Goal: Task Accomplishment & Management: Manage account settings

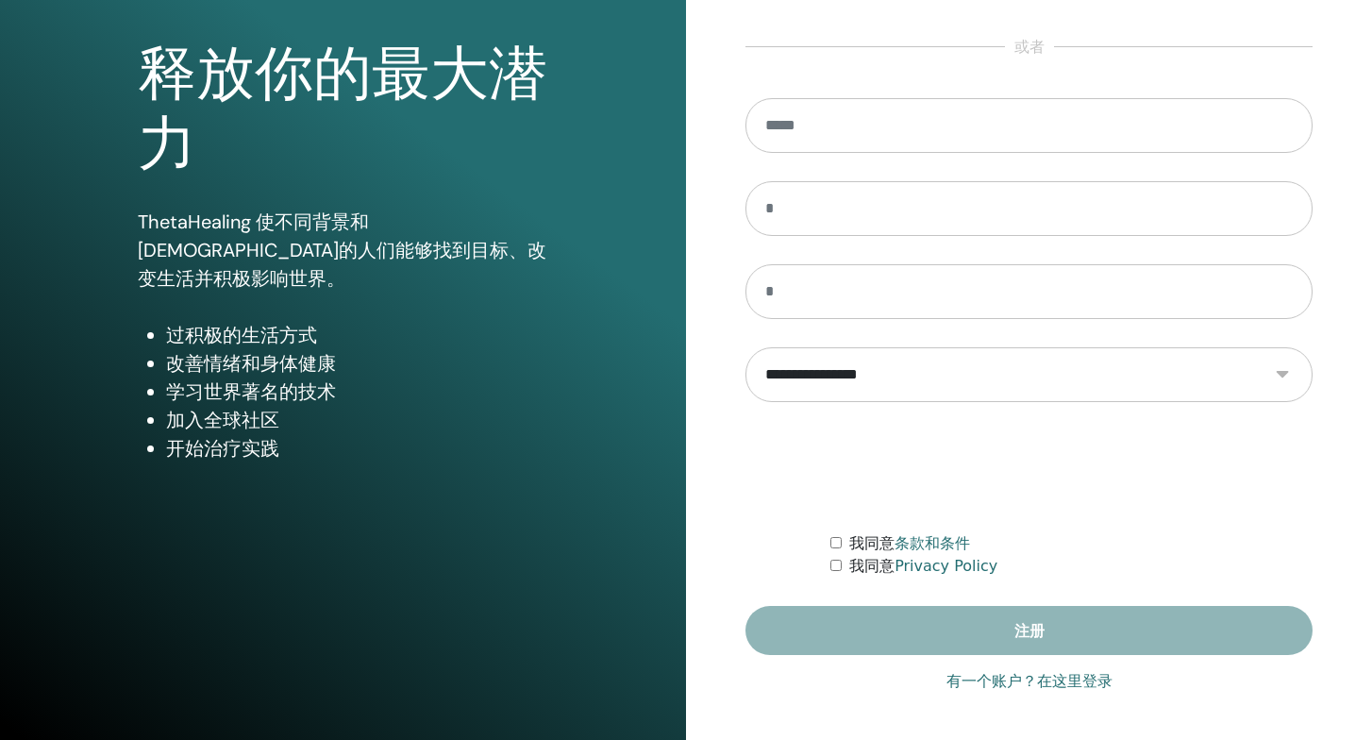
click at [1001, 691] on link "有一个账户？在这里登录" at bounding box center [1030, 681] width 166 height 23
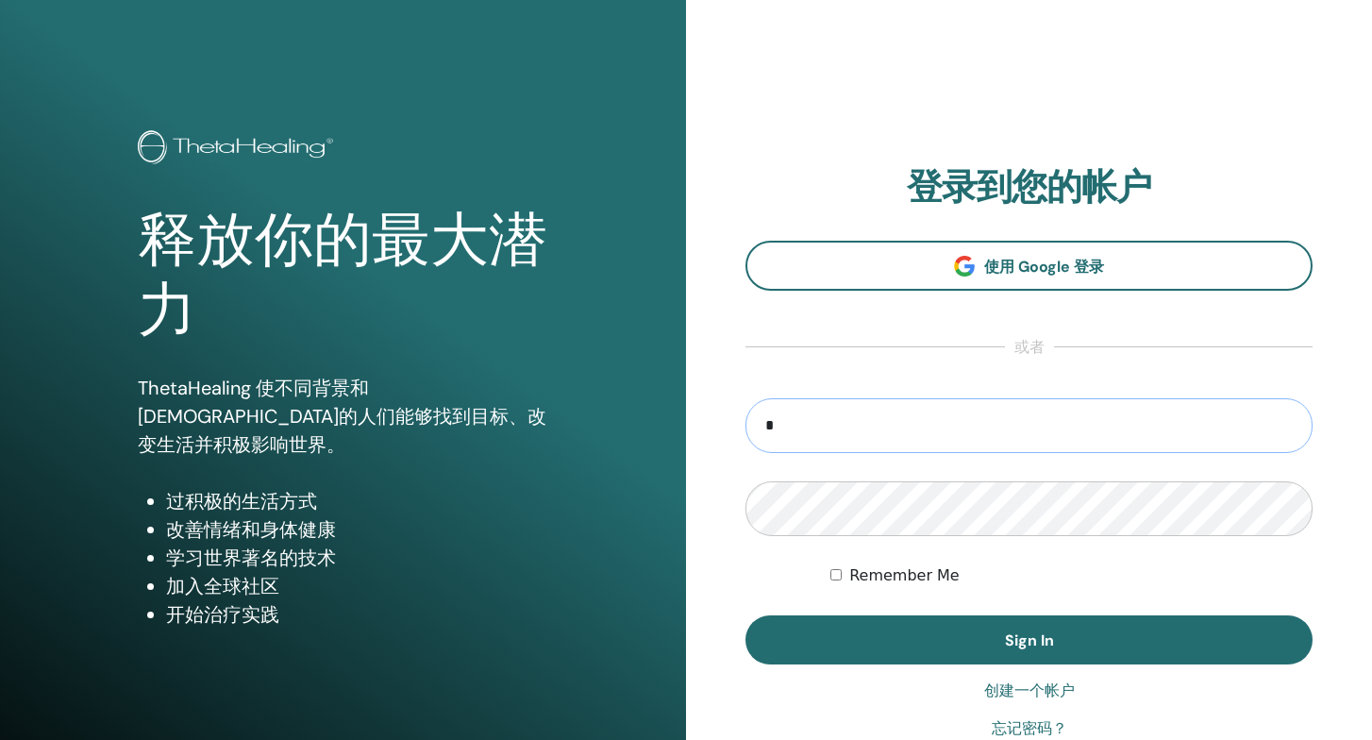
type input "**********"
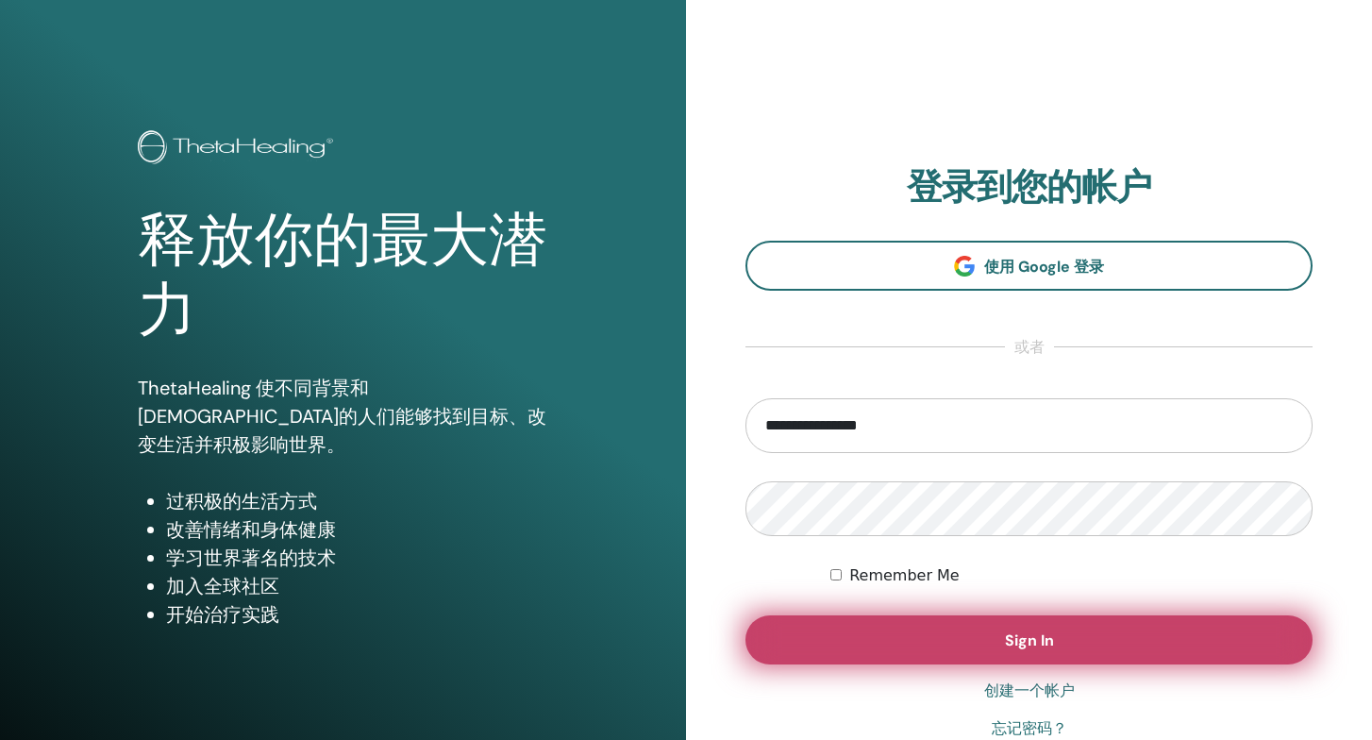
click at [984, 651] on button "Sign In" at bounding box center [1029, 639] width 567 height 49
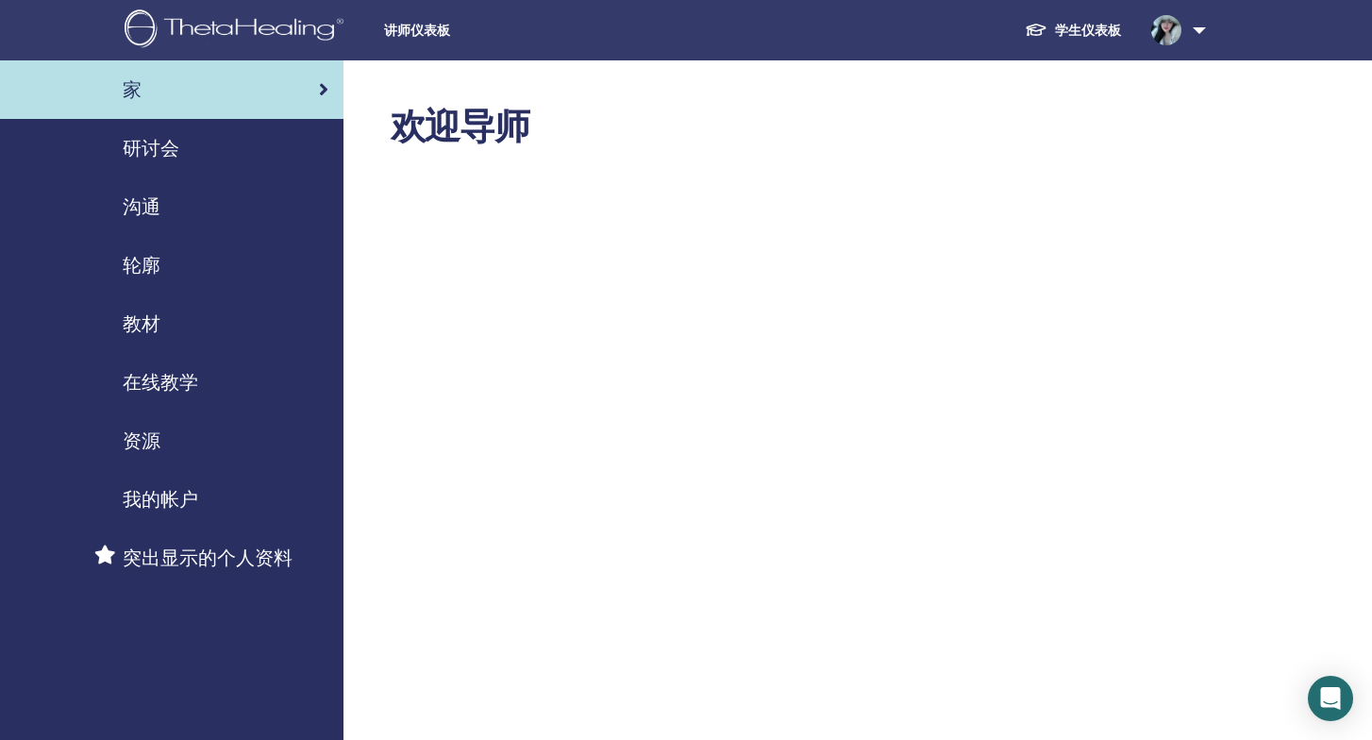
click at [214, 158] on div "研讨会" at bounding box center [171, 148] width 313 height 28
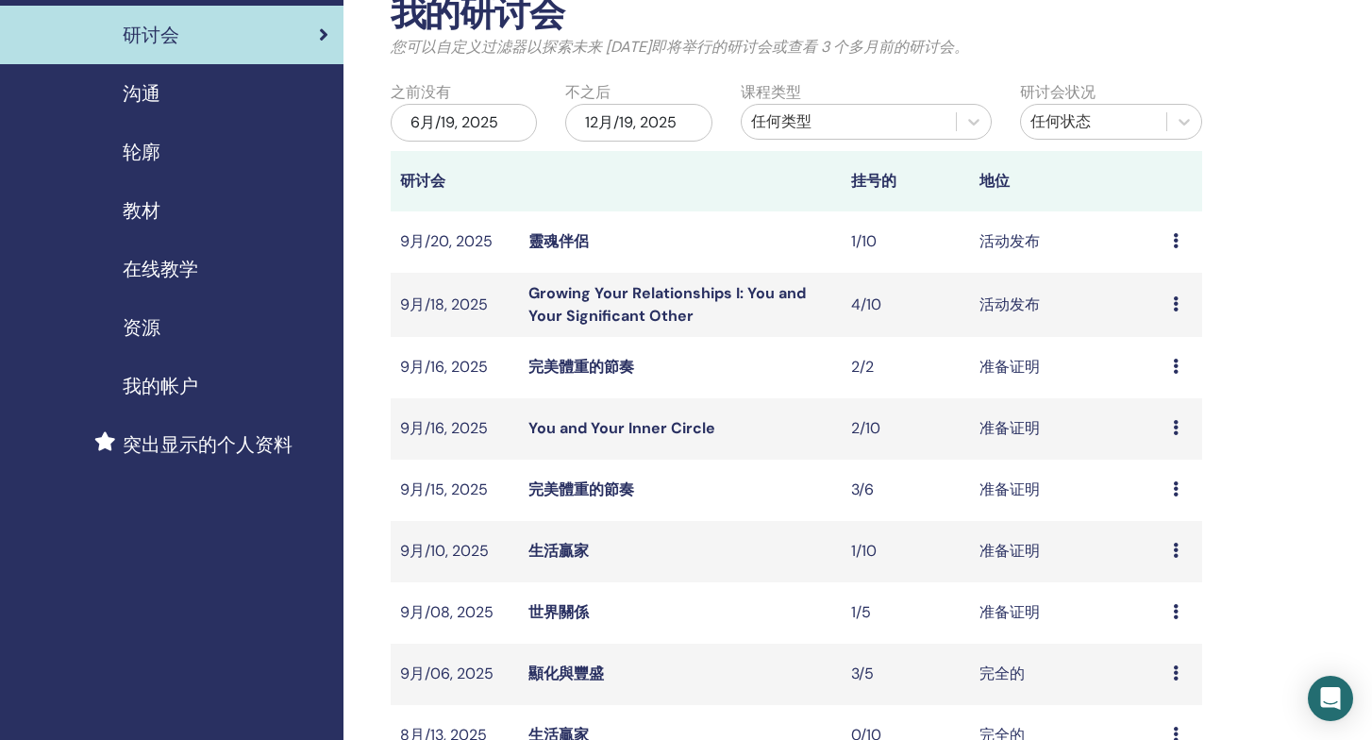
scroll to position [139, 0]
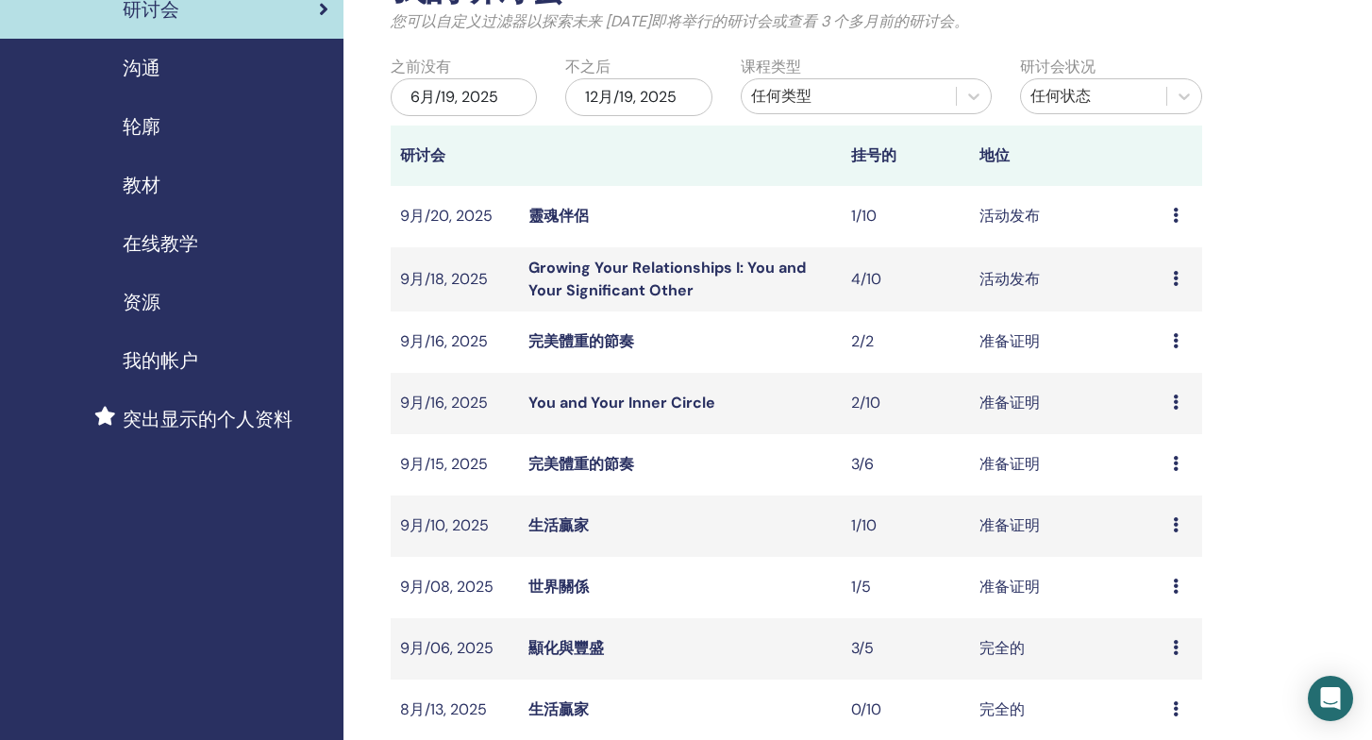
click at [1181, 216] on div "预习 编辑 与会者 取消" at bounding box center [1183, 216] width 20 height 23
click at [1154, 291] on link "与会者" at bounding box center [1159, 288] width 45 height 20
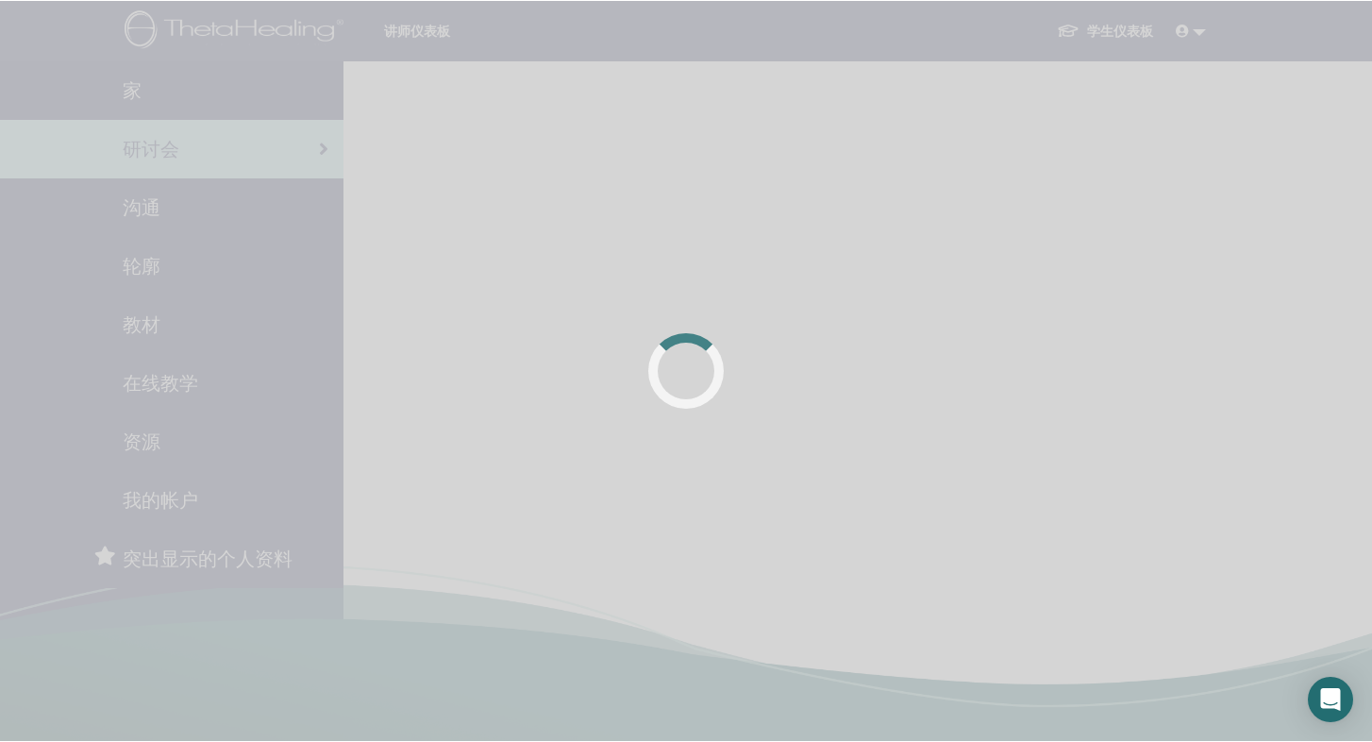
scroll to position [139, 0]
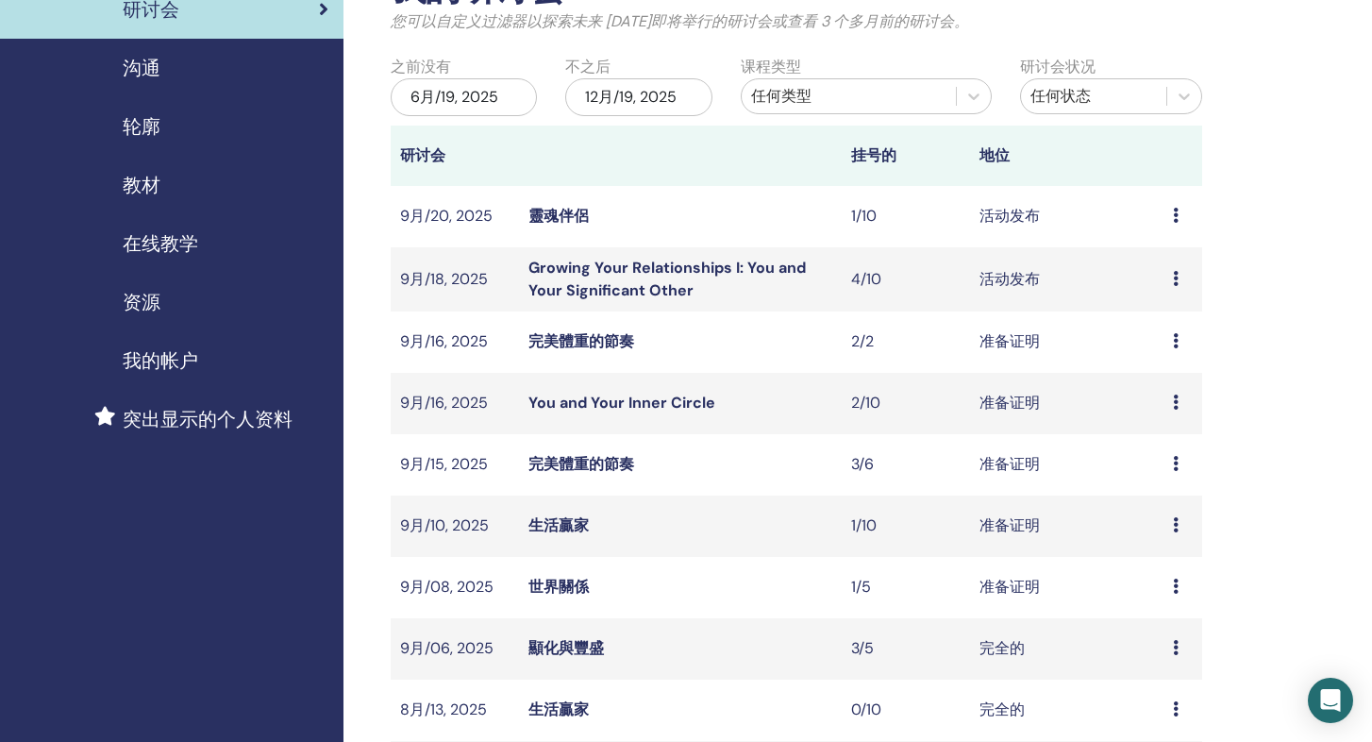
click at [1174, 206] on div "预习 编辑 与会者 取消" at bounding box center [1183, 216] width 20 height 23
click at [1150, 302] on p "取消" at bounding box center [1153, 306] width 45 height 23
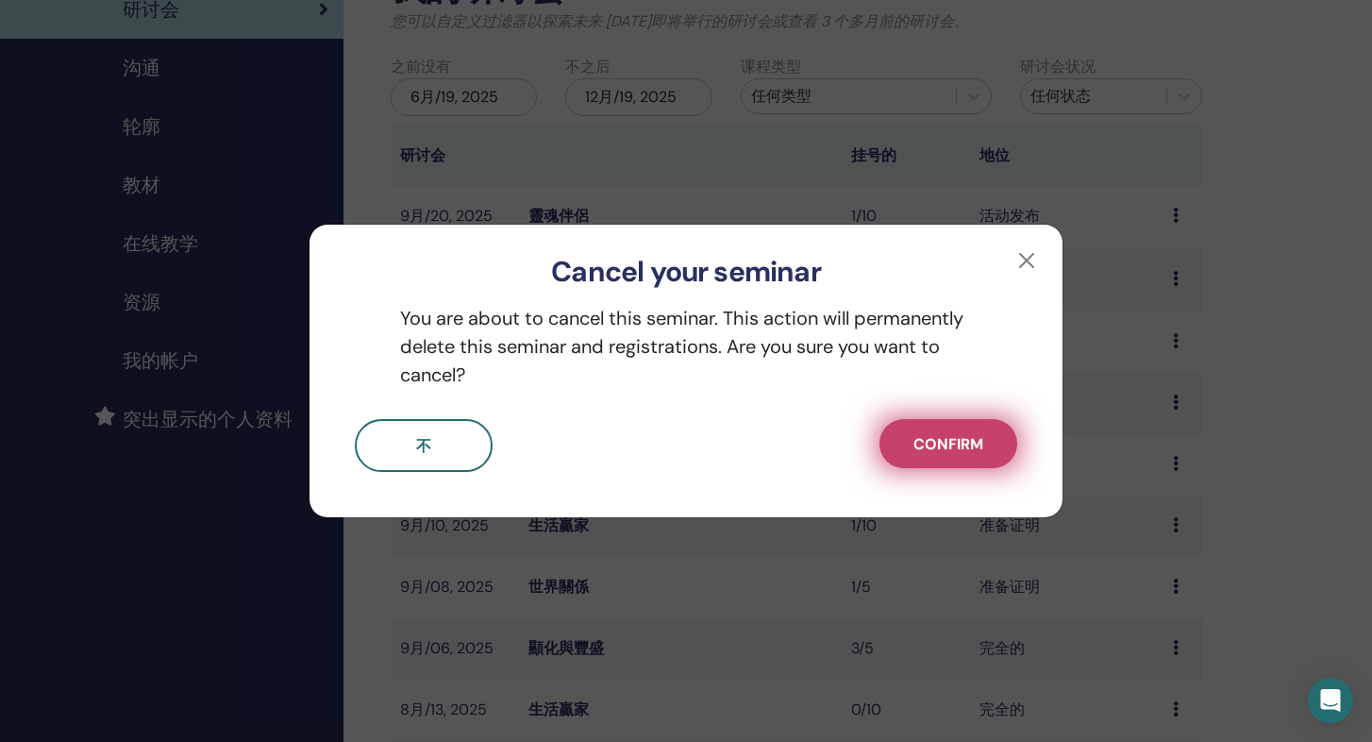
click at [949, 441] on span "Confirm" at bounding box center [949, 444] width 70 height 20
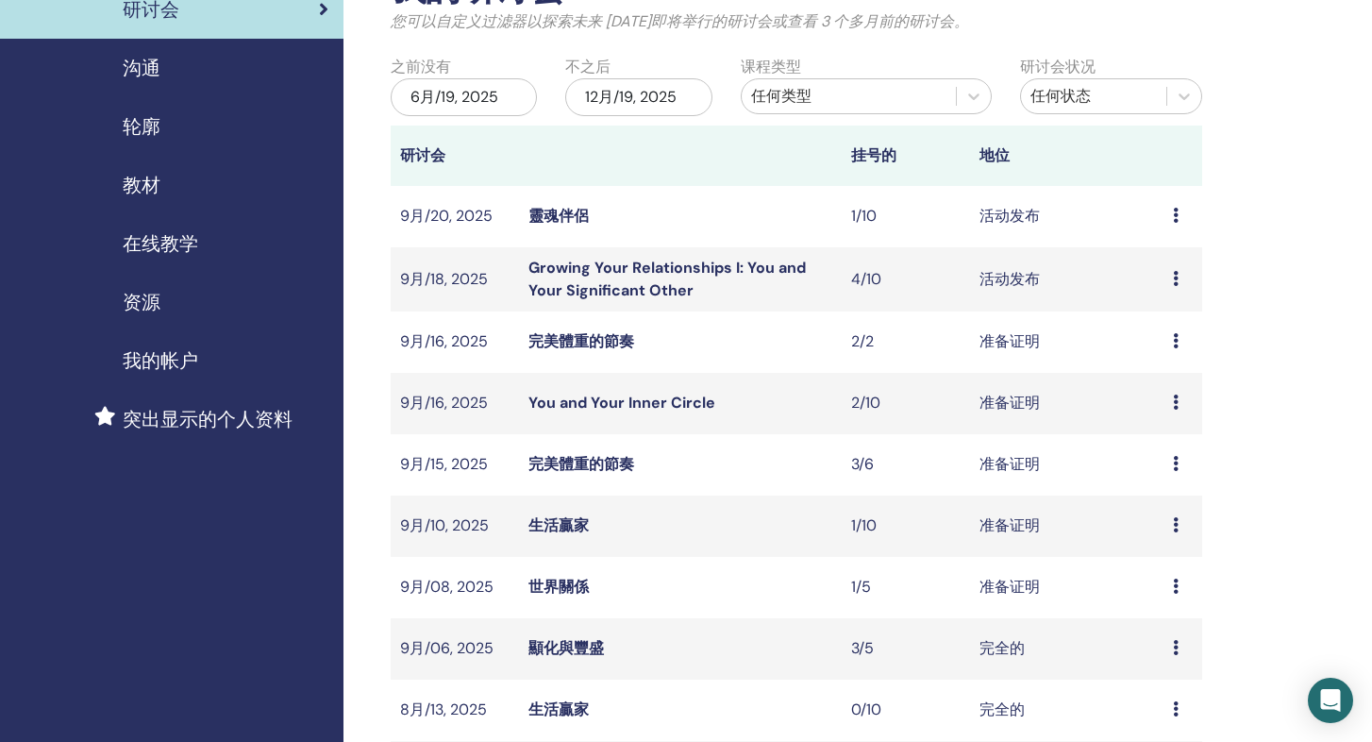
click at [1175, 218] on icon at bounding box center [1176, 215] width 6 height 15
click at [1153, 310] on p "取消" at bounding box center [1154, 319] width 45 height 23
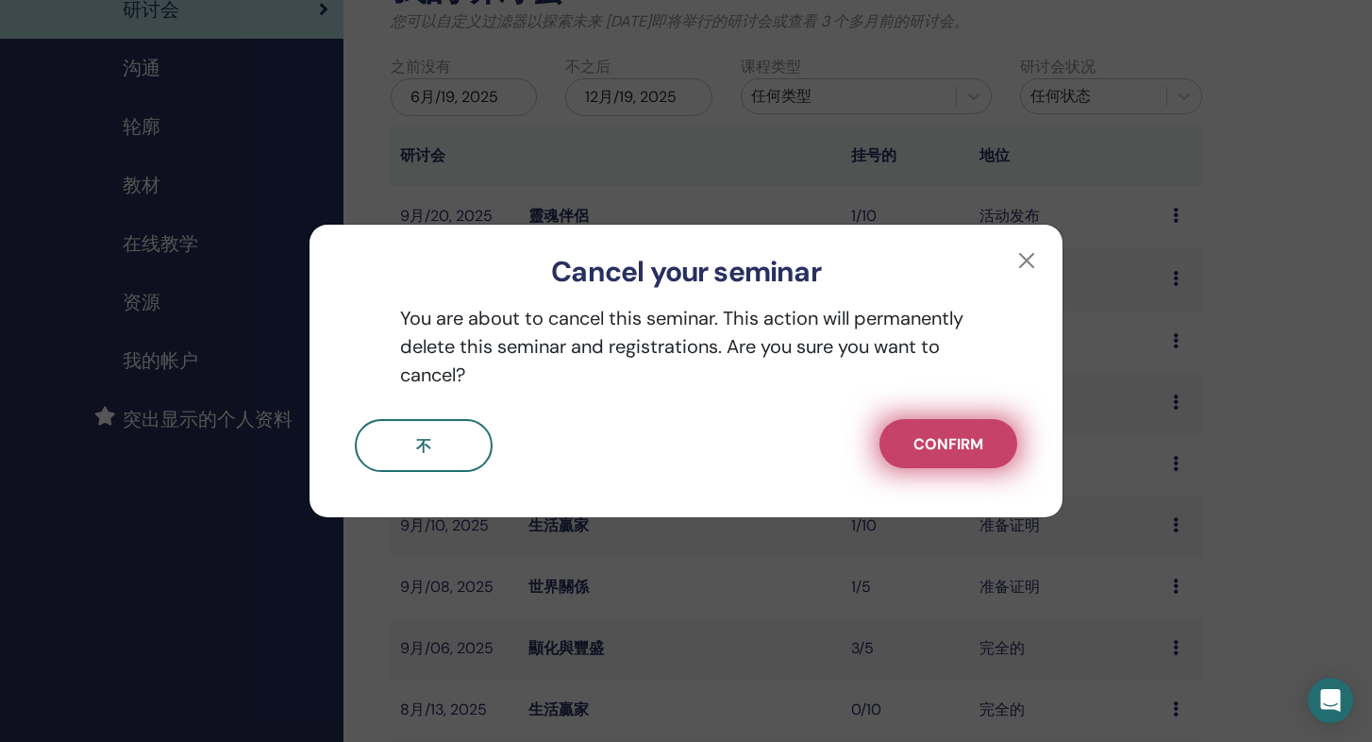
click at [942, 452] on span "Confirm" at bounding box center [949, 444] width 70 height 20
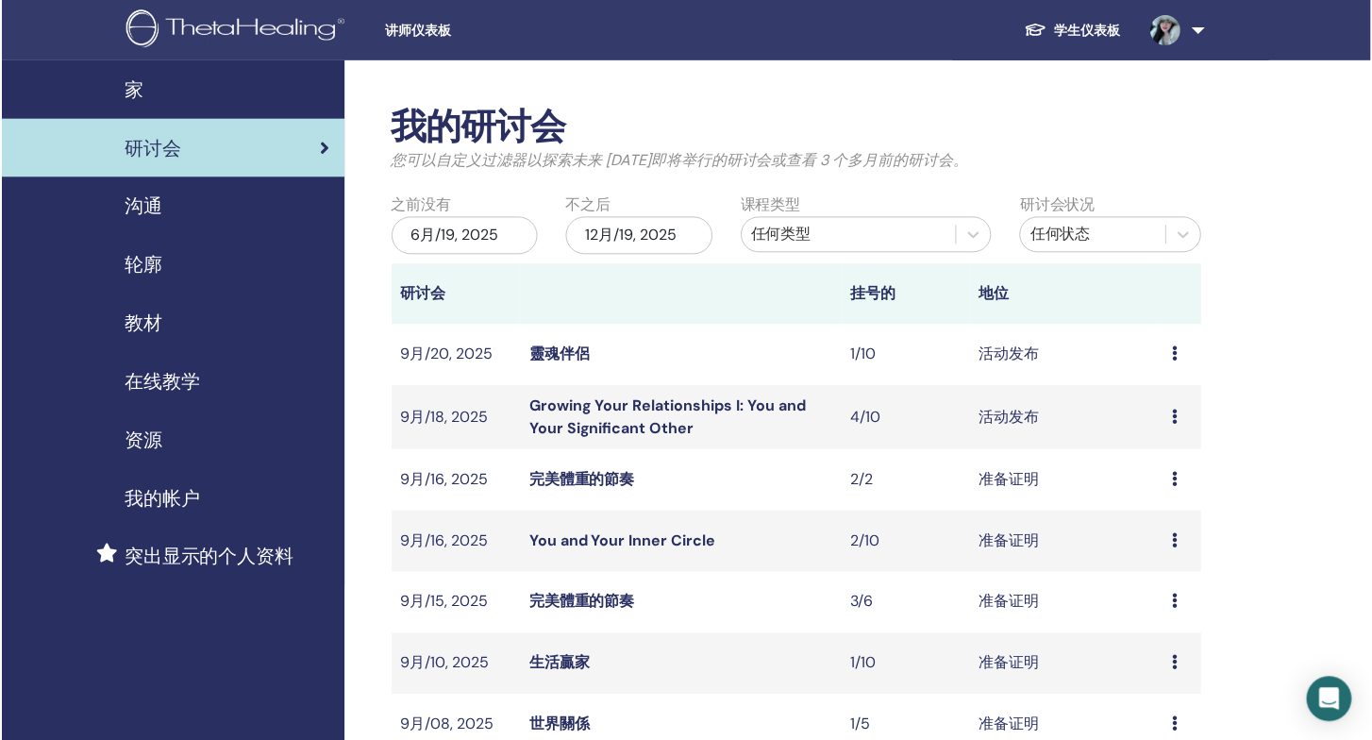
scroll to position [0, 0]
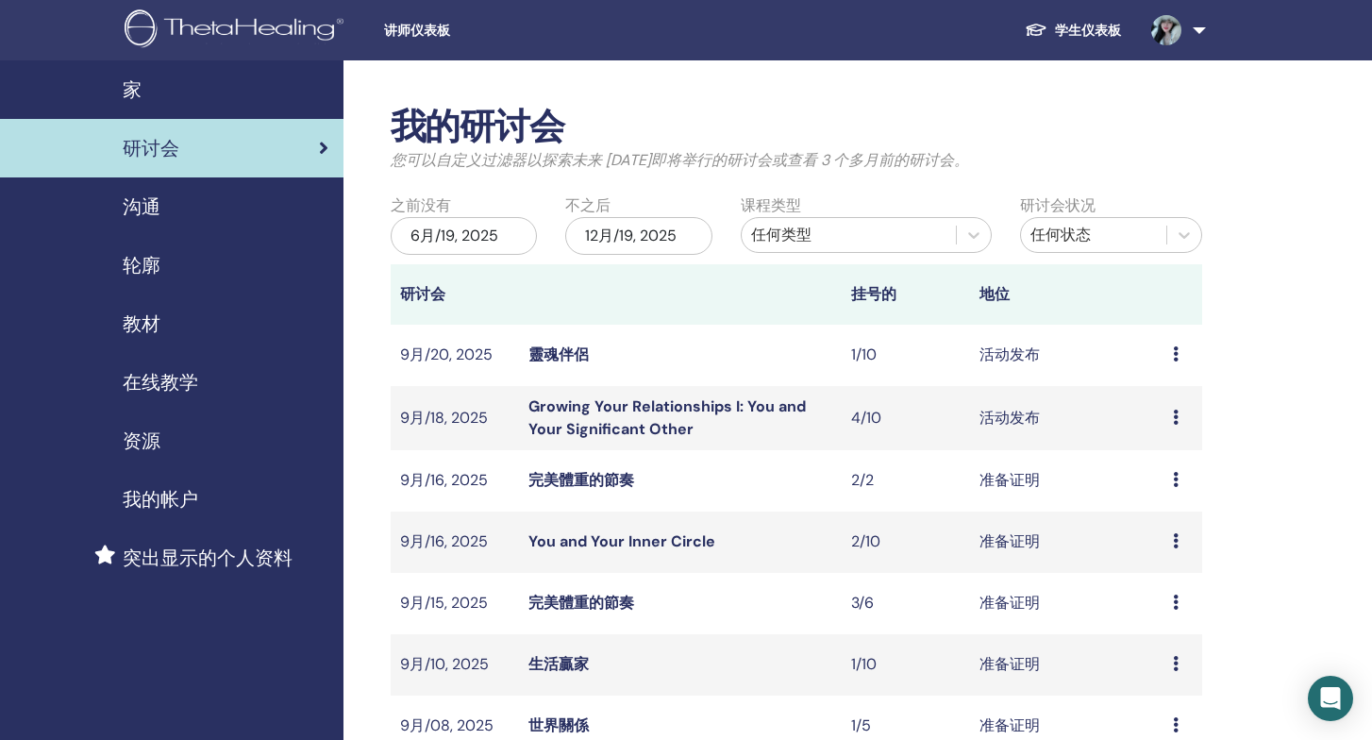
click at [1169, 414] on td "预习 编辑 与会者 取消" at bounding box center [1183, 418] width 39 height 64
click at [1177, 416] on icon at bounding box center [1176, 417] width 6 height 15
click at [1162, 486] on link "与会者" at bounding box center [1156, 489] width 45 height 20
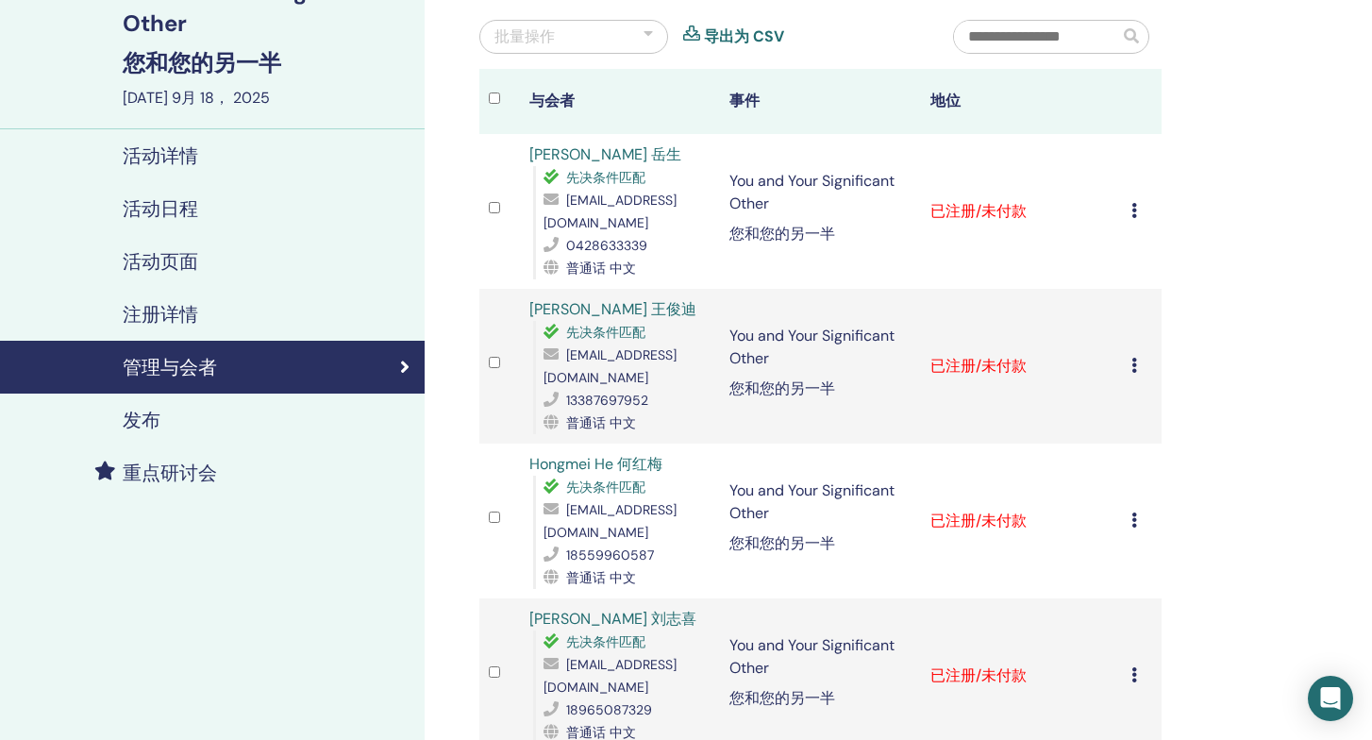
scroll to position [170, 0]
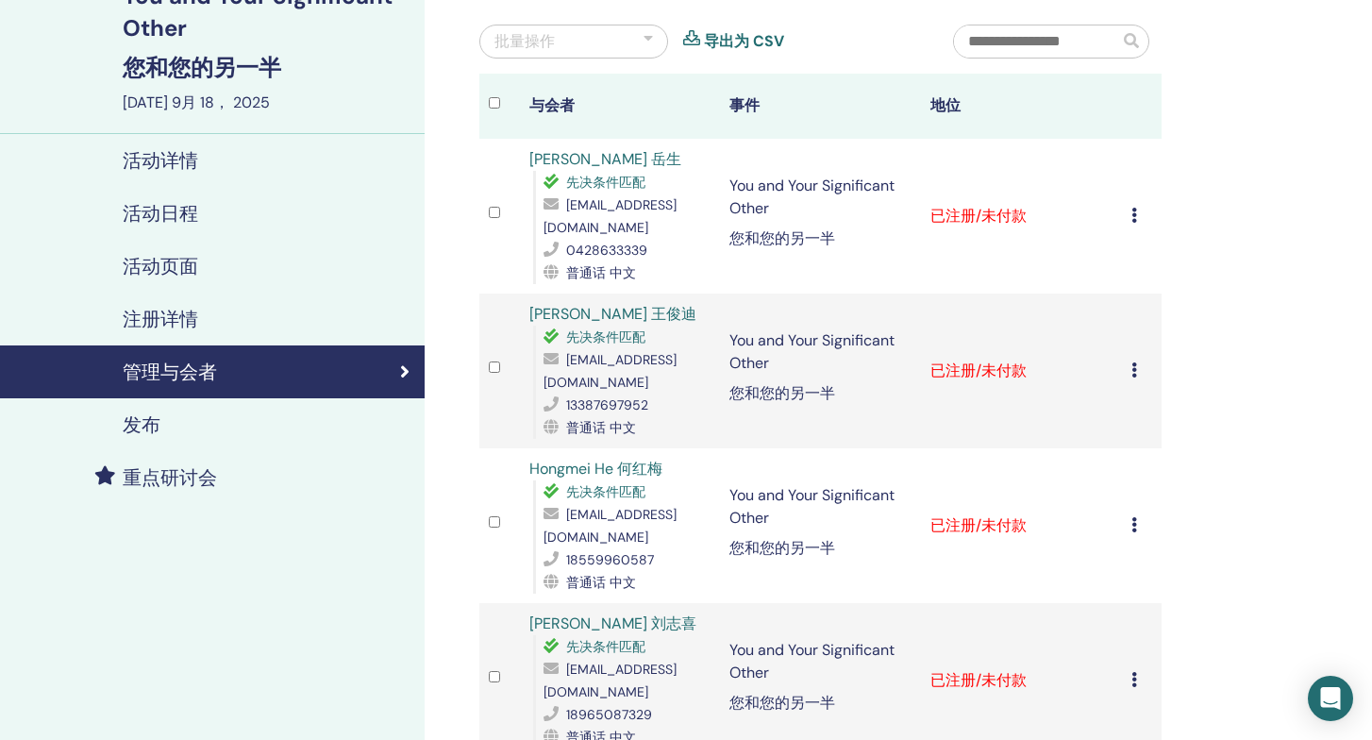
click at [1135, 217] on icon at bounding box center [1135, 215] width 6 height 15
click at [1140, 292] on p "标记为已付费" at bounding box center [1130, 289] width 91 height 23
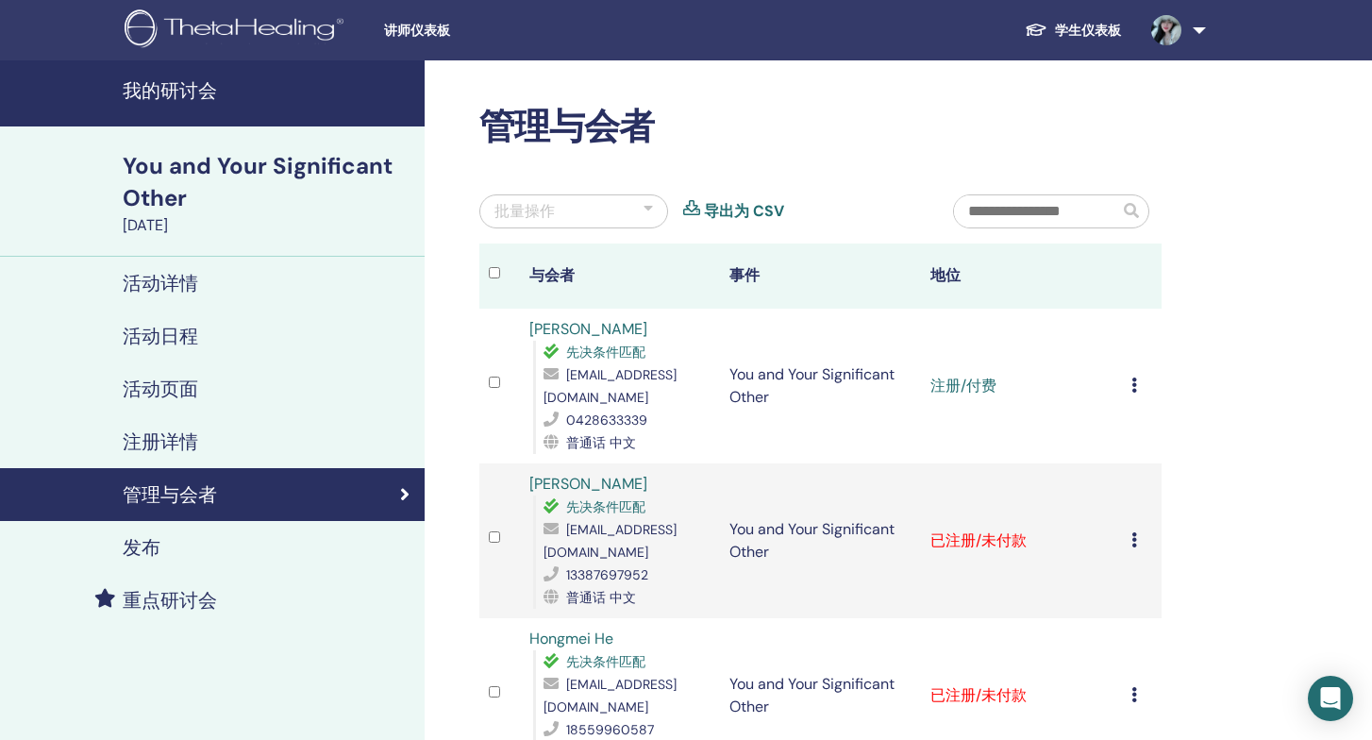
scroll to position [170, 0]
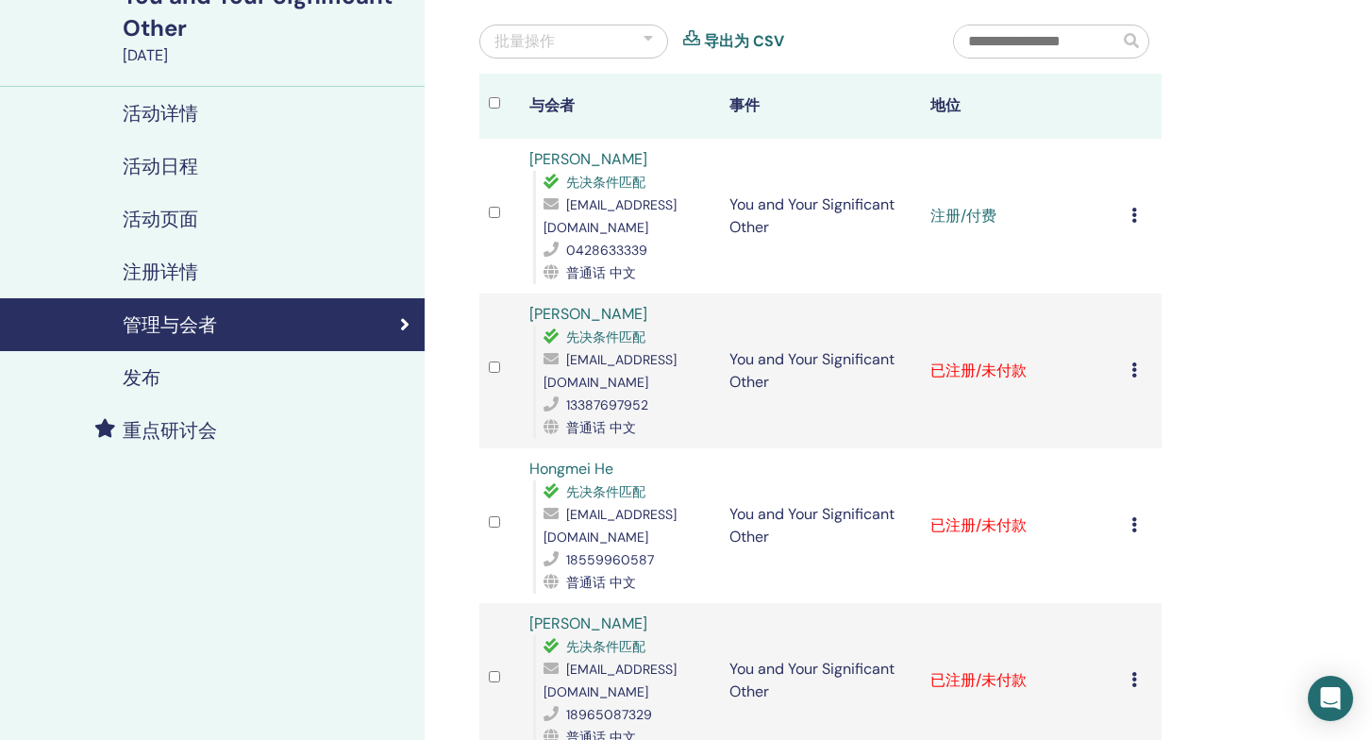
click at [1134, 362] on icon at bounding box center [1135, 369] width 6 height 15
click at [1119, 429] on p "标记为已付费" at bounding box center [1130, 433] width 91 height 23
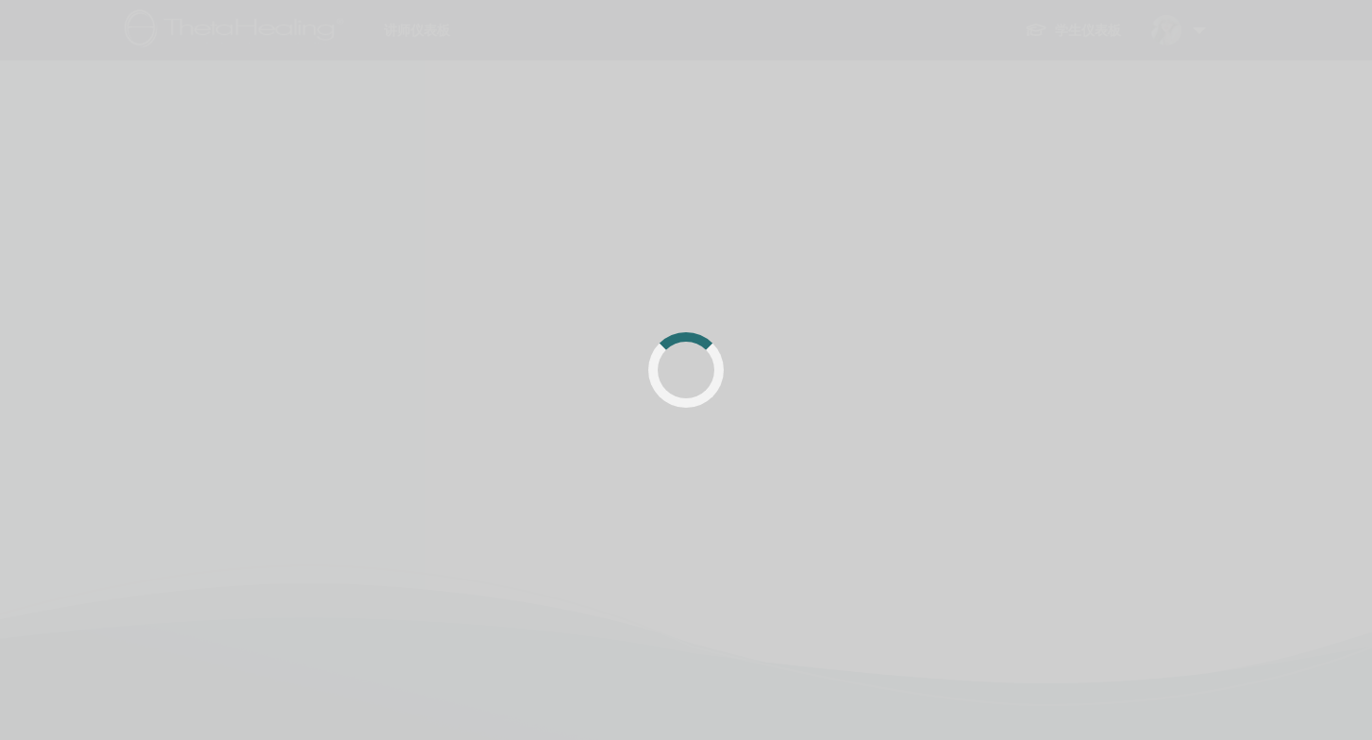
scroll to position [170, 0]
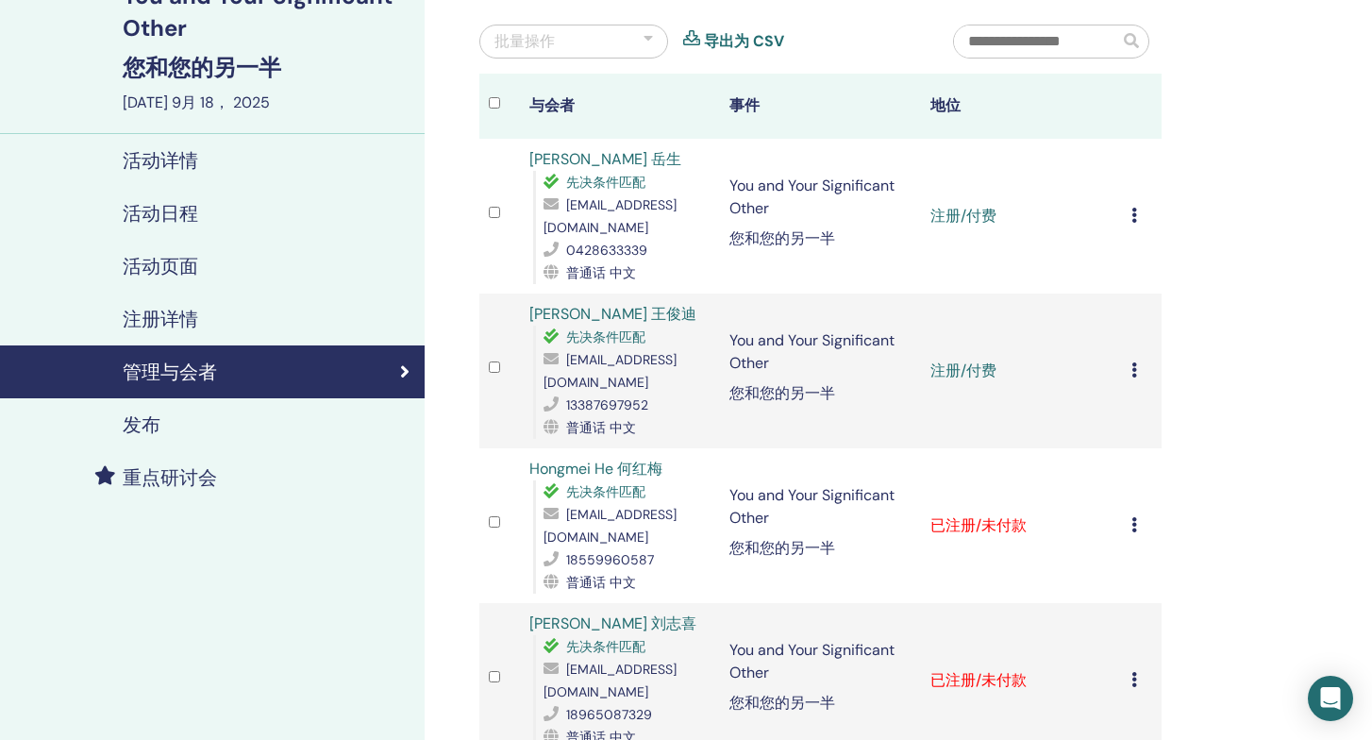
click at [1140, 514] on div "取消注册 不自动认证 标记为已付费 标记为未付款 标记为缺席 完成并认证 下载证书" at bounding box center [1143, 525] width 22 height 23
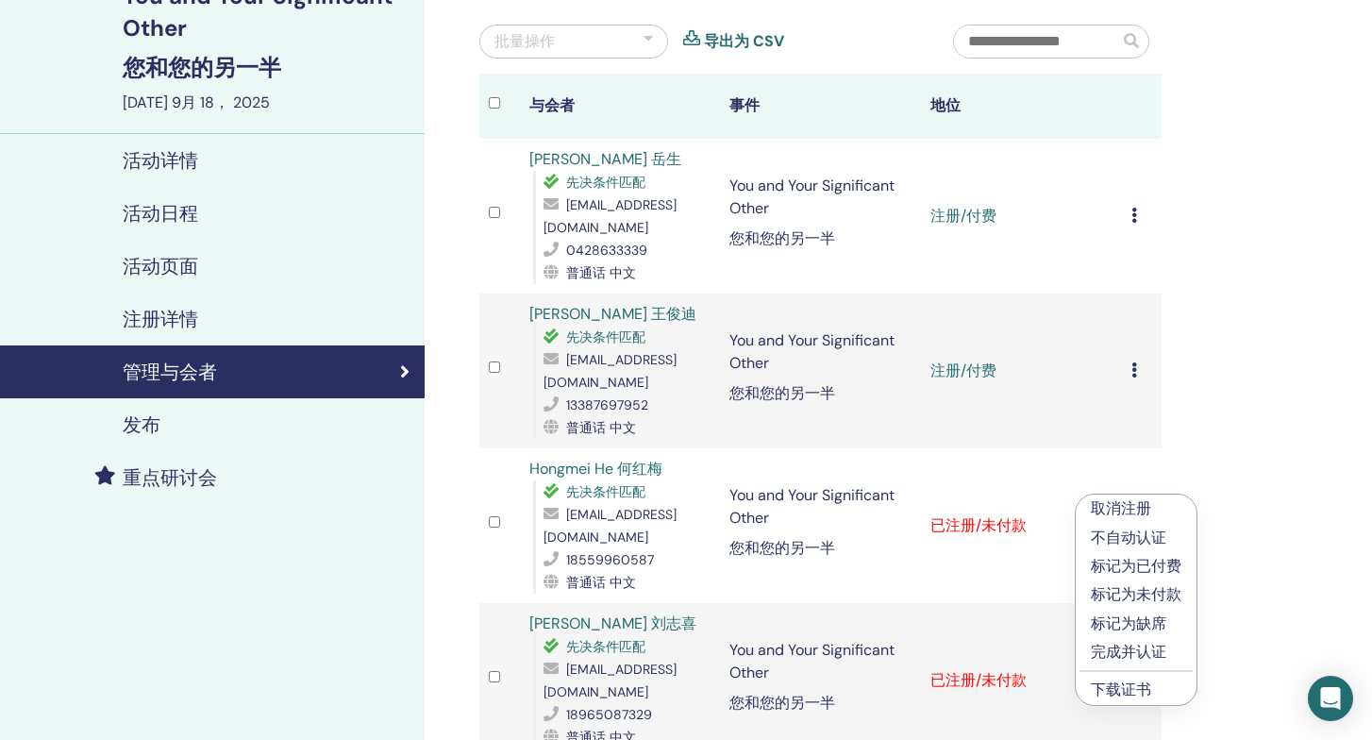
click at [1116, 649] on p "完成并认证" at bounding box center [1136, 652] width 91 height 23
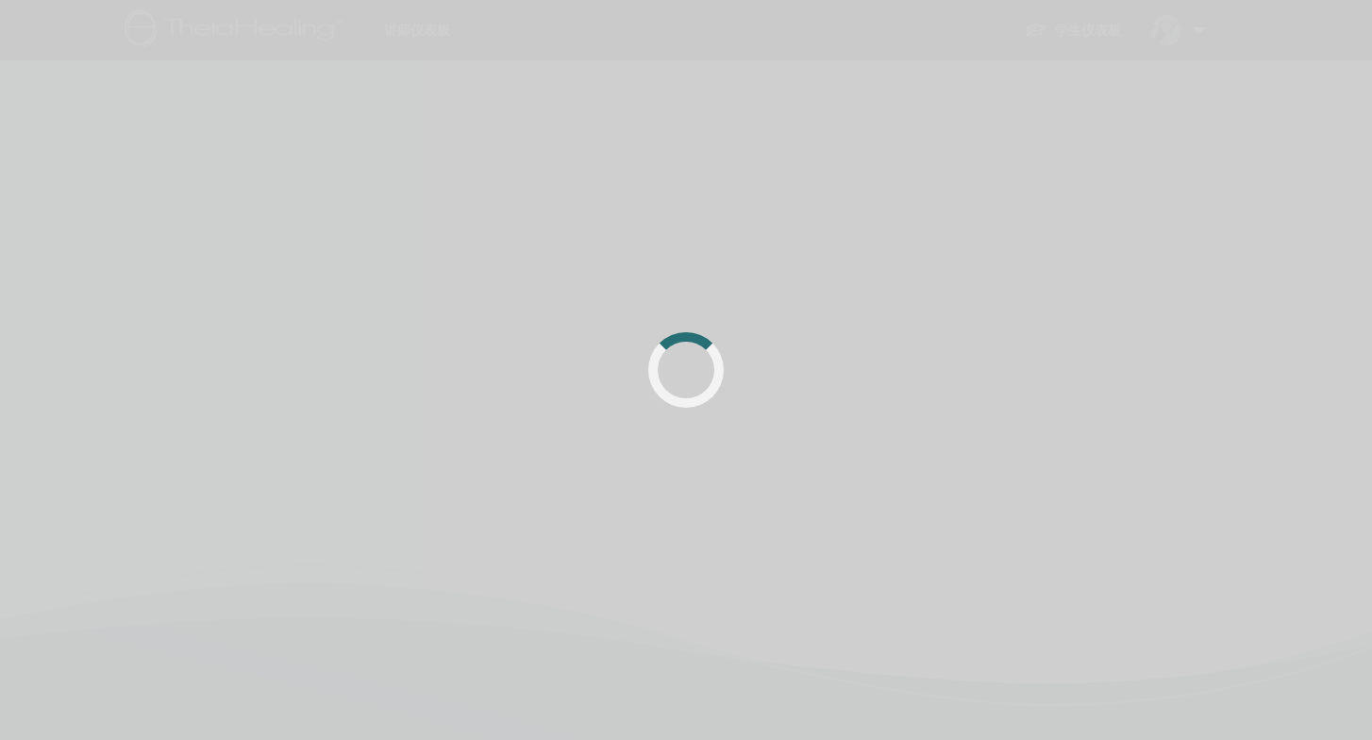
scroll to position [170, 0]
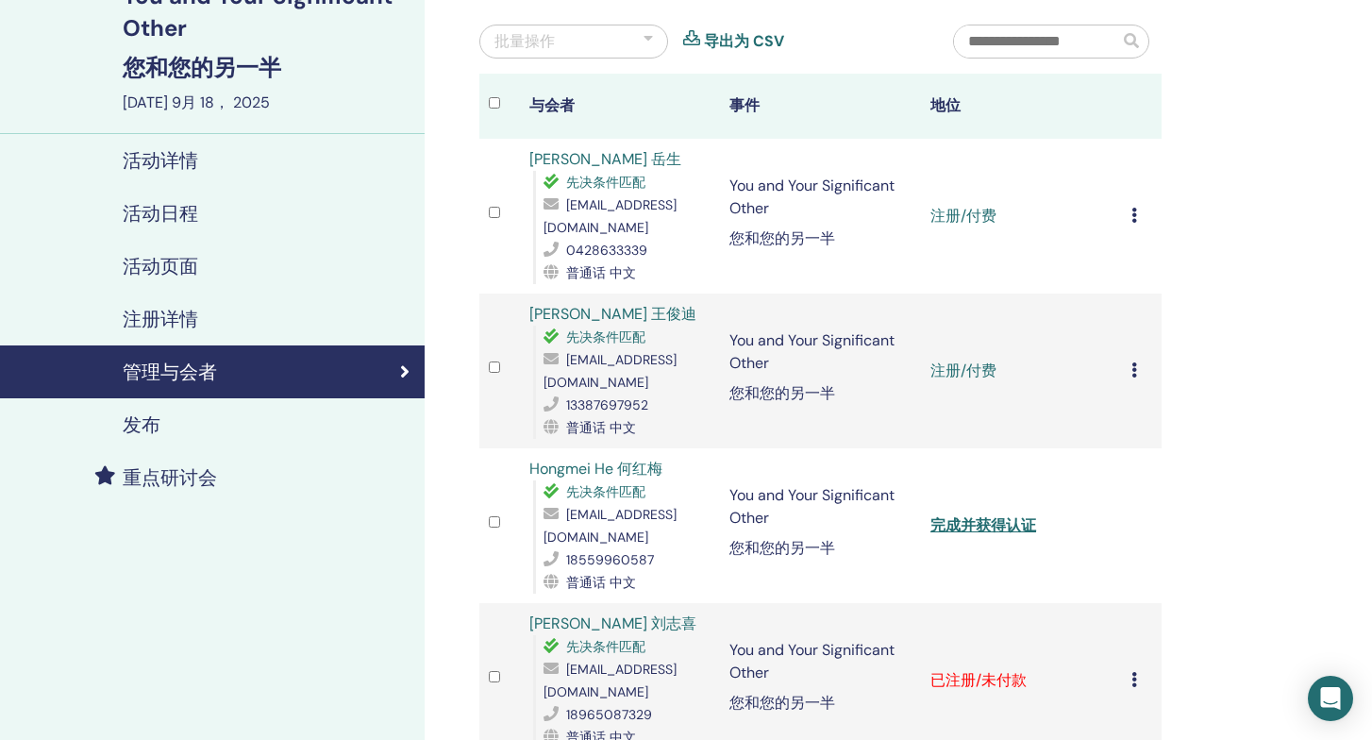
click at [1133, 362] on icon at bounding box center [1135, 369] width 6 height 15
click at [1116, 524] on p "完成并认证" at bounding box center [1129, 516] width 91 height 23
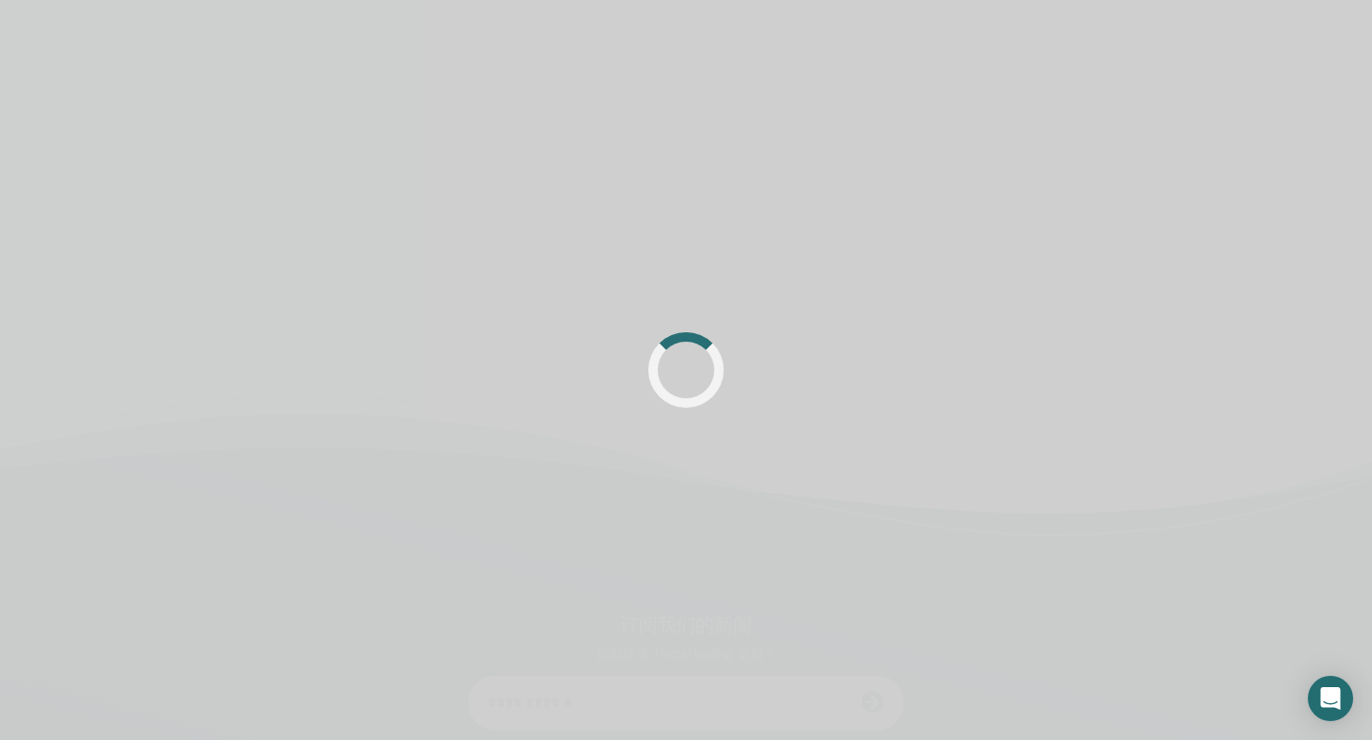
scroll to position [170, 0]
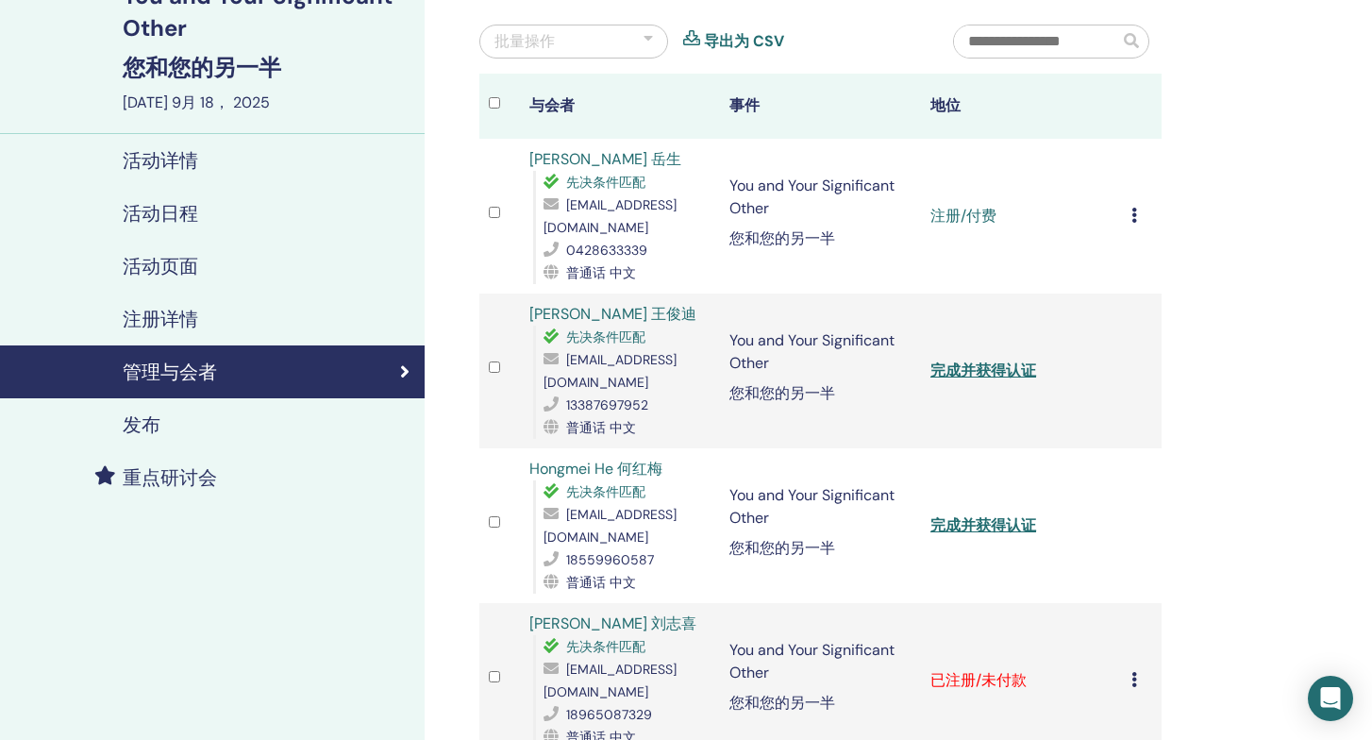
click at [1134, 213] on icon at bounding box center [1135, 215] width 6 height 15
click at [1106, 369] on p "完成并认证" at bounding box center [1130, 372] width 91 height 23
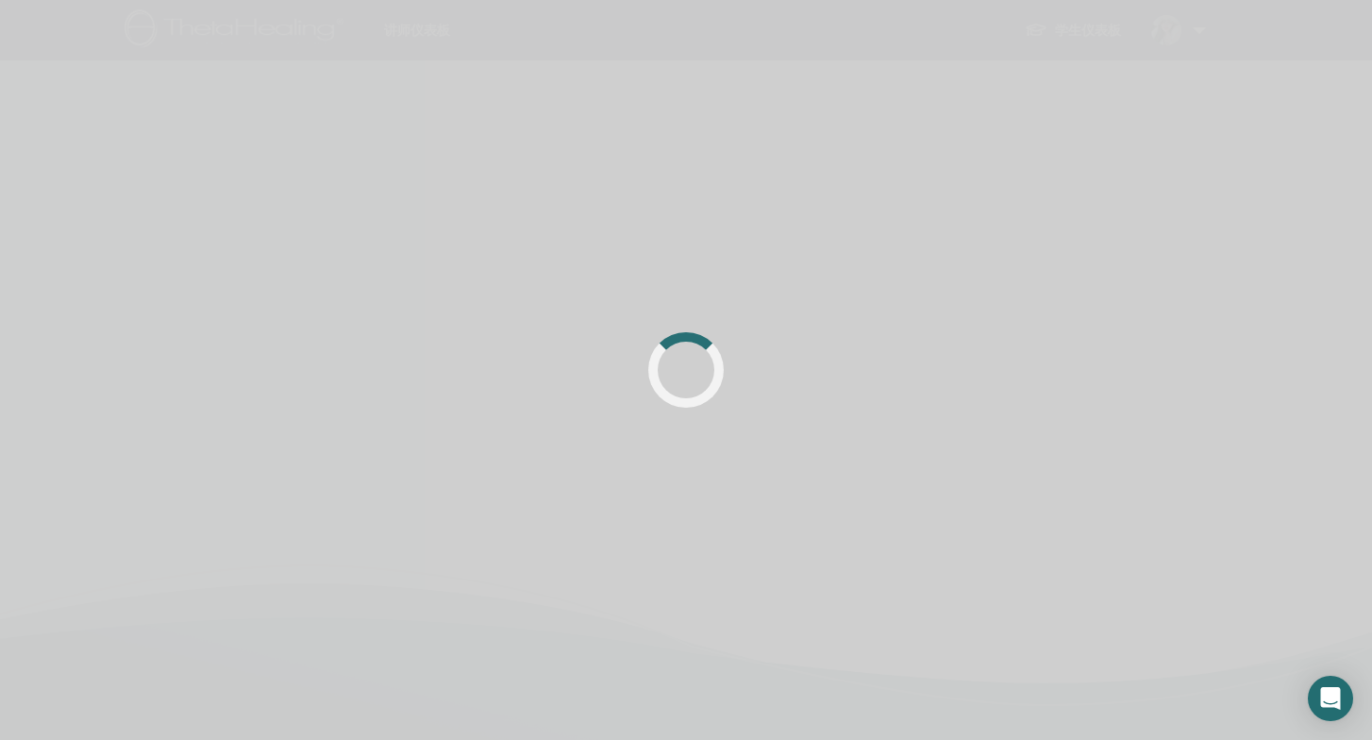
scroll to position [170, 0]
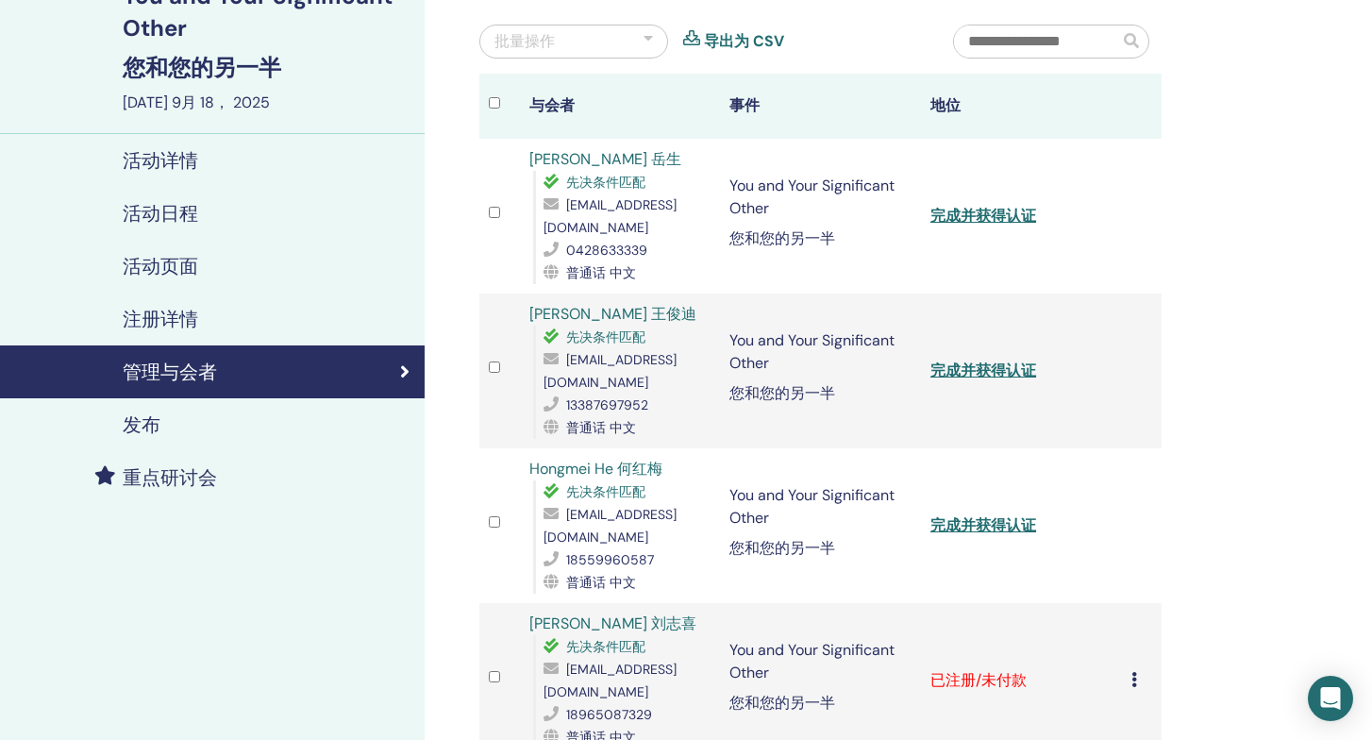
click at [1132, 672] on icon at bounding box center [1135, 679] width 6 height 15
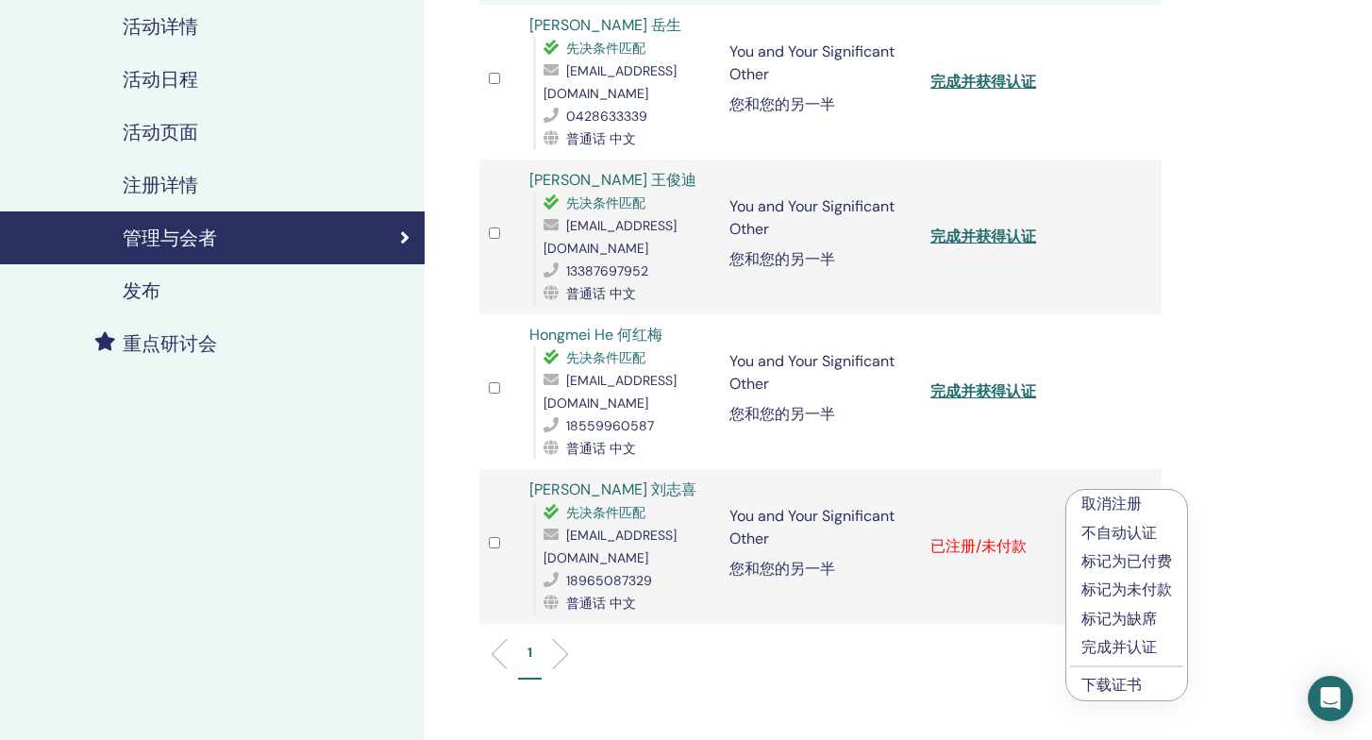
scroll to position [306, 0]
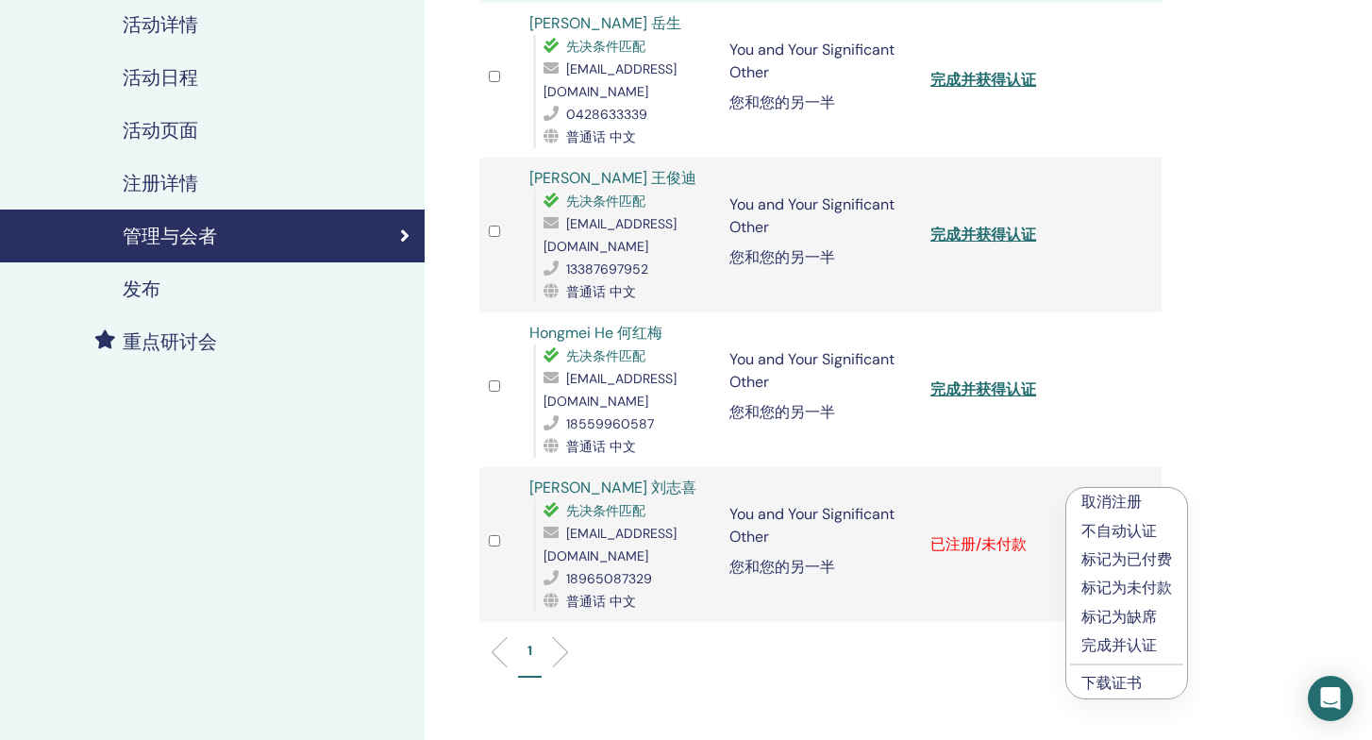
click at [1137, 641] on p "完成并认证" at bounding box center [1127, 645] width 91 height 23
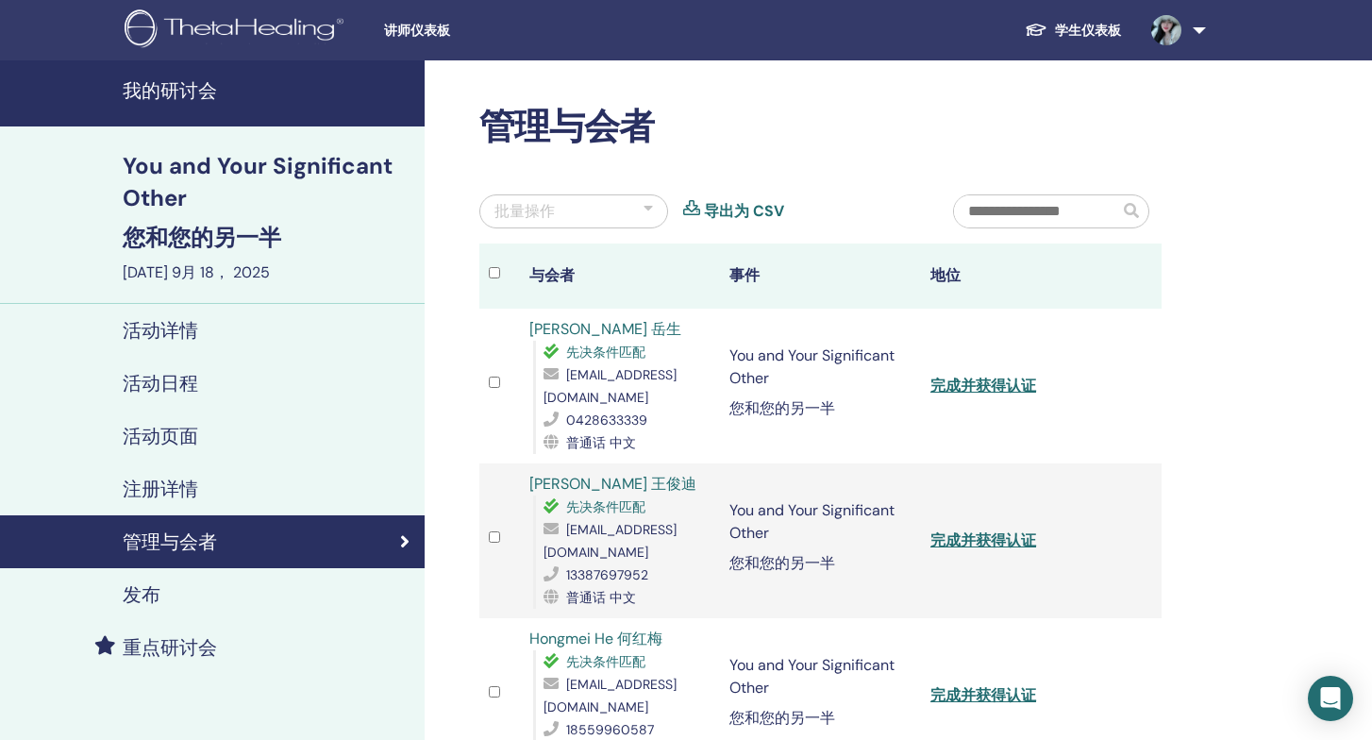
click at [496, 267] on div at bounding box center [504, 275] width 31 height 27
click at [495, 267] on div at bounding box center [504, 275] width 31 height 27
click at [645, 211] on div at bounding box center [648, 211] width 9 height 23
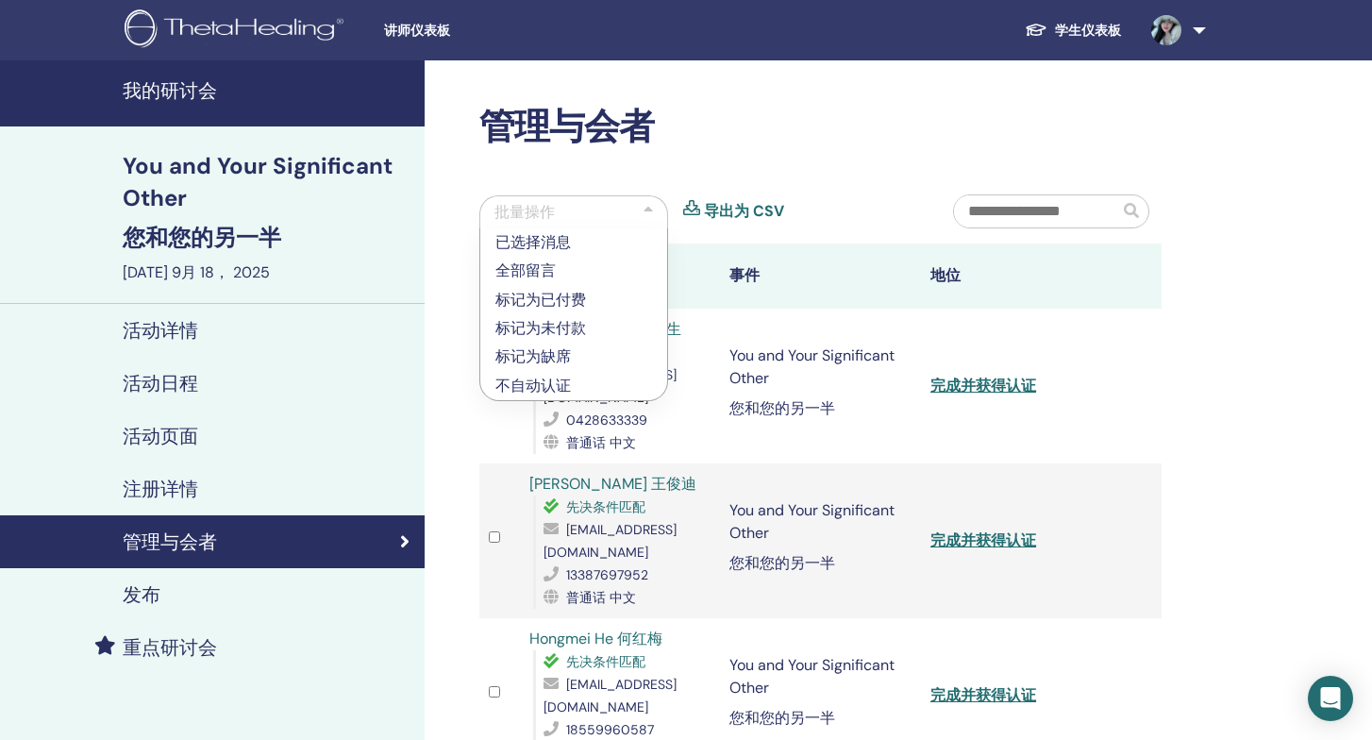
click at [700, 361] on div "先决条件匹配" at bounding box center [628, 352] width 168 height 23
click at [1191, 26] on link at bounding box center [1174, 30] width 77 height 60
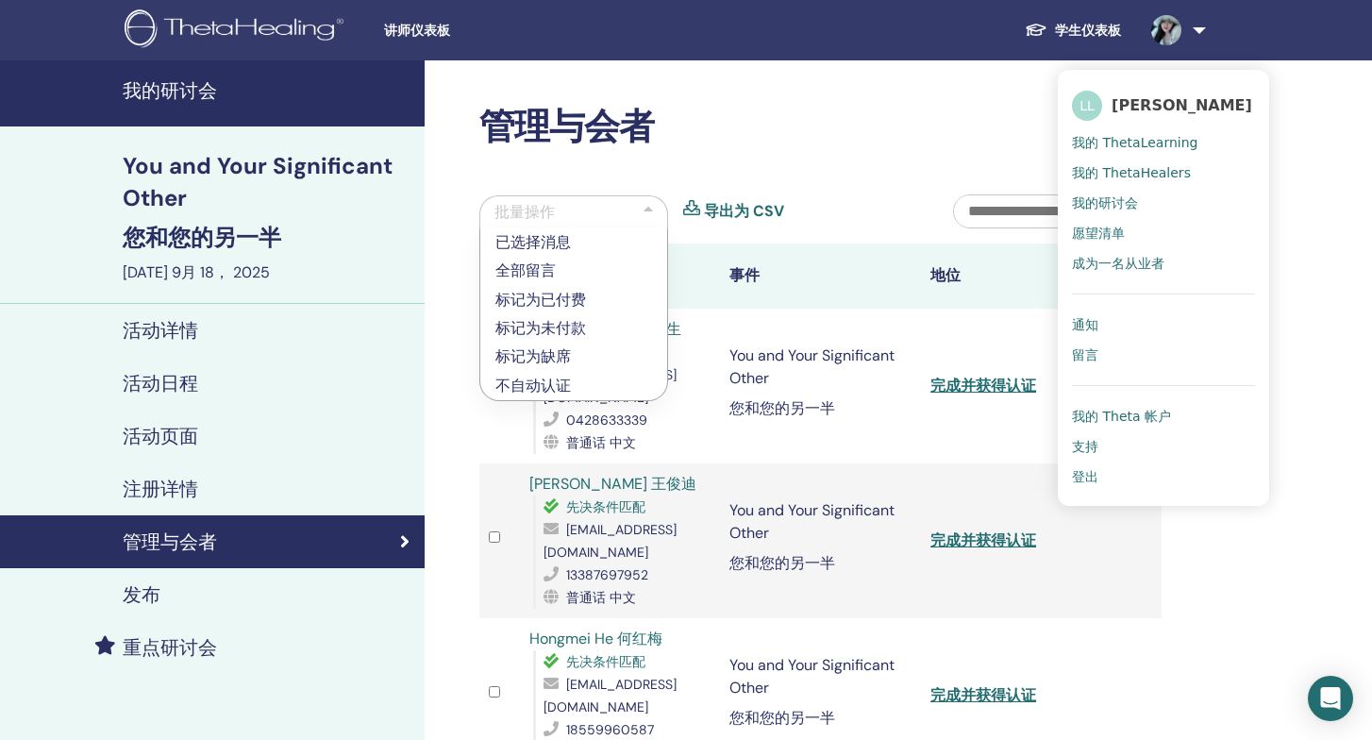
click at [984, 363] on td "完成并获得认证" at bounding box center [1021, 386] width 201 height 155
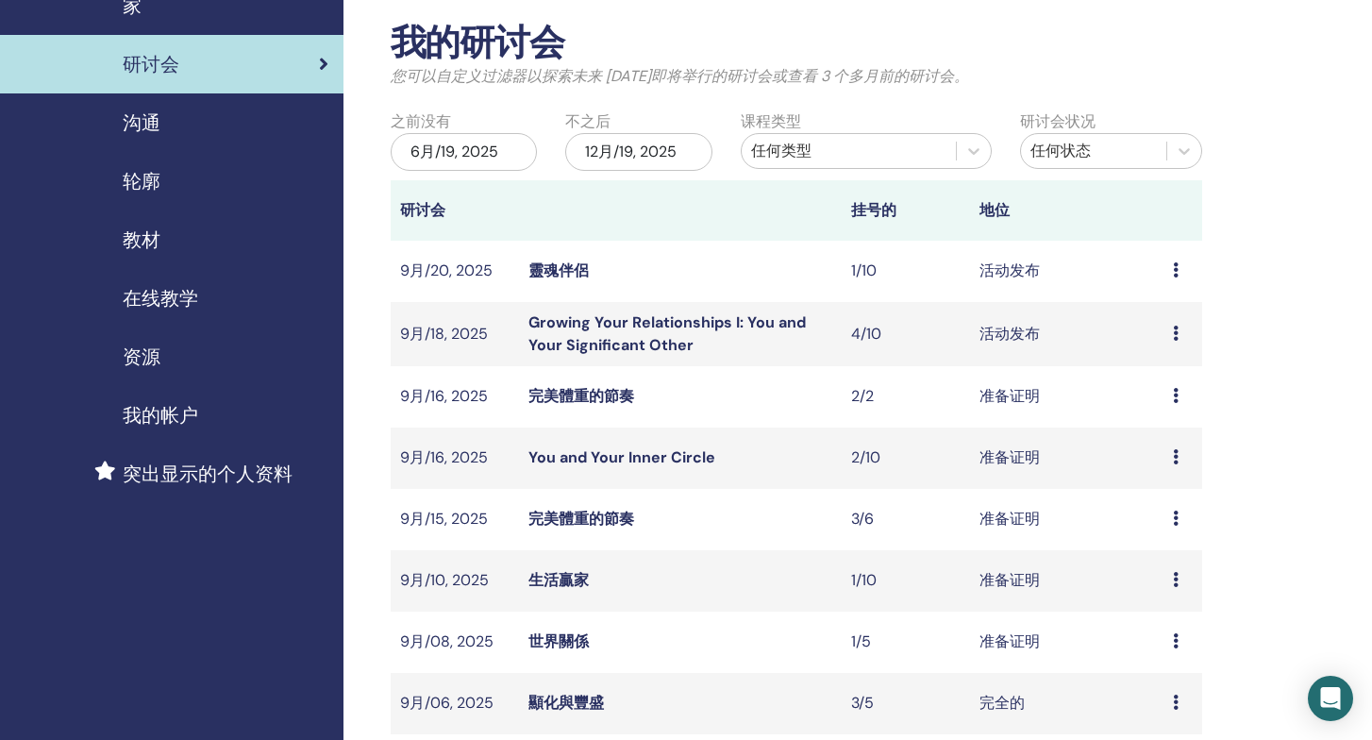
scroll to position [104, 0]
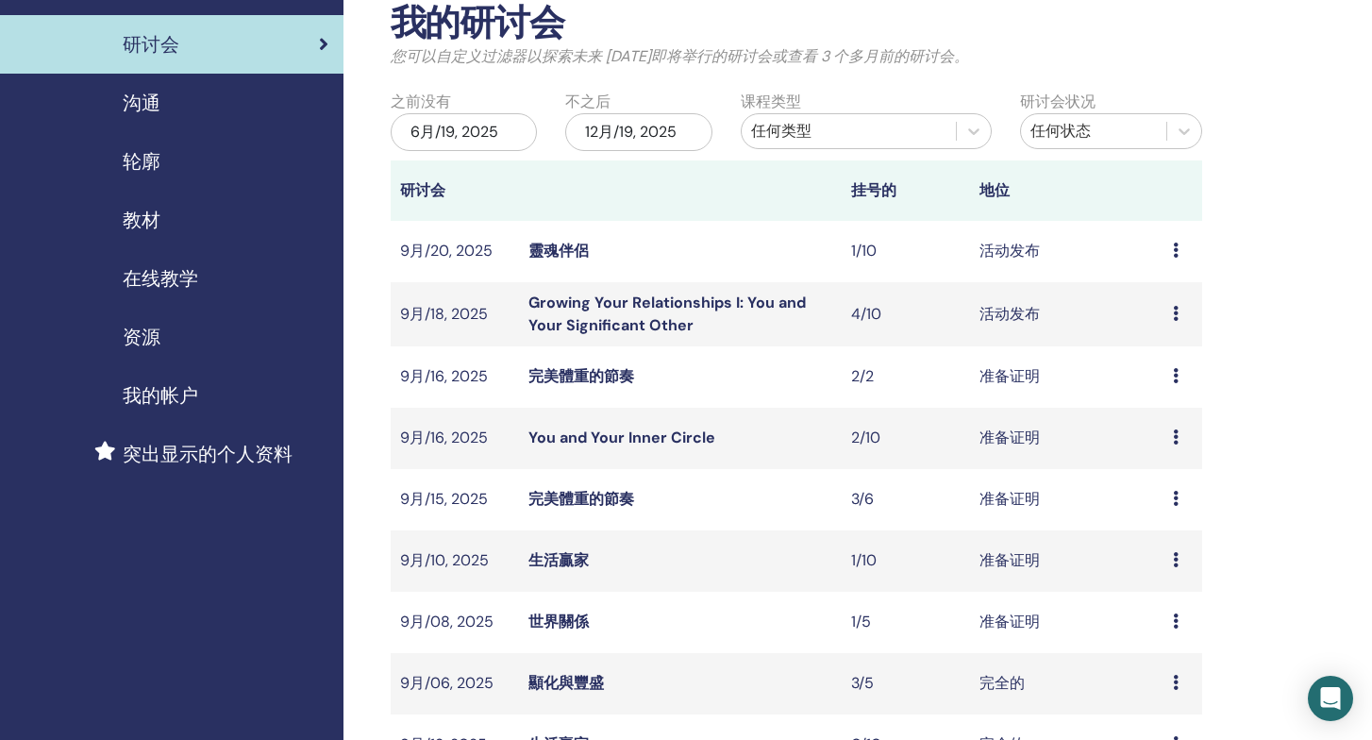
click at [1175, 435] on icon at bounding box center [1176, 436] width 6 height 15
click at [1156, 504] on link "与会者" at bounding box center [1154, 507] width 45 height 20
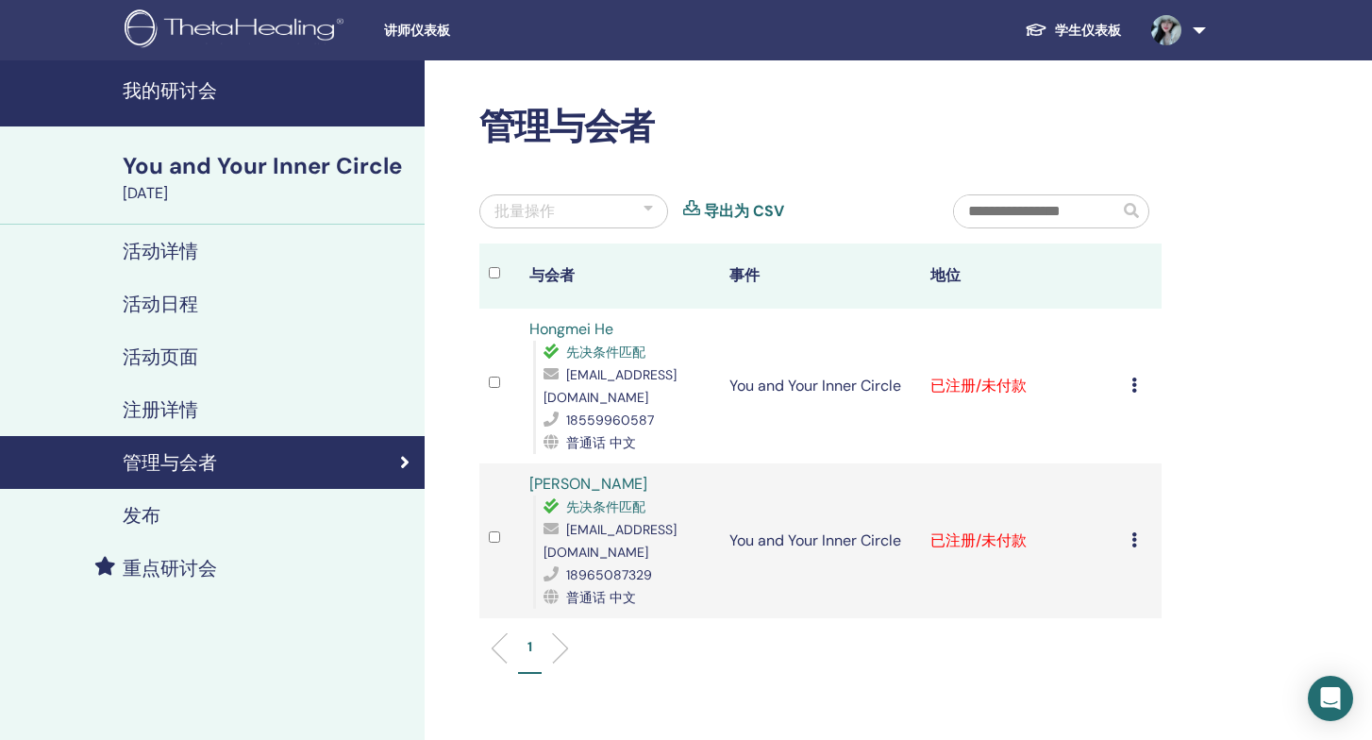
click at [1135, 378] on icon at bounding box center [1135, 385] width 6 height 15
click at [1116, 526] on p "完成并认证" at bounding box center [1130, 532] width 91 height 23
click at [1135, 532] on icon at bounding box center [1135, 539] width 6 height 15
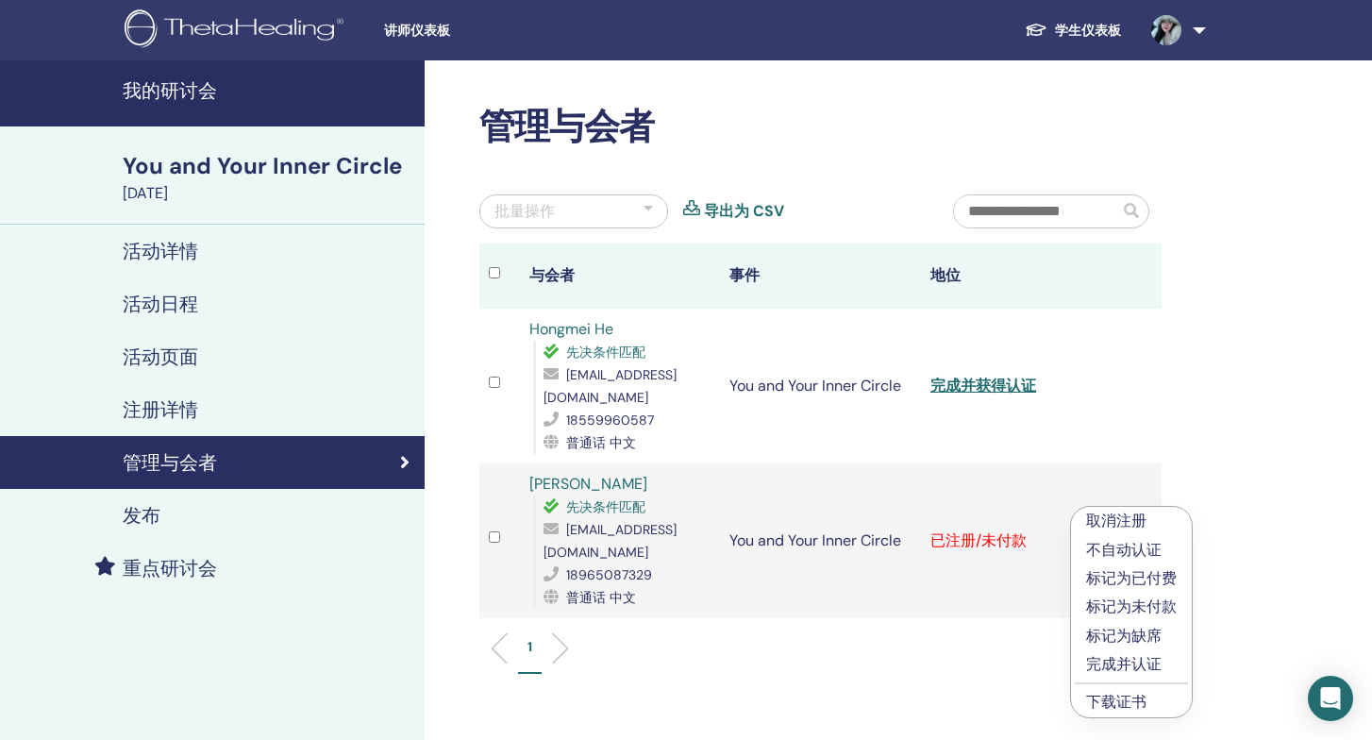
click at [1133, 664] on p "完成并认证" at bounding box center [1131, 664] width 91 height 23
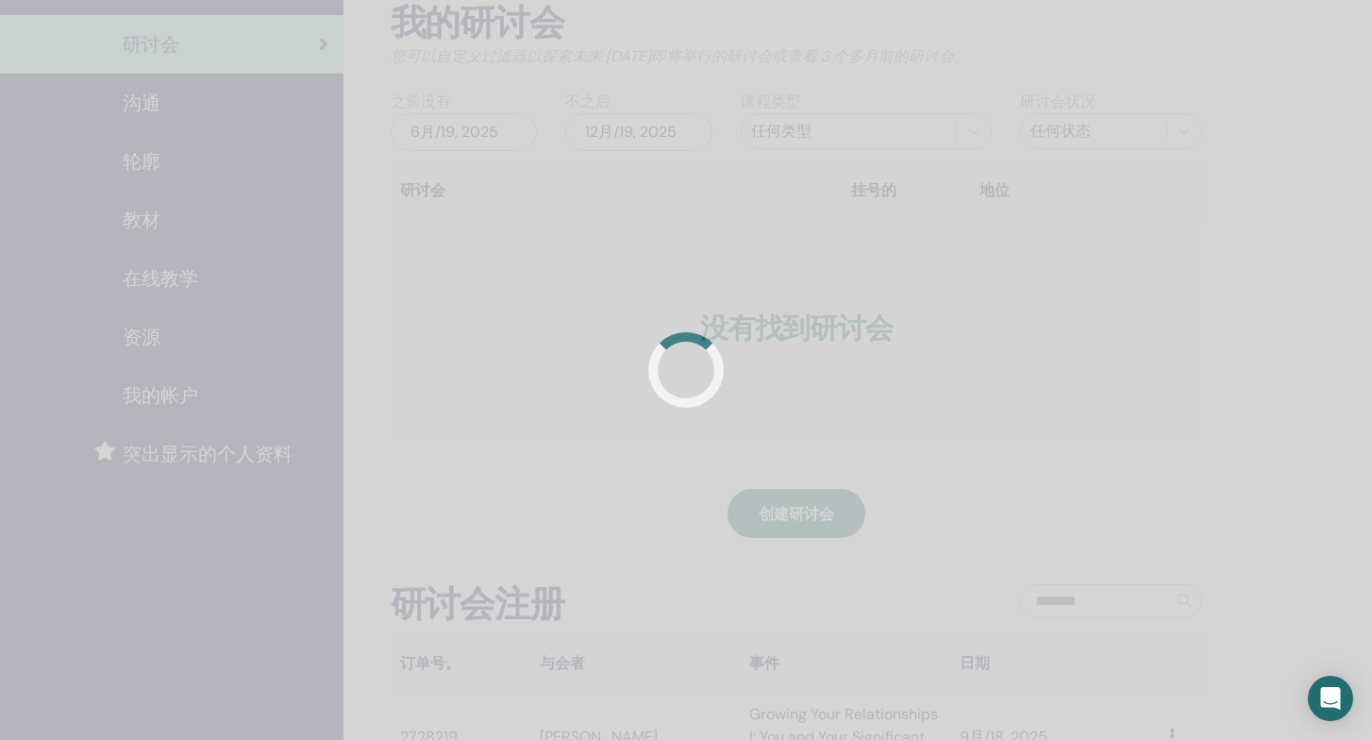
scroll to position [104, 0]
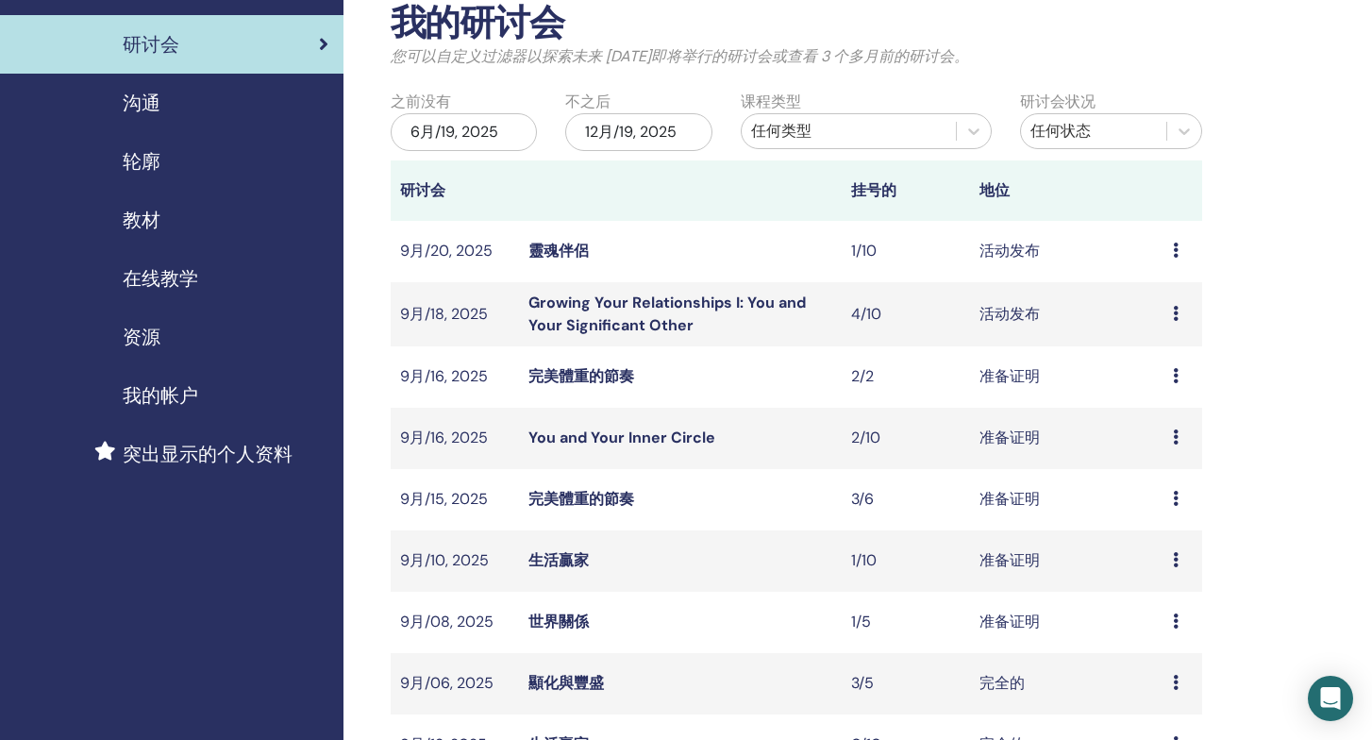
click at [1176, 377] on icon at bounding box center [1176, 375] width 6 height 15
click at [1159, 451] on link "与会者" at bounding box center [1155, 449] width 45 height 20
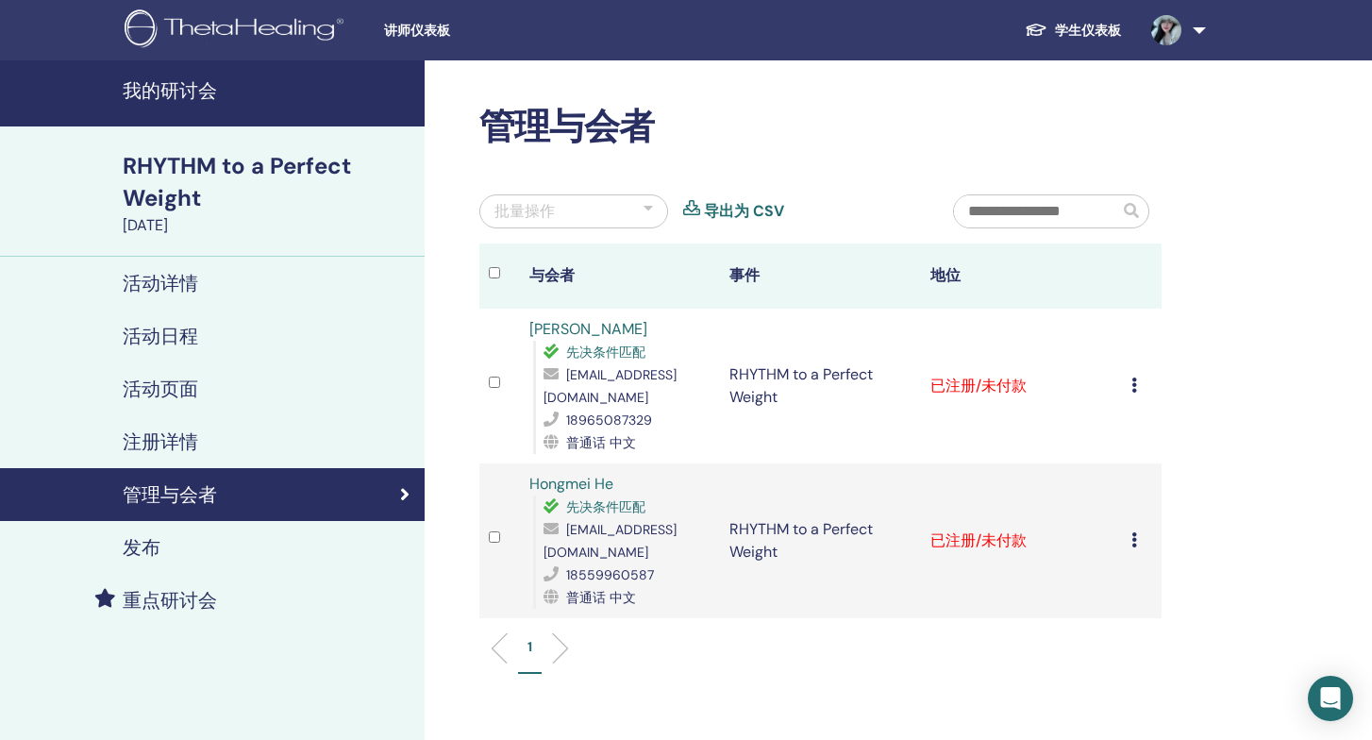
click at [1133, 378] on icon at bounding box center [1135, 385] width 6 height 15
click at [1002, 637] on ul "1" at bounding box center [821, 655] width 650 height 37
click at [551, 207] on div "批量操作" at bounding box center [525, 211] width 60 height 23
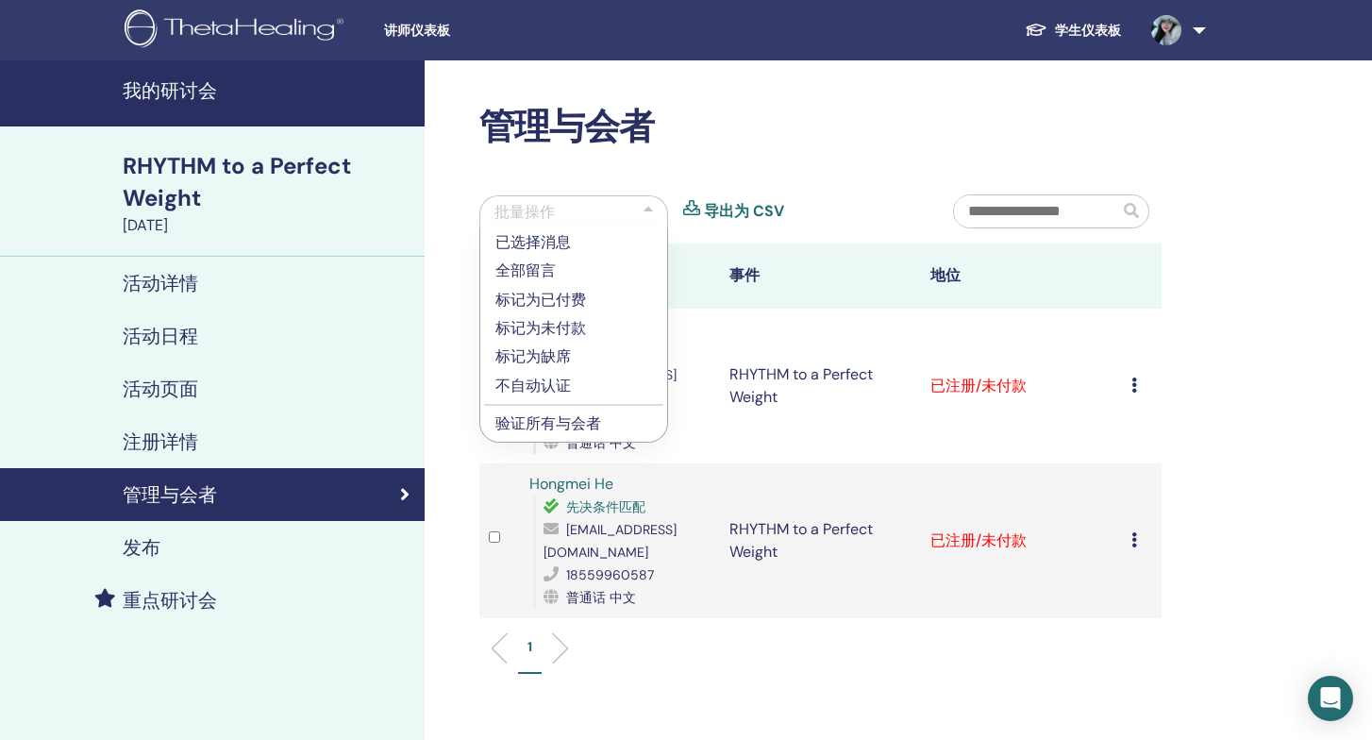
click at [719, 252] on th "与会者" at bounding box center [620, 276] width 201 height 65
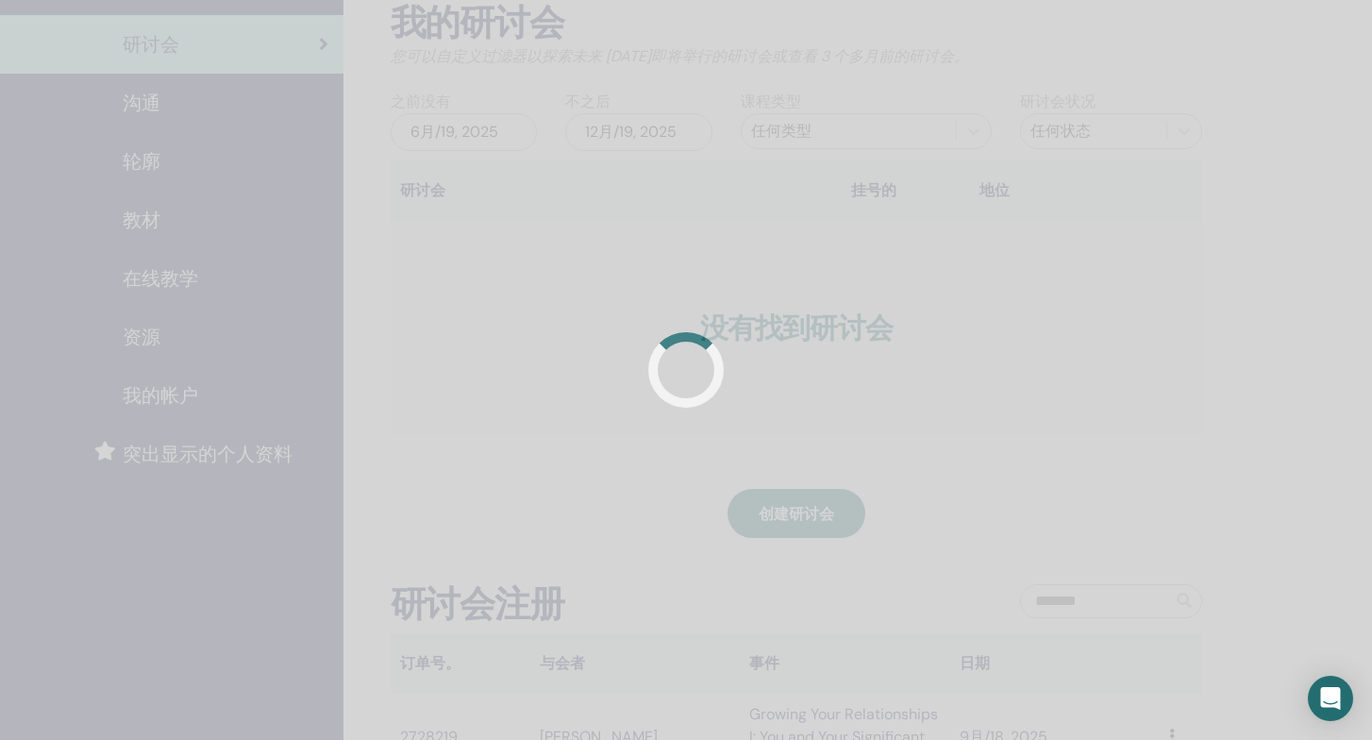
scroll to position [104, 0]
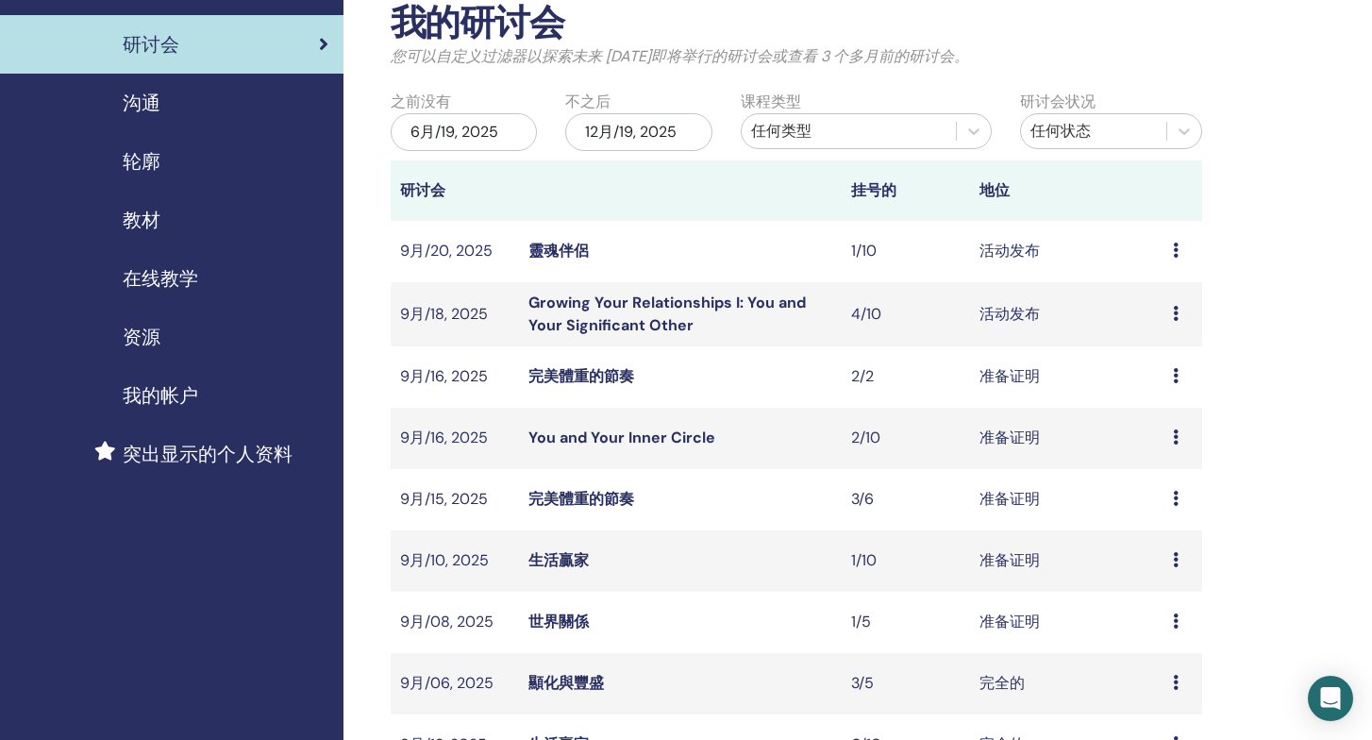
click at [1175, 491] on icon at bounding box center [1176, 498] width 6 height 15
click at [1165, 559] on link "与会者" at bounding box center [1154, 562] width 45 height 20
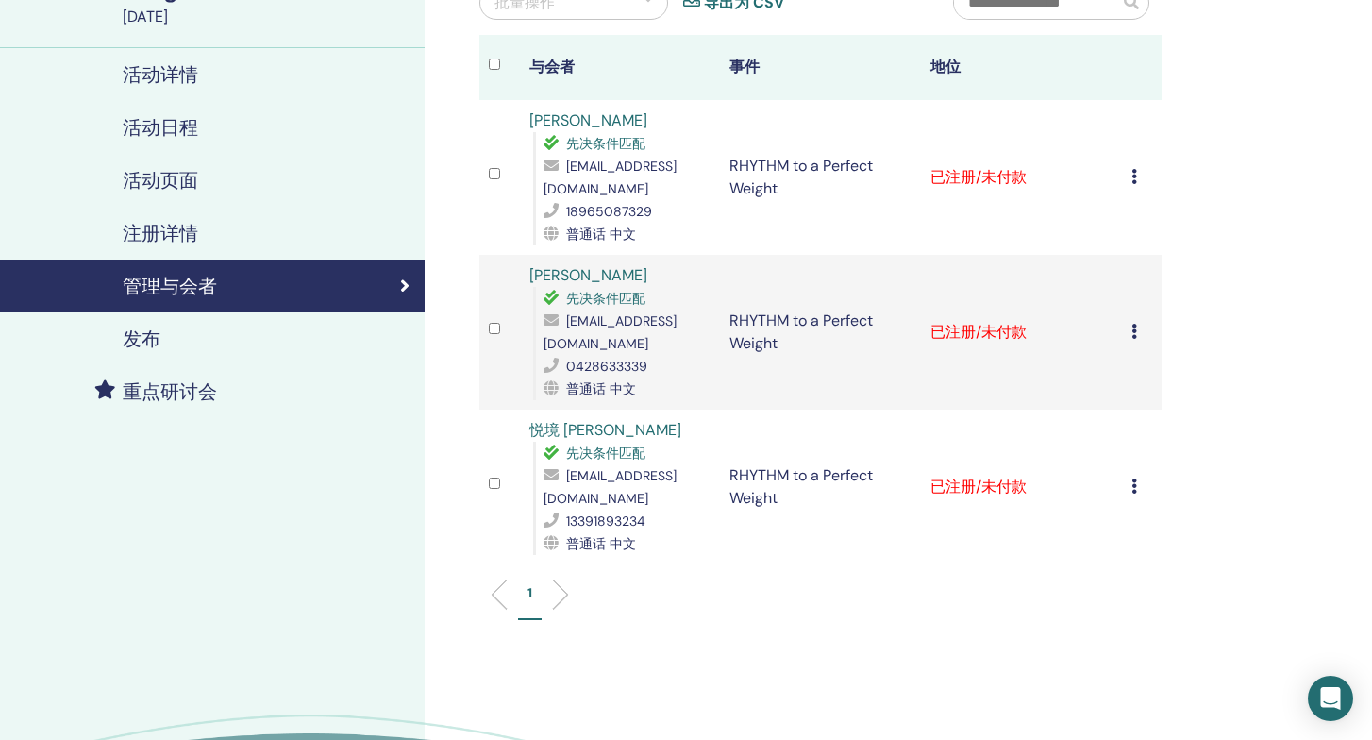
scroll to position [219, 0]
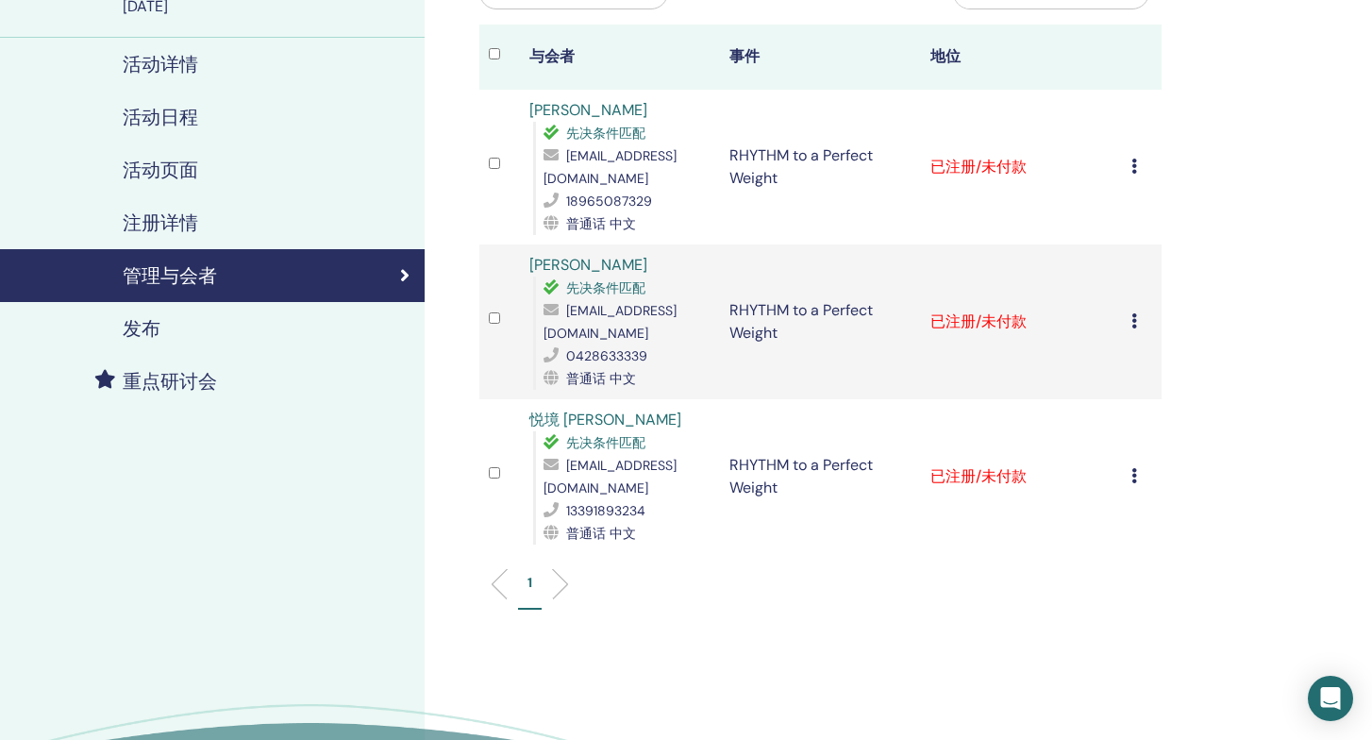
click at [1134, 468] on icon at bounding box center [1135, 475] width 6 height 15
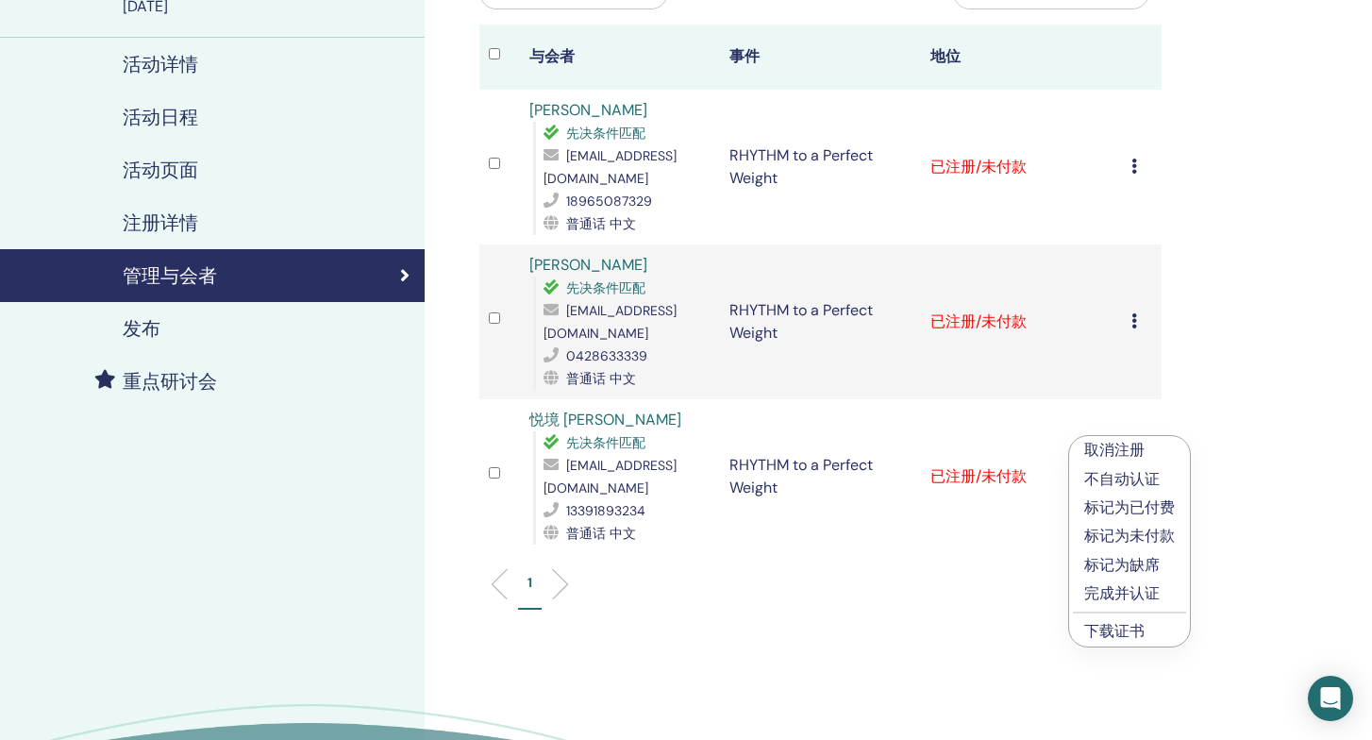
click at [1130, 589] on p "完成并认证" at bounding box center [1130, 593] width 91 height 23
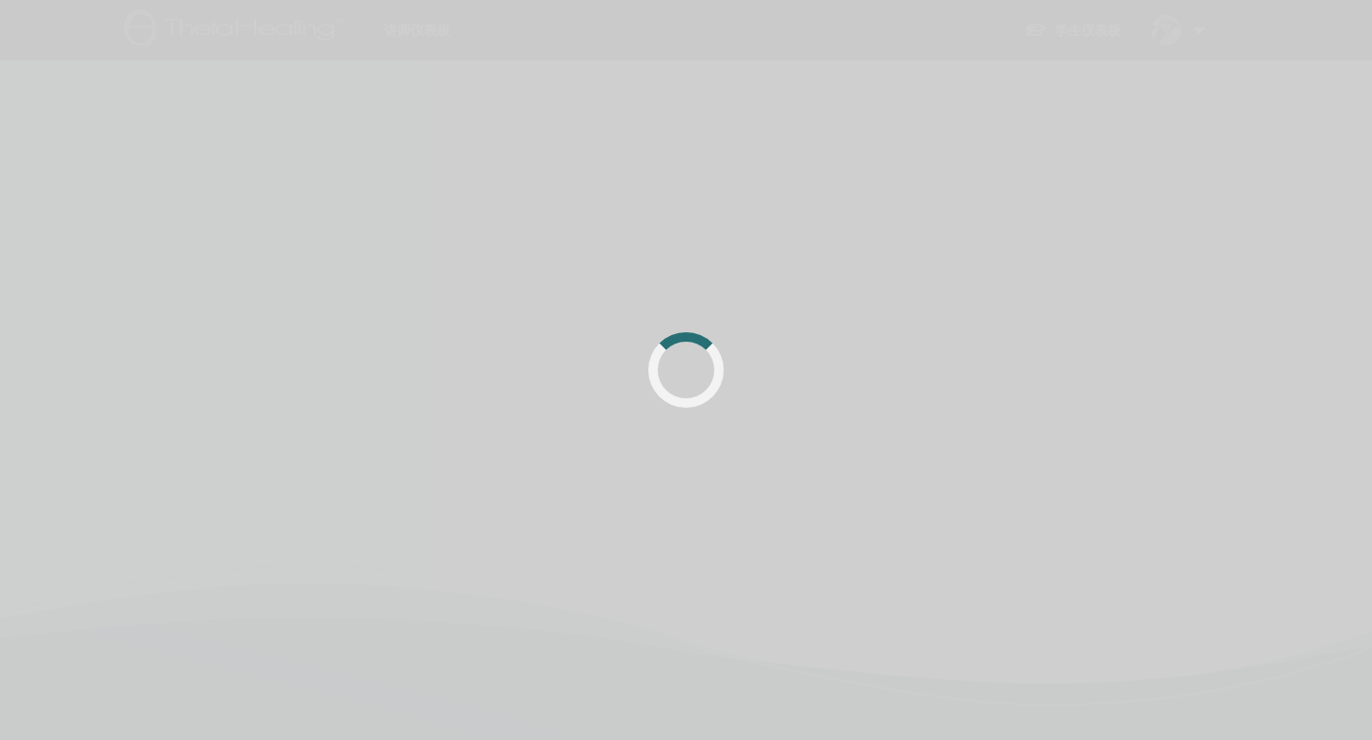
scroll to position [219, 0]
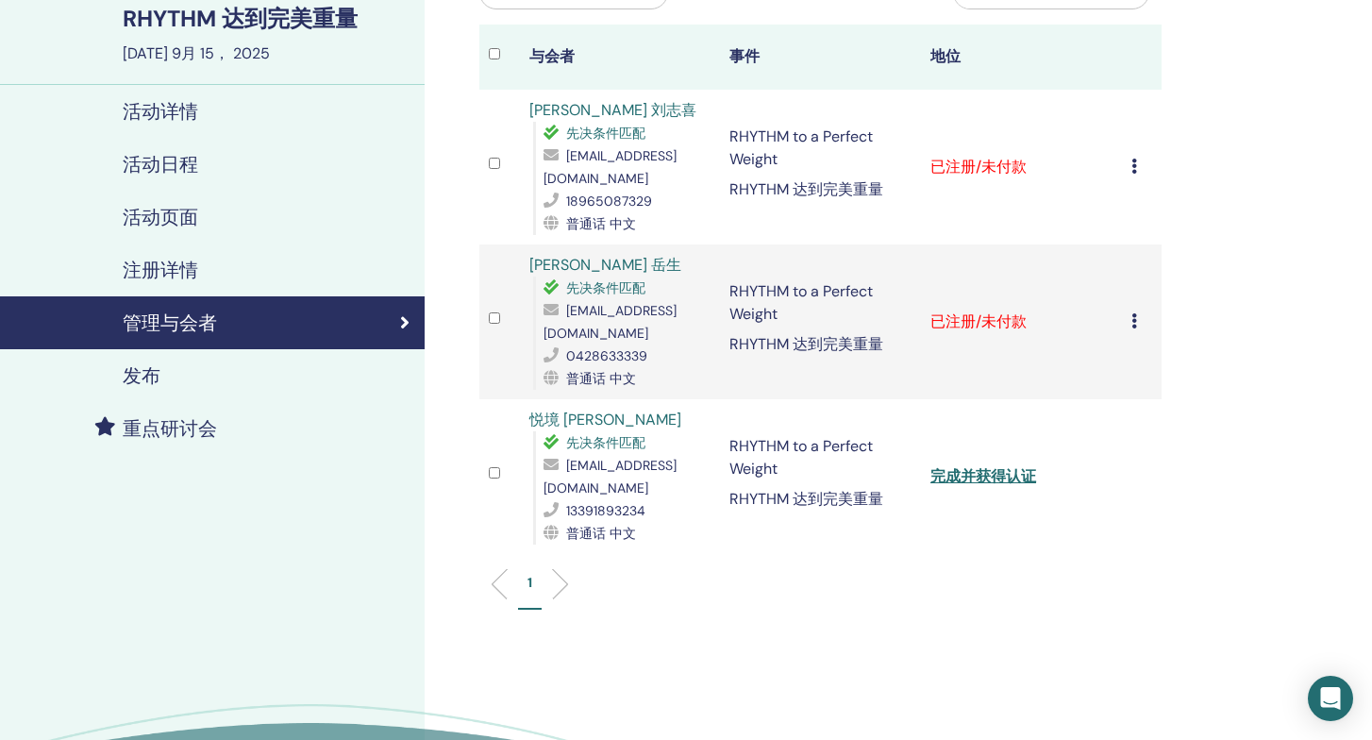
click at [1132, 313] on icon at bounding box center [1135, 320] width 6 height 15
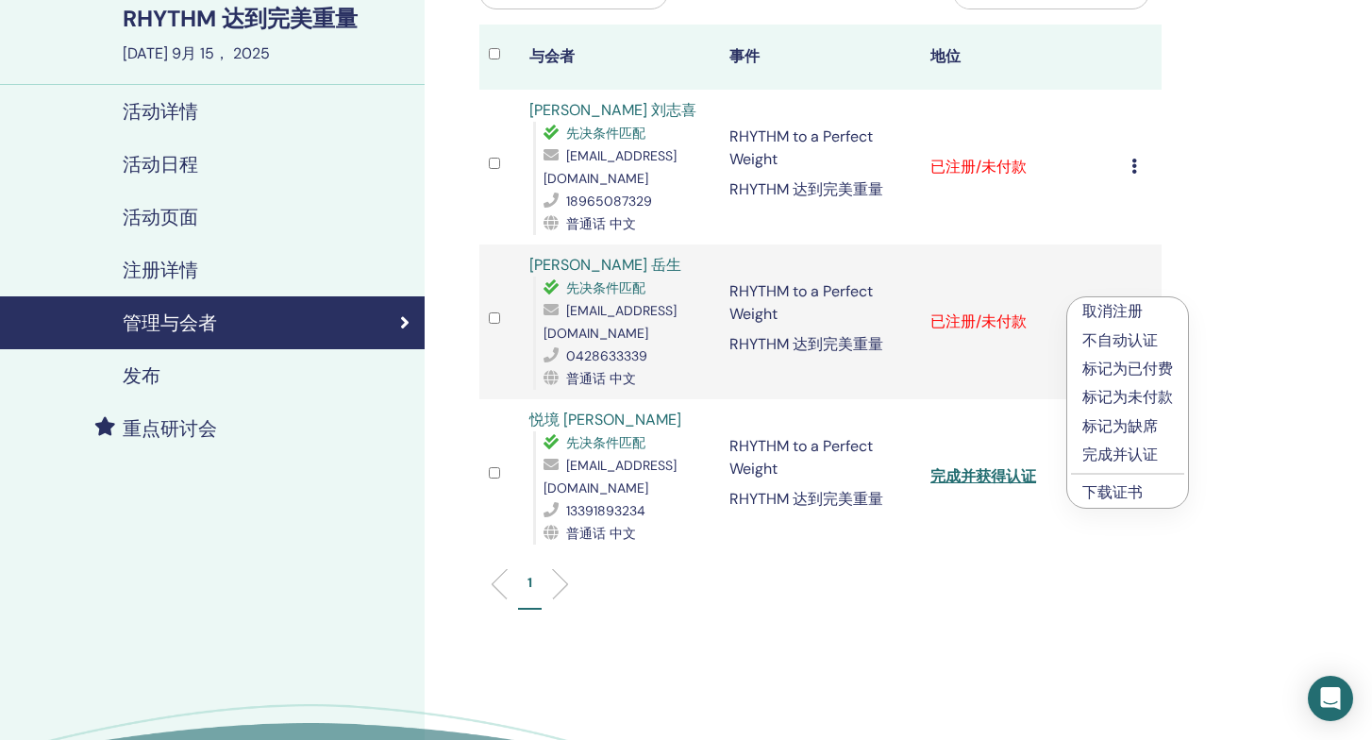
click at [1126, 452] on p "完成并认证" at bounding box center [1128, 455] width 91 height 23
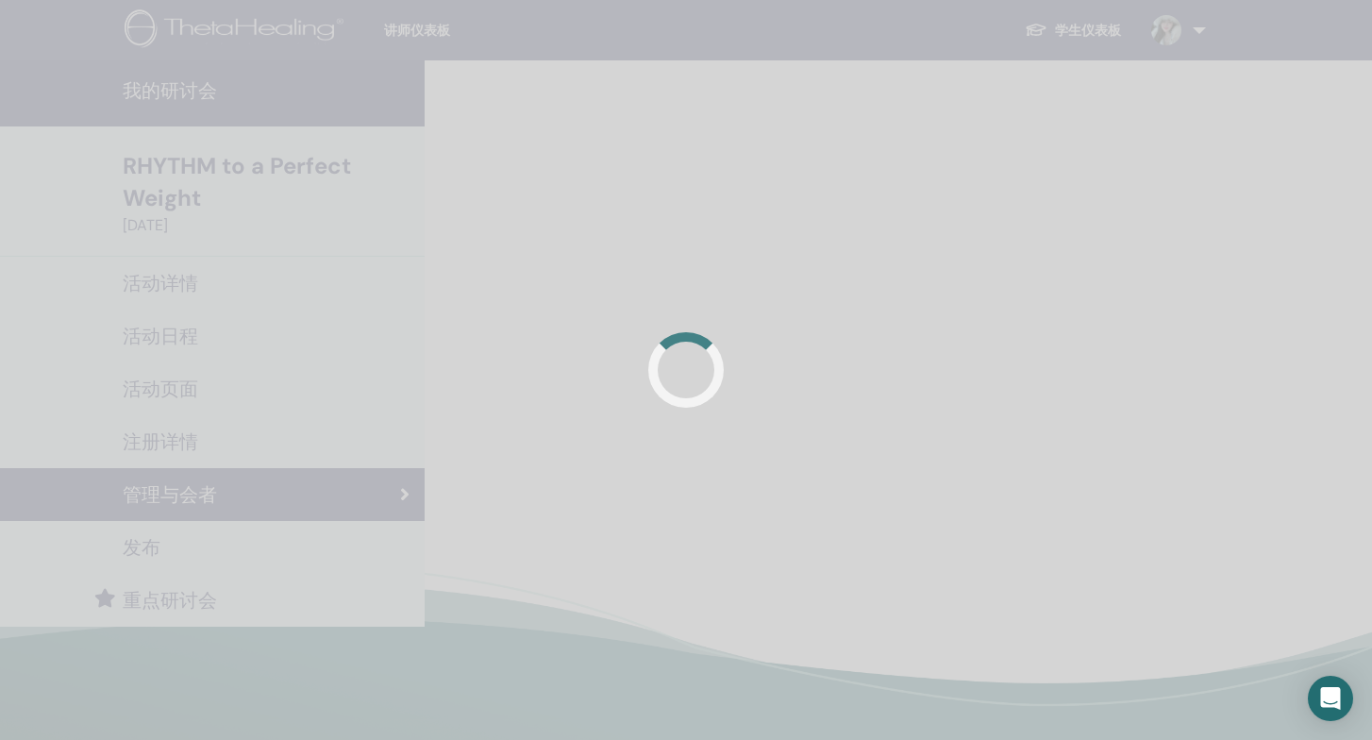
scroll to position [219, 0]
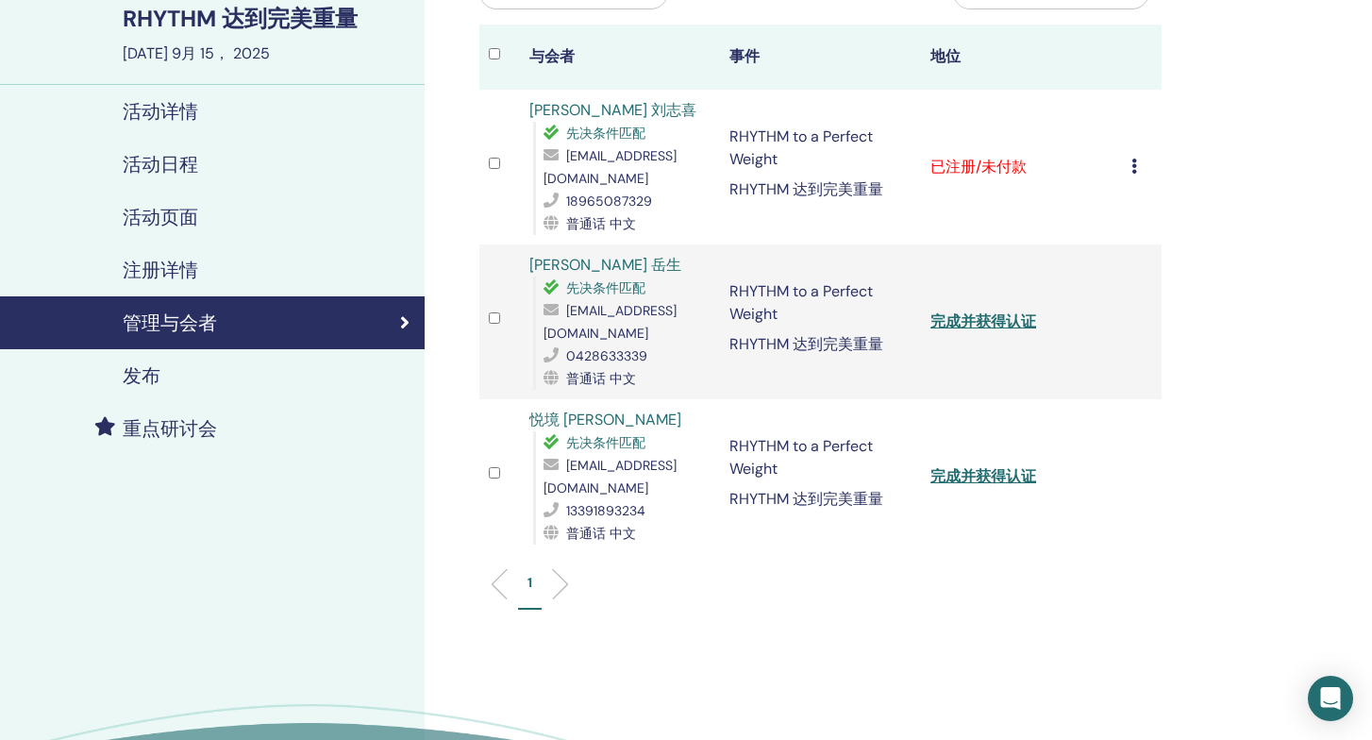
click at [1134, 160] on icon at bounding box center [1135, 166] width 6 height 15
click at [1128, 313] on p "完成并认证" at bounding box center [1130, 318] width 91 height 23
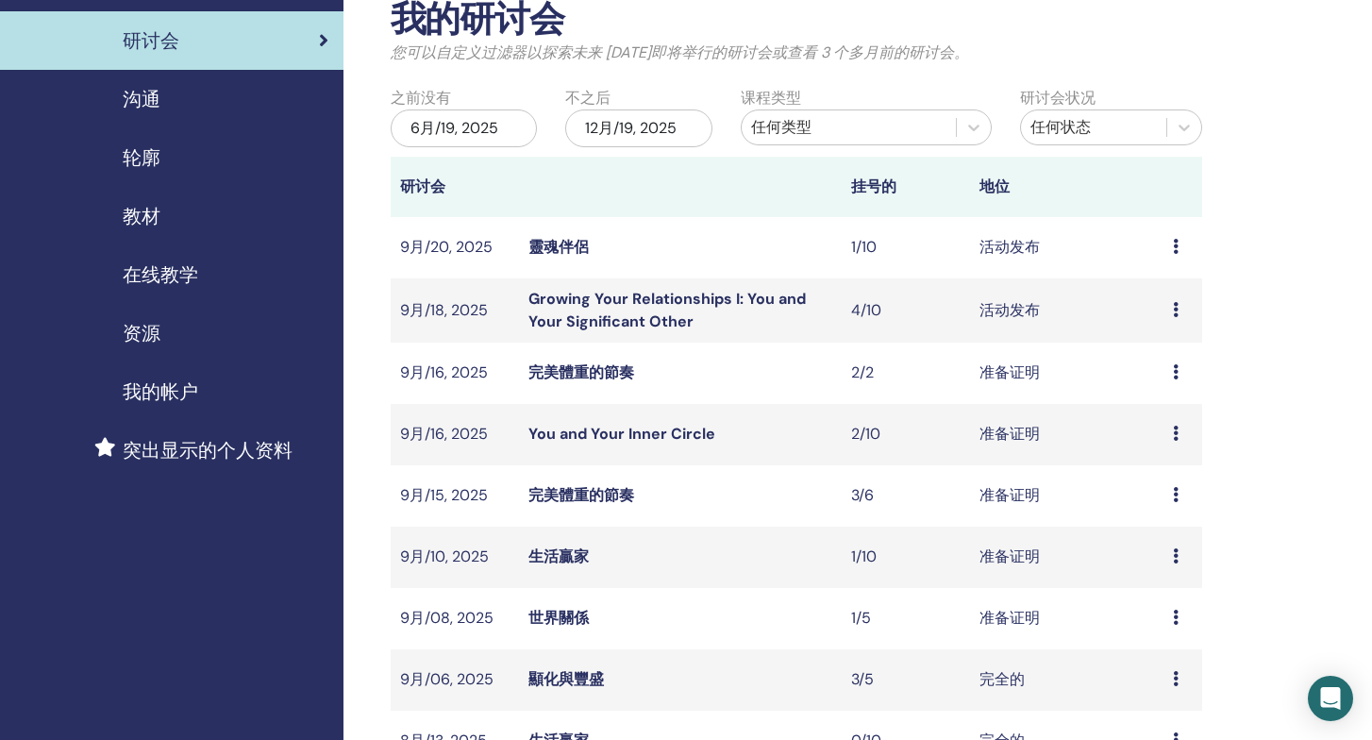
scroll to position [111, 0]
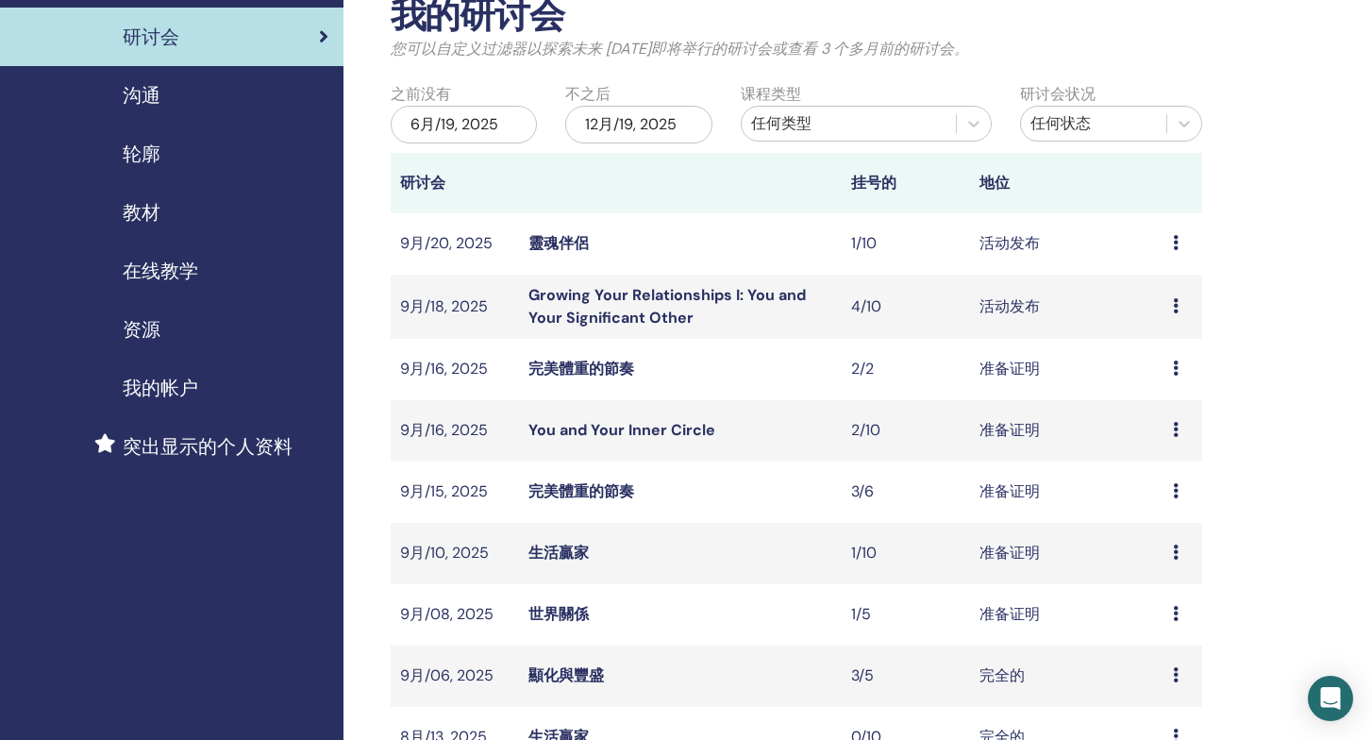
click at [1179, 368] on icon at bounding box center [1176, 368] width 6 height 15
click at [1165, 440] on link "与会者" at bounding box center [1157, 440] width 45 height 20
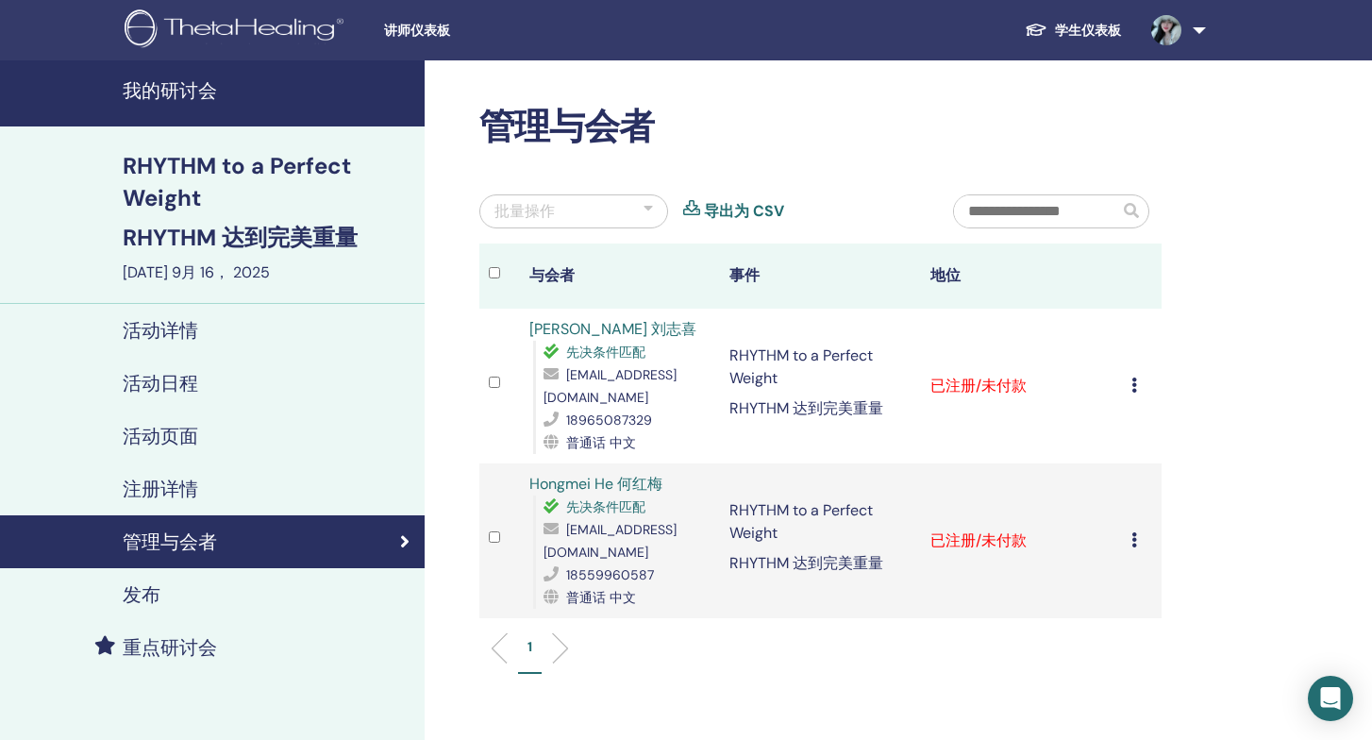
click at [1132, 532] on icon at bounding box center [1135, 539] width 6 height 15
click at [1137, 657] on p "完成并认证" at bounding box center [1128, 663] width 91 height 23
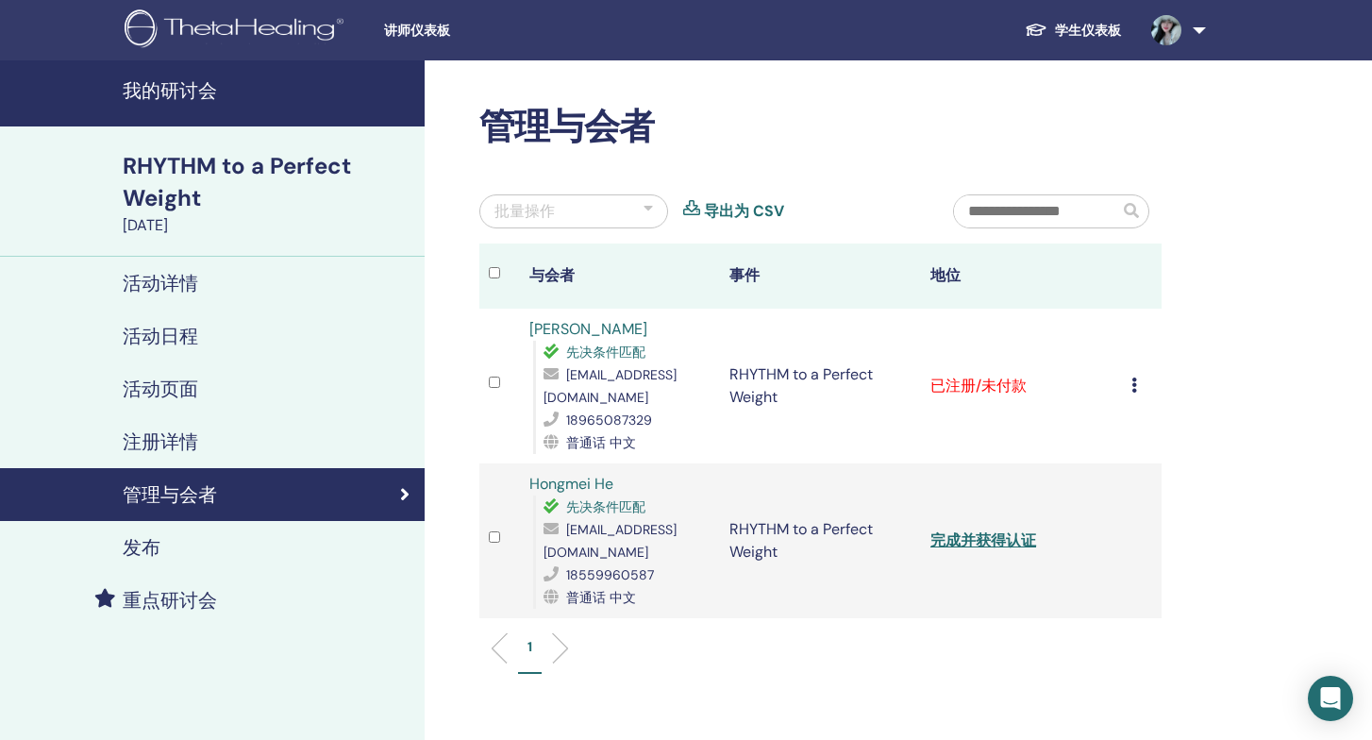
click at [1133, 378] on icon at bounding box center [1135, 385] width 6 height 15
click at [1130, 542] on p "完成并认证" at bounding box center [1129, 535] width 91 height 23
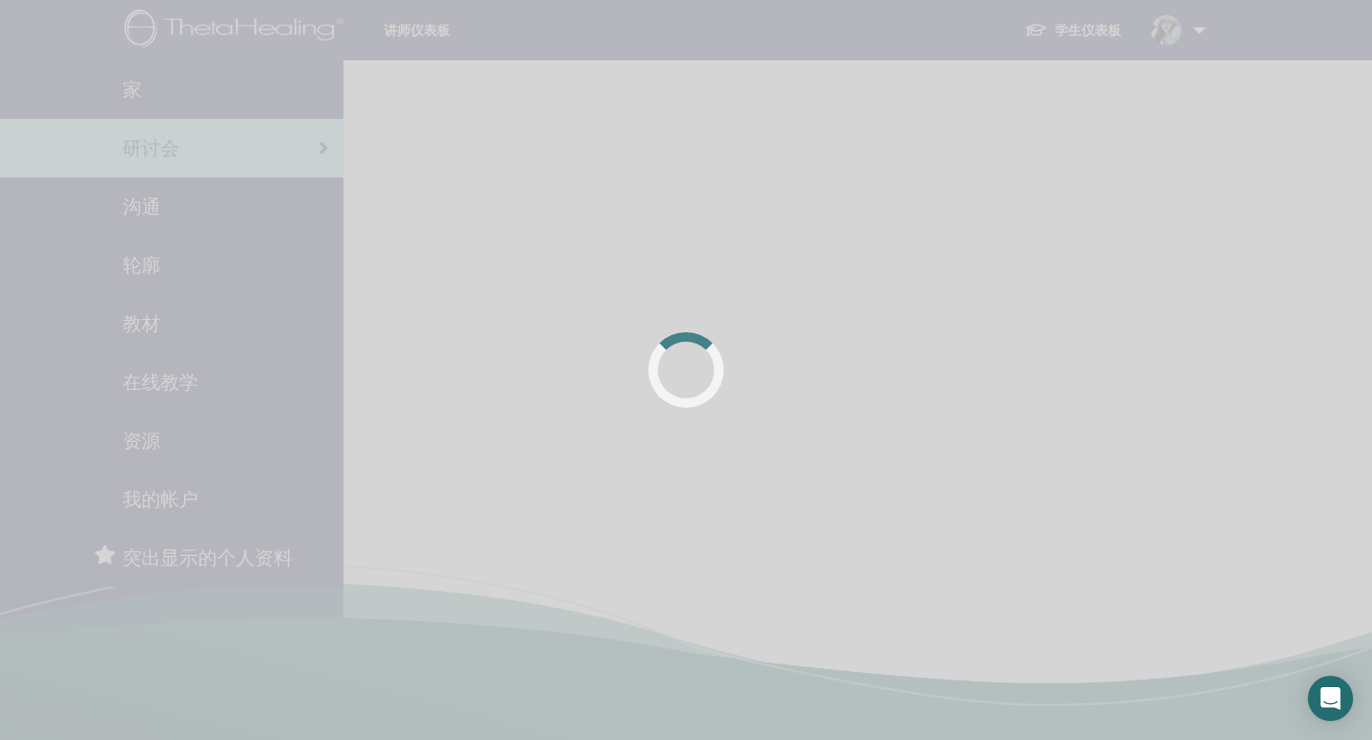
scroll to position [111, 0]
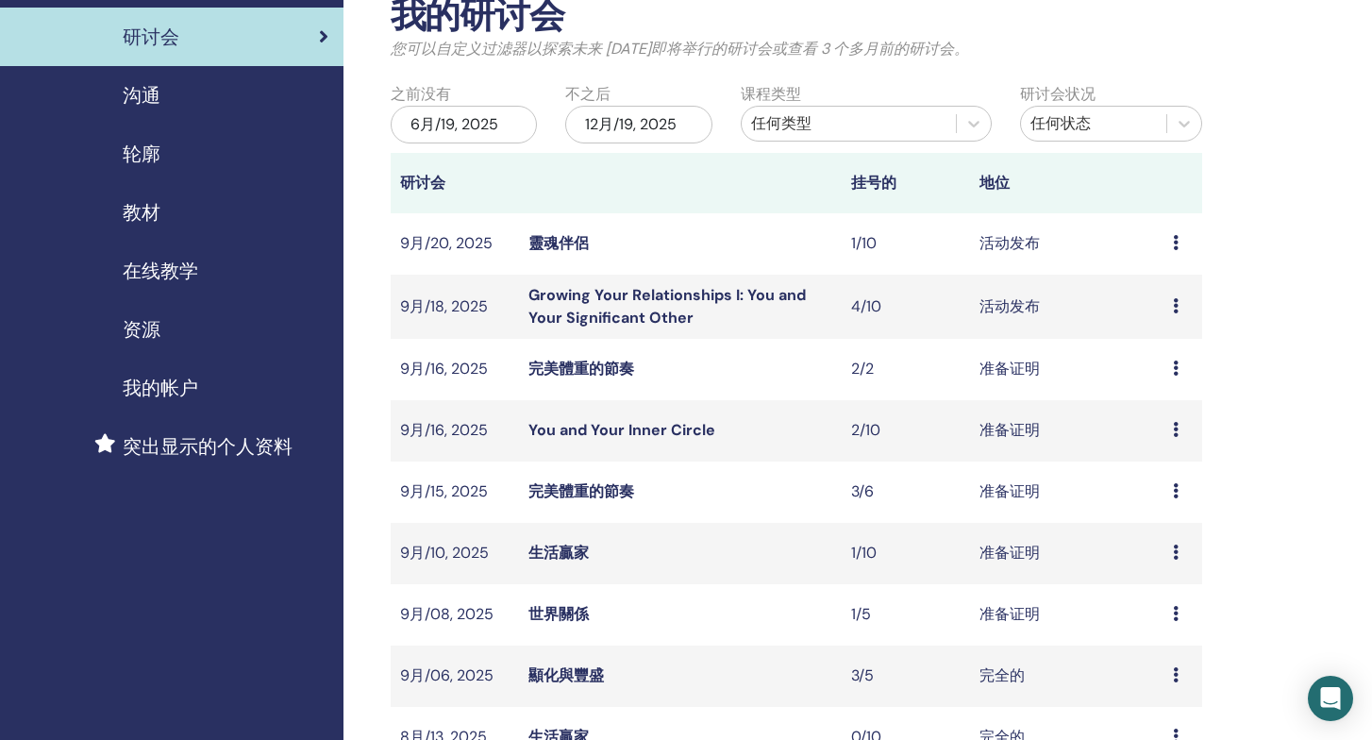
click at [1172, 425] on td "预习 编辑 与会者 取消" at bounding box center [1183, 430] width 39 height 61
click at [1175, 426] on icon at bounding box center [1176, 429] width 6 height 15
click at [1159, 490] on link "与会者" at bounding box center [1154, 498] width 45 height 20
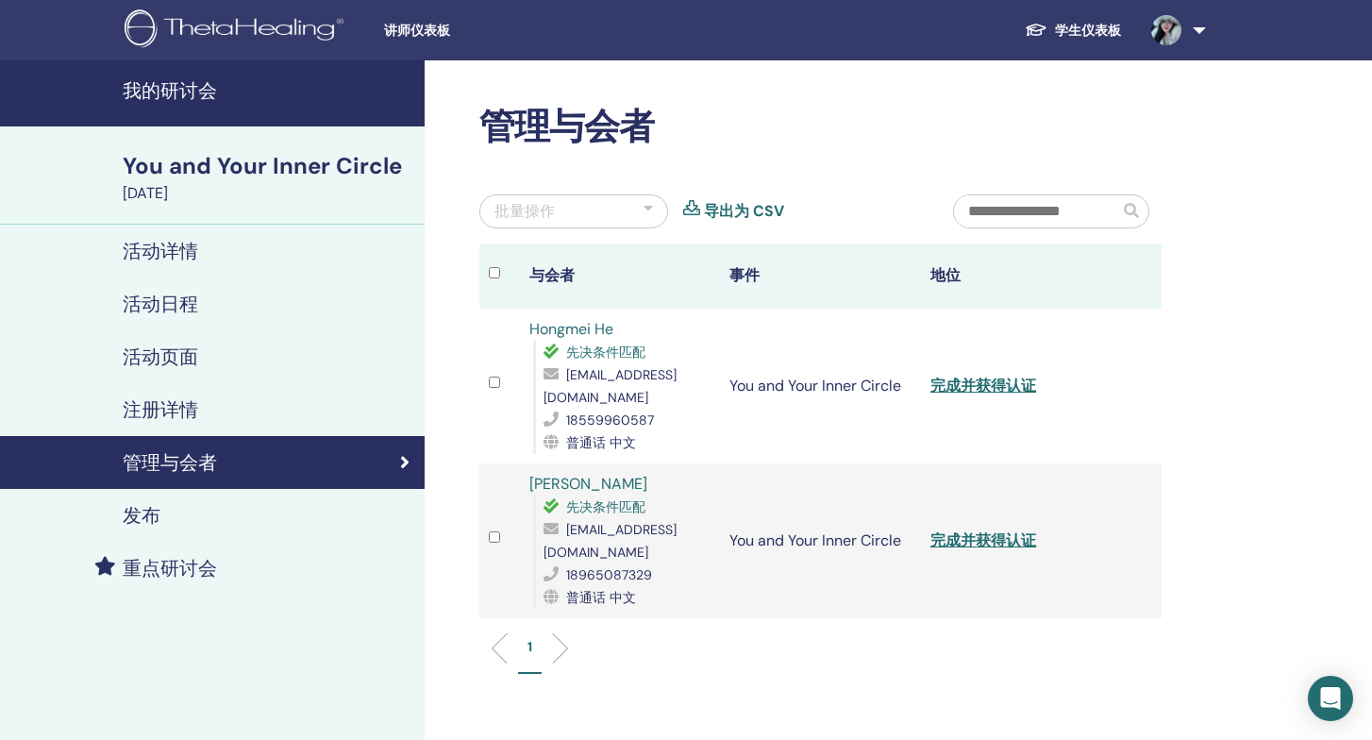
click at [972, 376] on link "完成并获得认证" at bounding box center [984, 386] width 106 height 20
click at [987, 530] on link "完成并获得认证" at bounding box center [984, 540] width 106 height 20
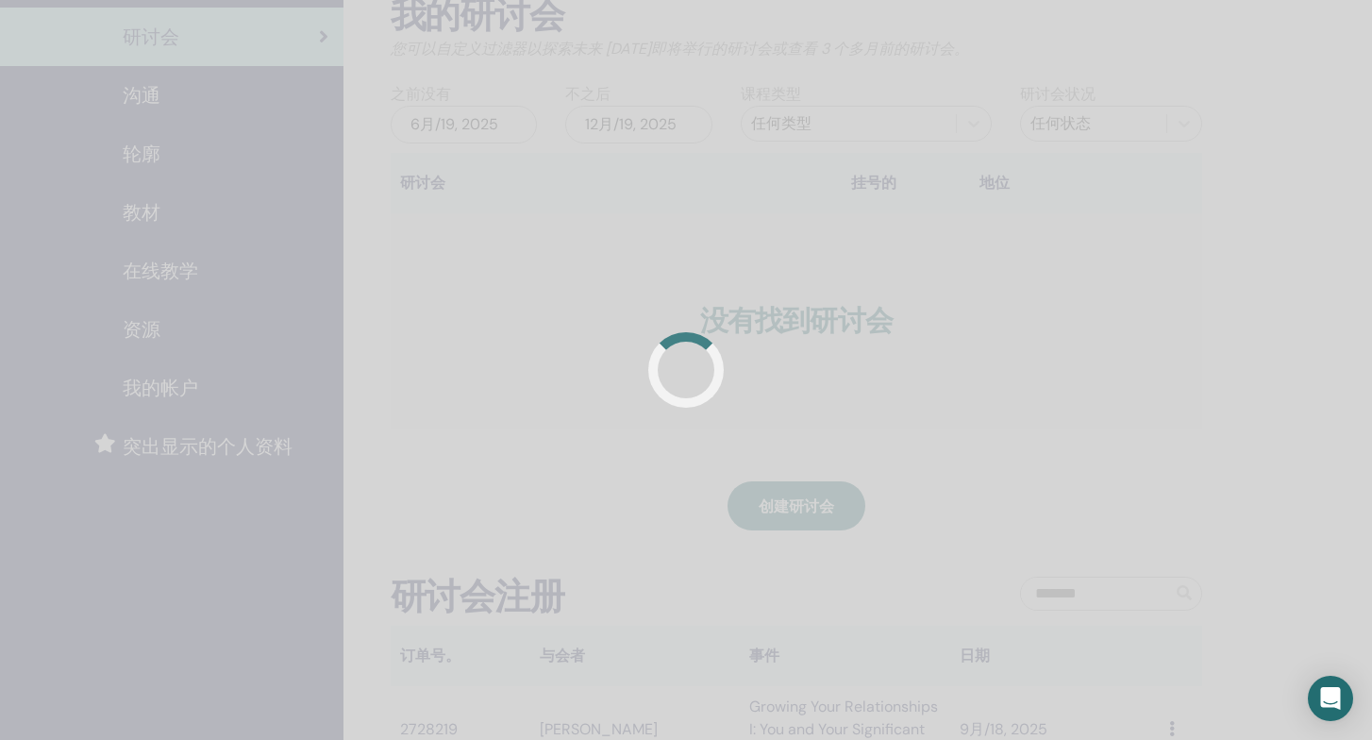
scroll to position [111, 0]
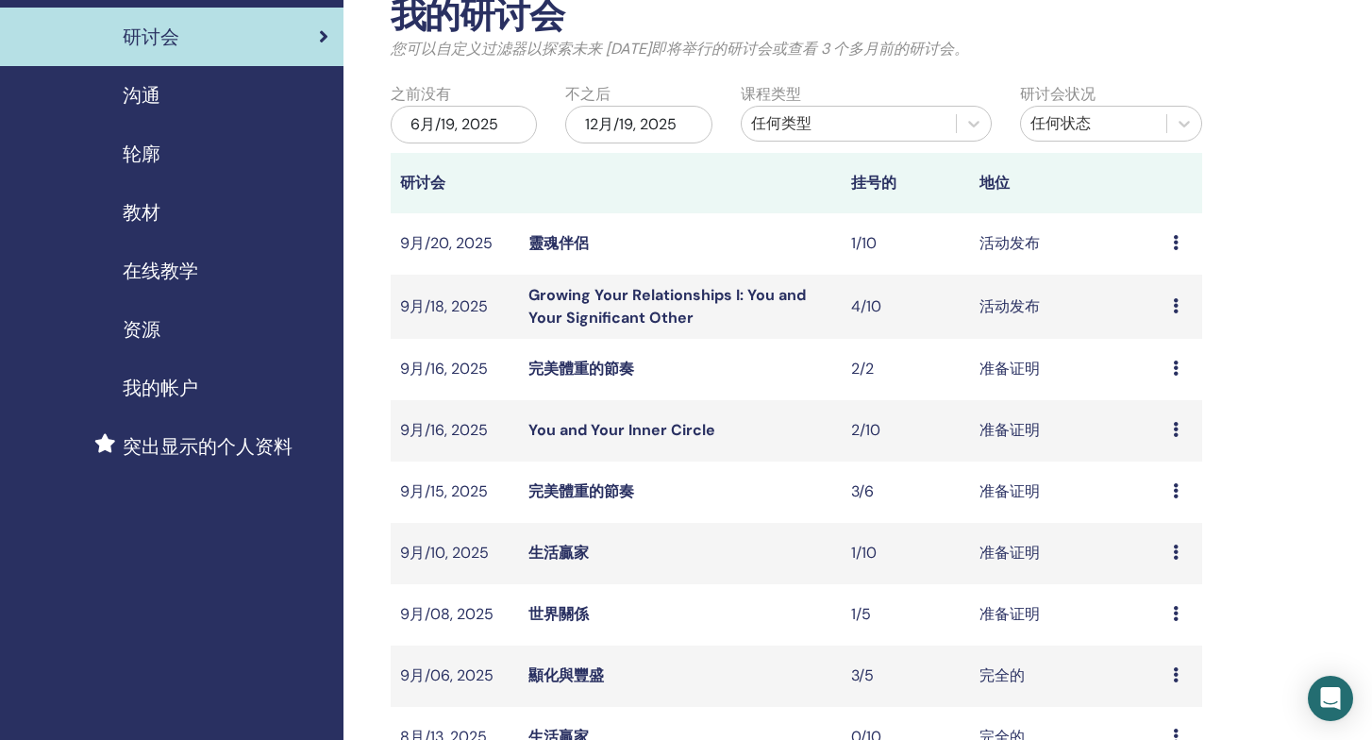
click at [1173, 487] on icon at bounding box center [1176, 490] width 6 height 15
click at [1166, 557] on link "与会者" at bounding box center [1152, 559] width 45 height 20
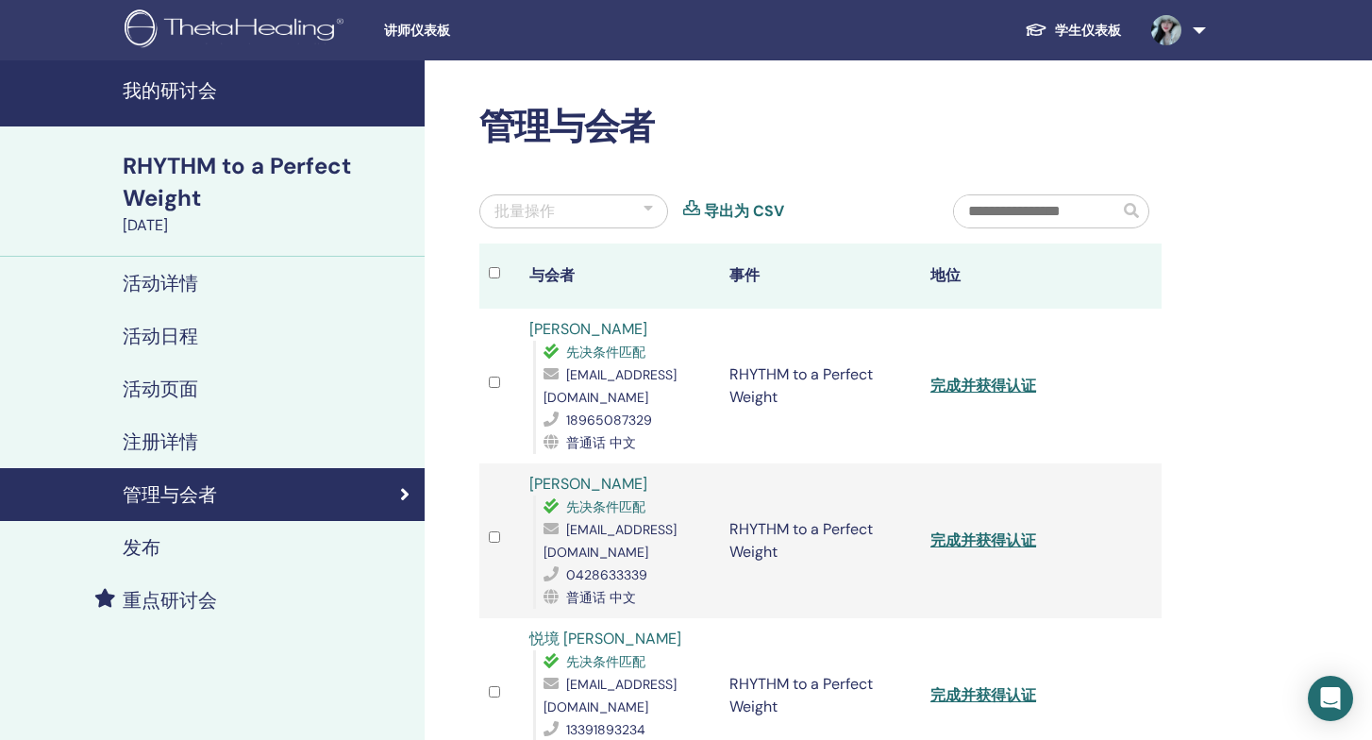
click at [1001, 376] on link "完成并获得认证" at bounding box center [984, 386] width 106 height 20
click at [987, 530] on link "完成并获得认证" at bounding box center [984, 540] width 106 height 20
click at [975, 685] on link "完成并获得认证" at bounding box center [984, 695] width 106 height 20
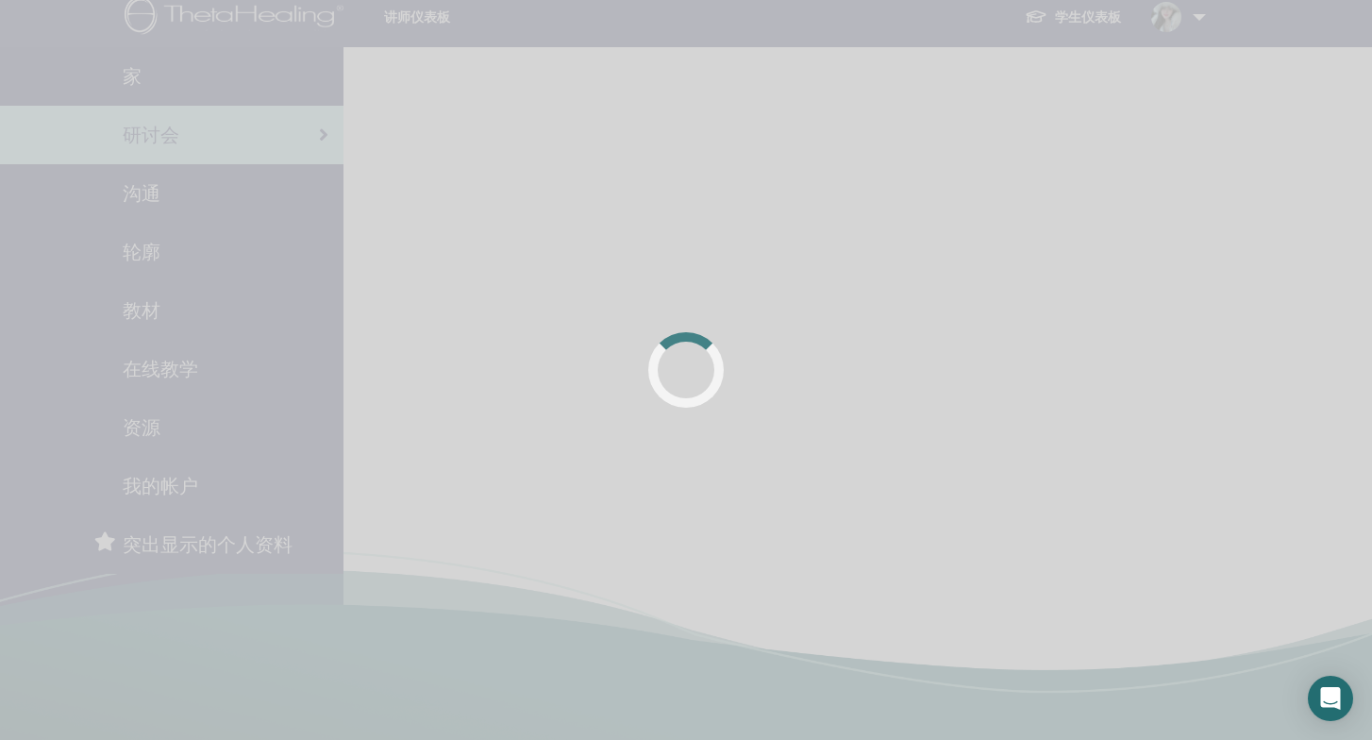
scroll to position [13, 0]
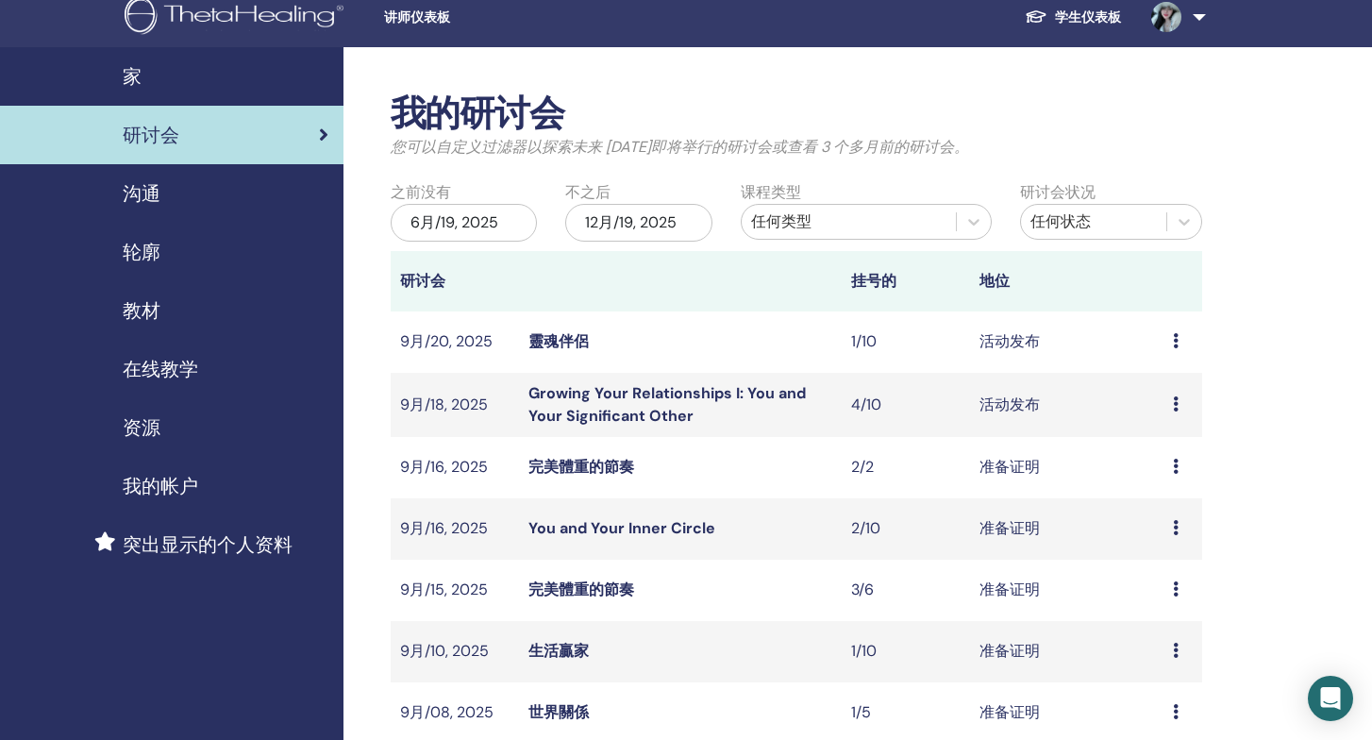
click at [1179, 463] on icon at bounding box center [1176, 466] width 6 height 15
click at [1154, 532] on link "与会者" at bounding box center [1157, 535] width 45 height 20
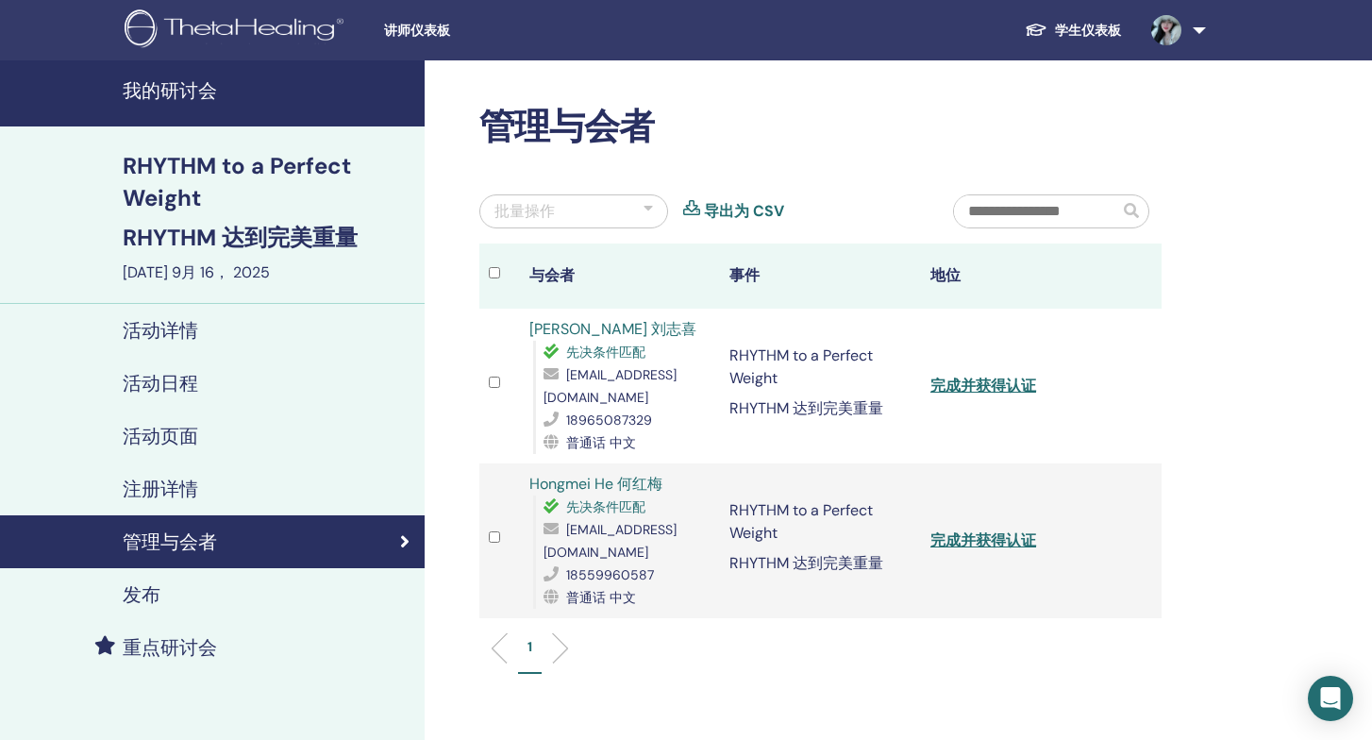
click at [1020, 530] on link "完成并获得认证" at bounding box center [984, 540] width 106 height 20
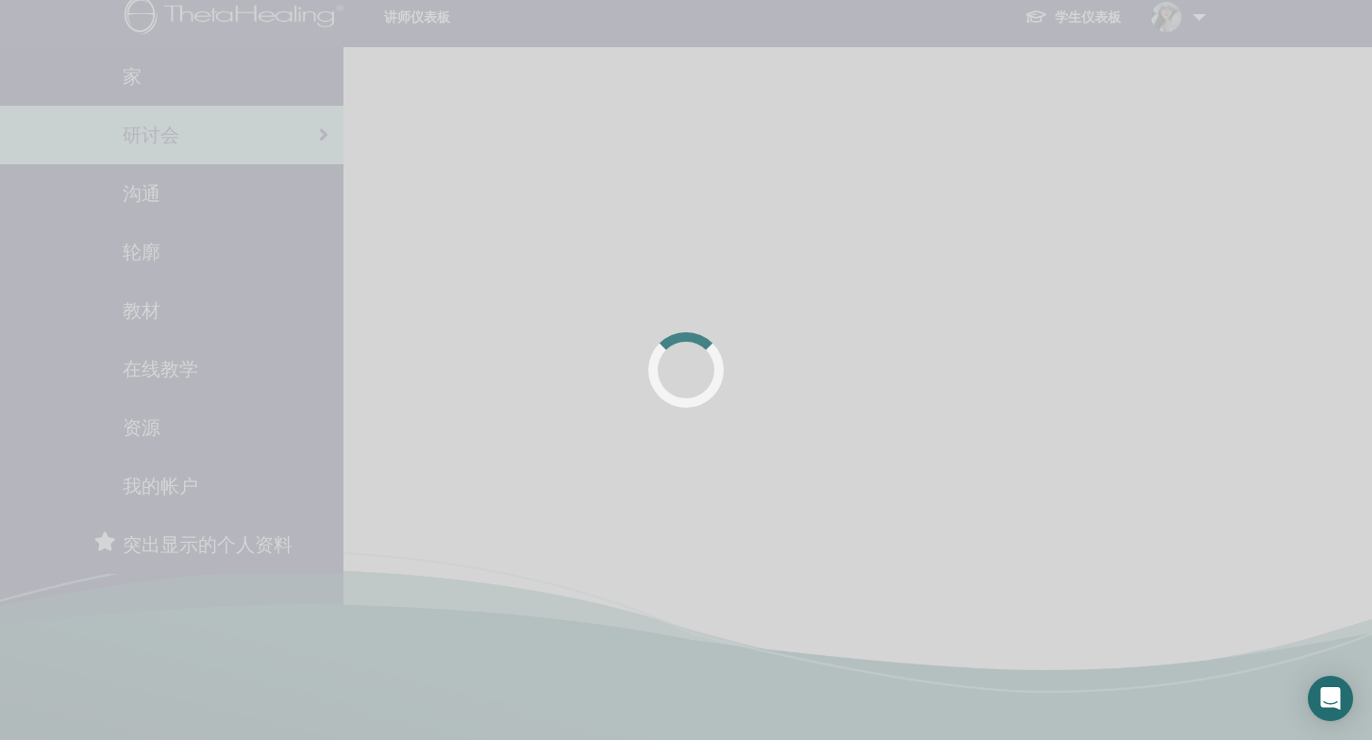
scroll to position [13, 0]
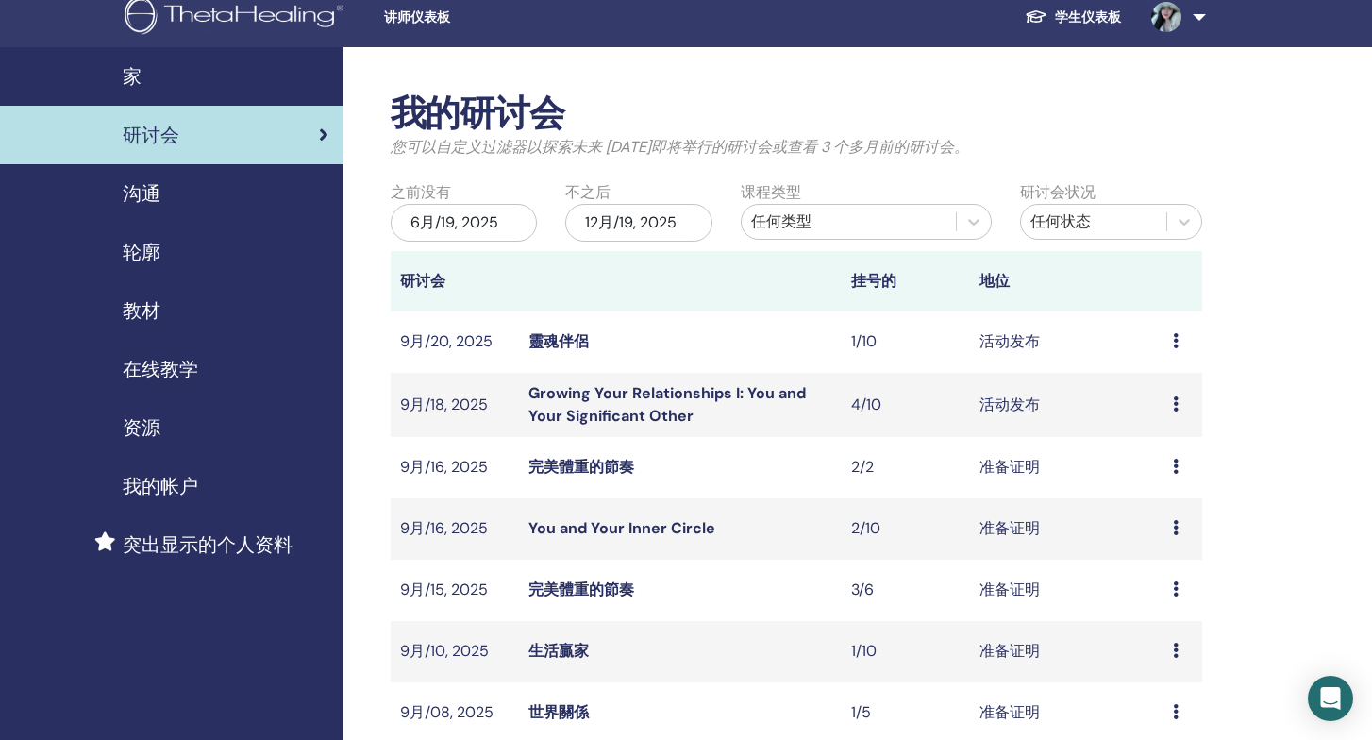
click at [1176, 398] on icon at bounding box center [1176, 403] width 6 height 15
click at [1162, 469] on link "与会者" at bounding box center [1155, 471] width 45 height 20
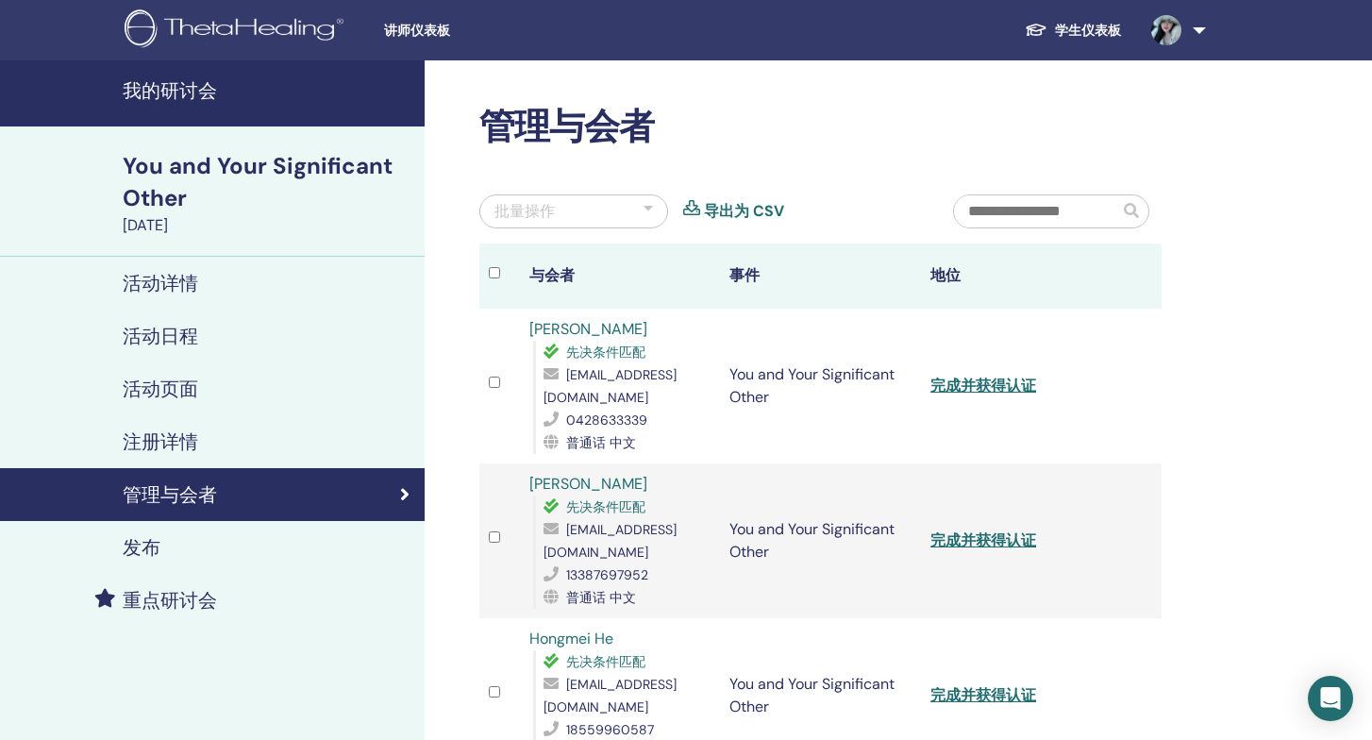
click at [989, 385] on link "完成并获得认证" at bounding box center [984, 386] width 106 height 20
click at [997, 530] on link "完成并获得认证" at bounding box center [984, 540] width 106 height 20
click at [1008, 685] on link "完成并获得认证" at bounding box center [984, 695] width 106 height 20
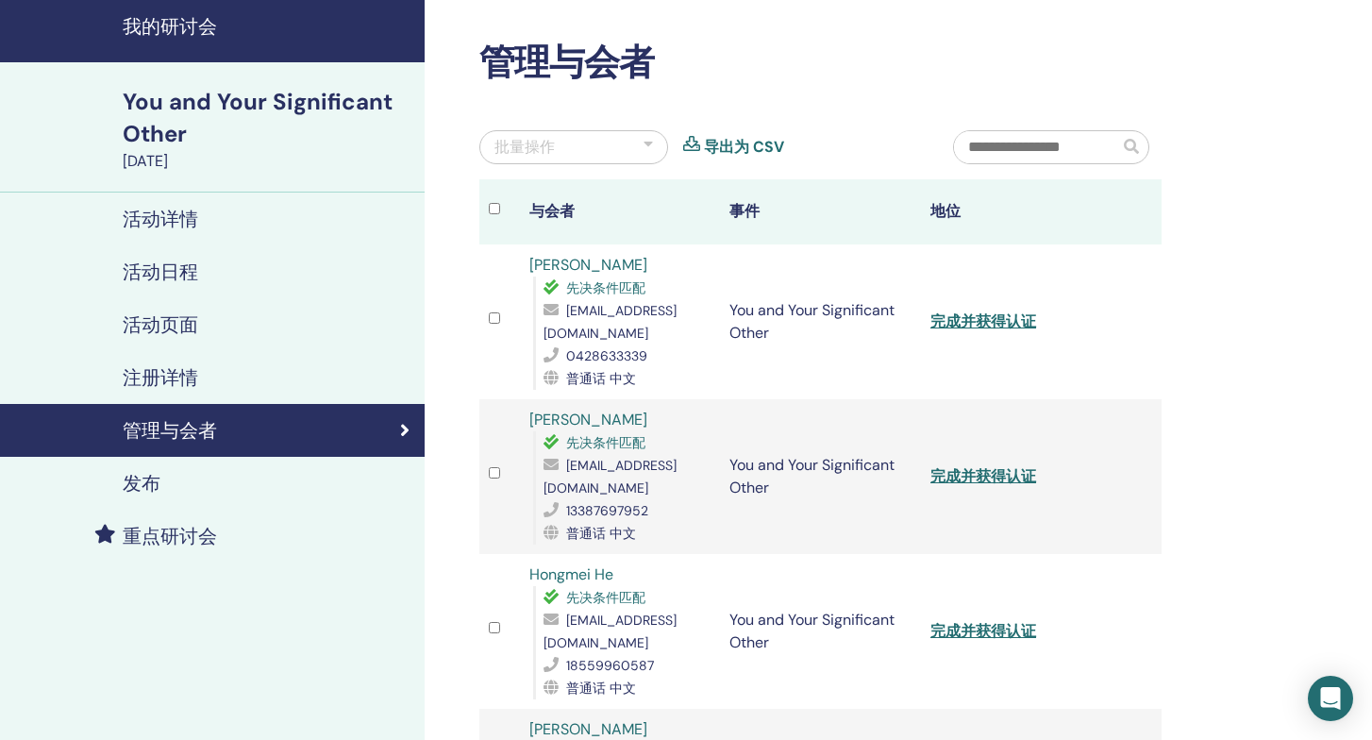
scroll to position [109, 0]
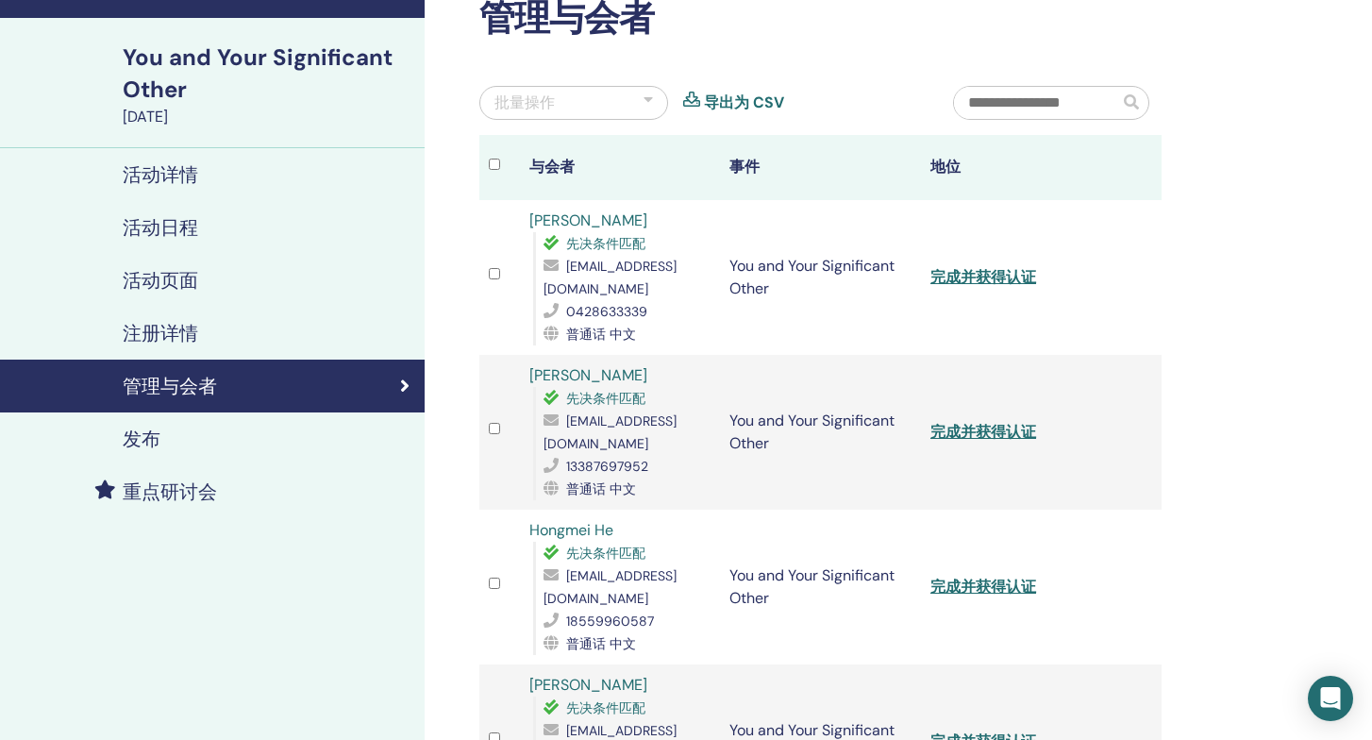
click at [1007, 732] on link "完成并获得认证" at bounding box center [984, 742] width 106 height 20
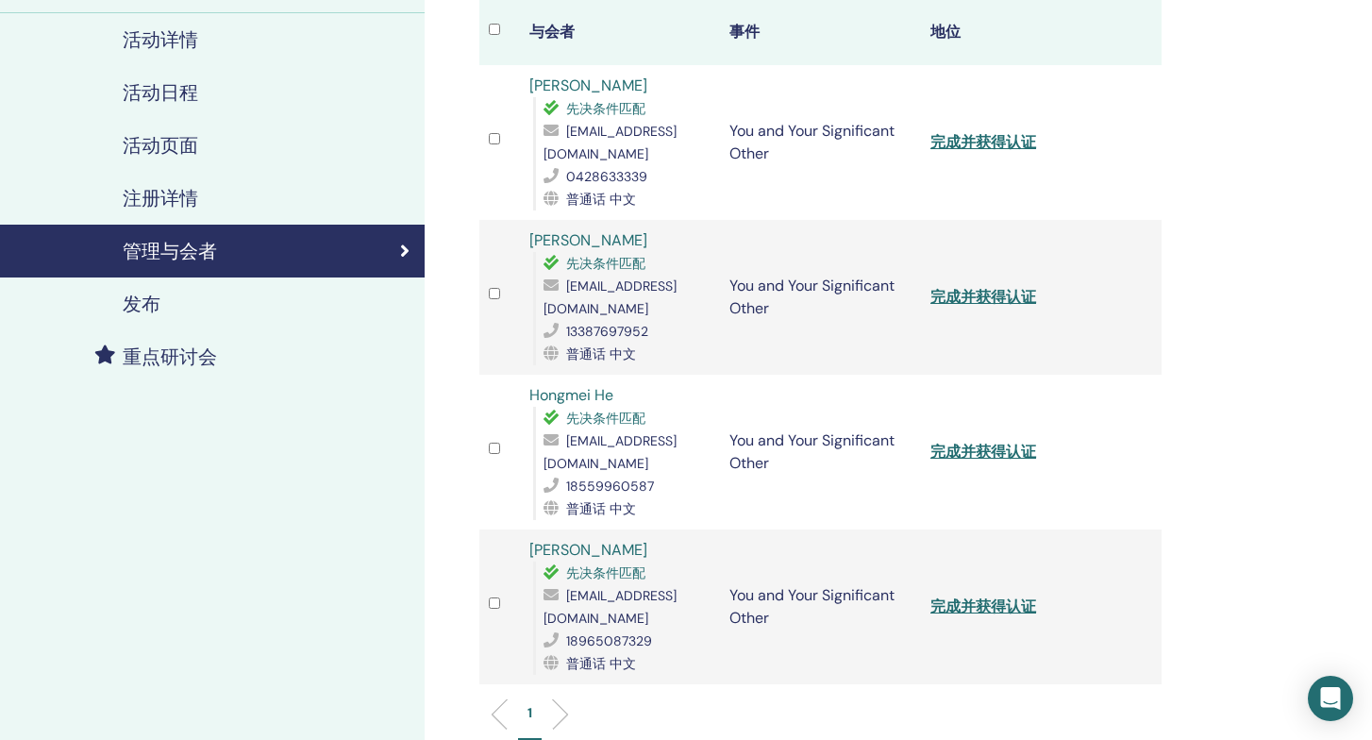
scroll to position [0, 0]
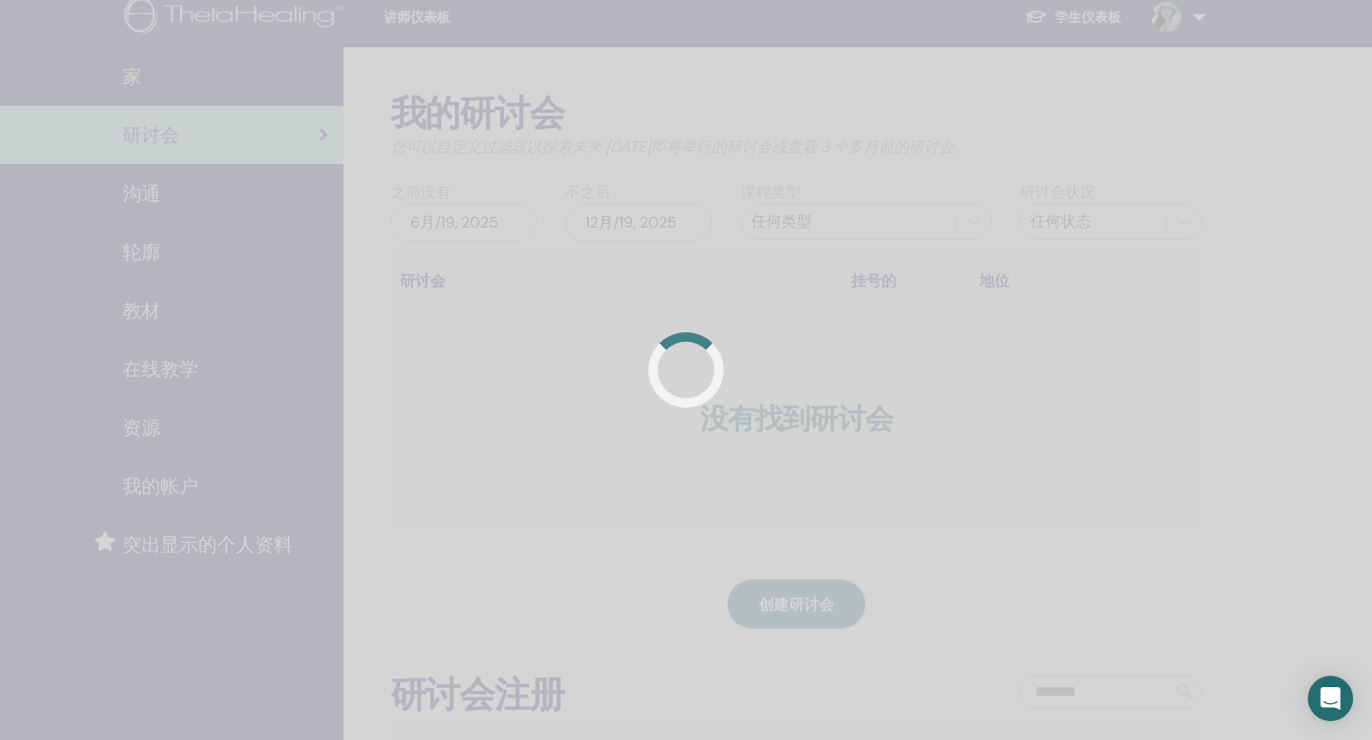
scroll to position [13, 0]
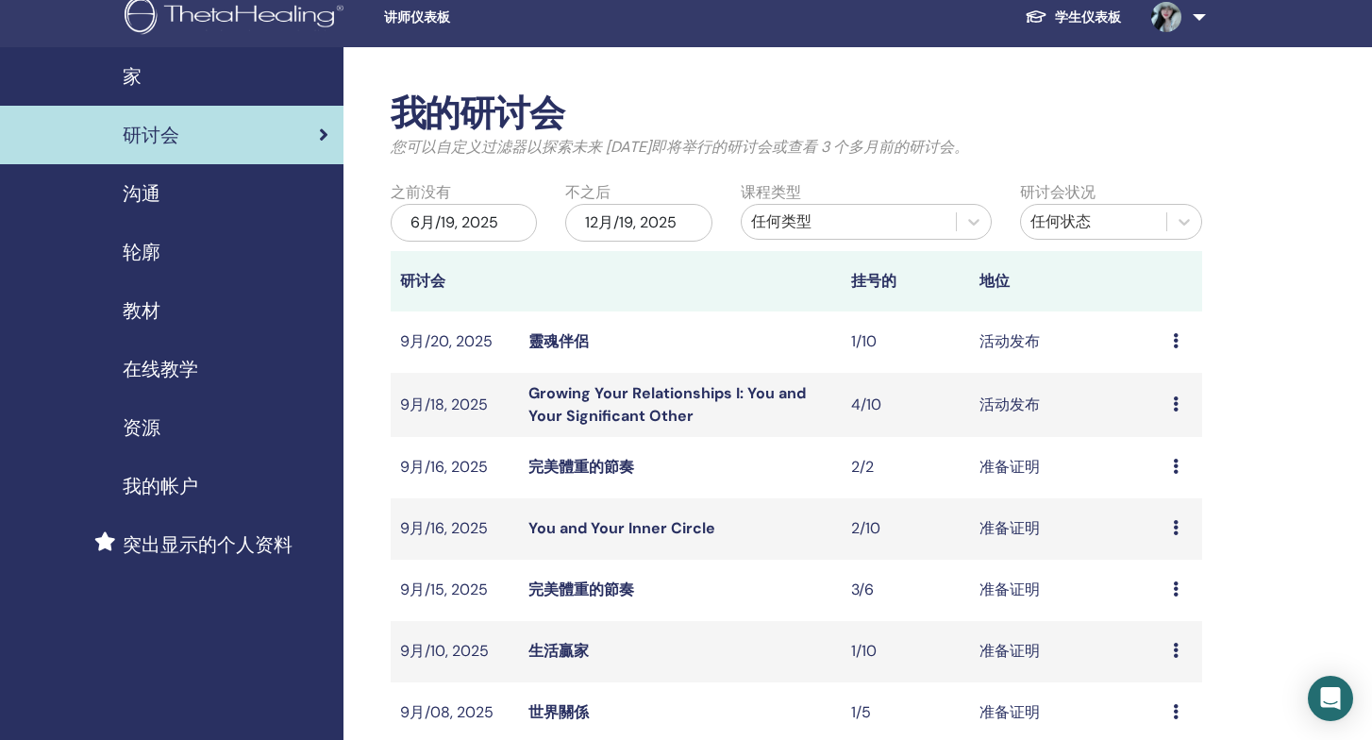
click at [1173, 337] on icon at bounding box center [1176, 340] width 6 height 15
click at [1149, 407] on link "与会者" at bounding box center [1152, 409] width 45 height 20
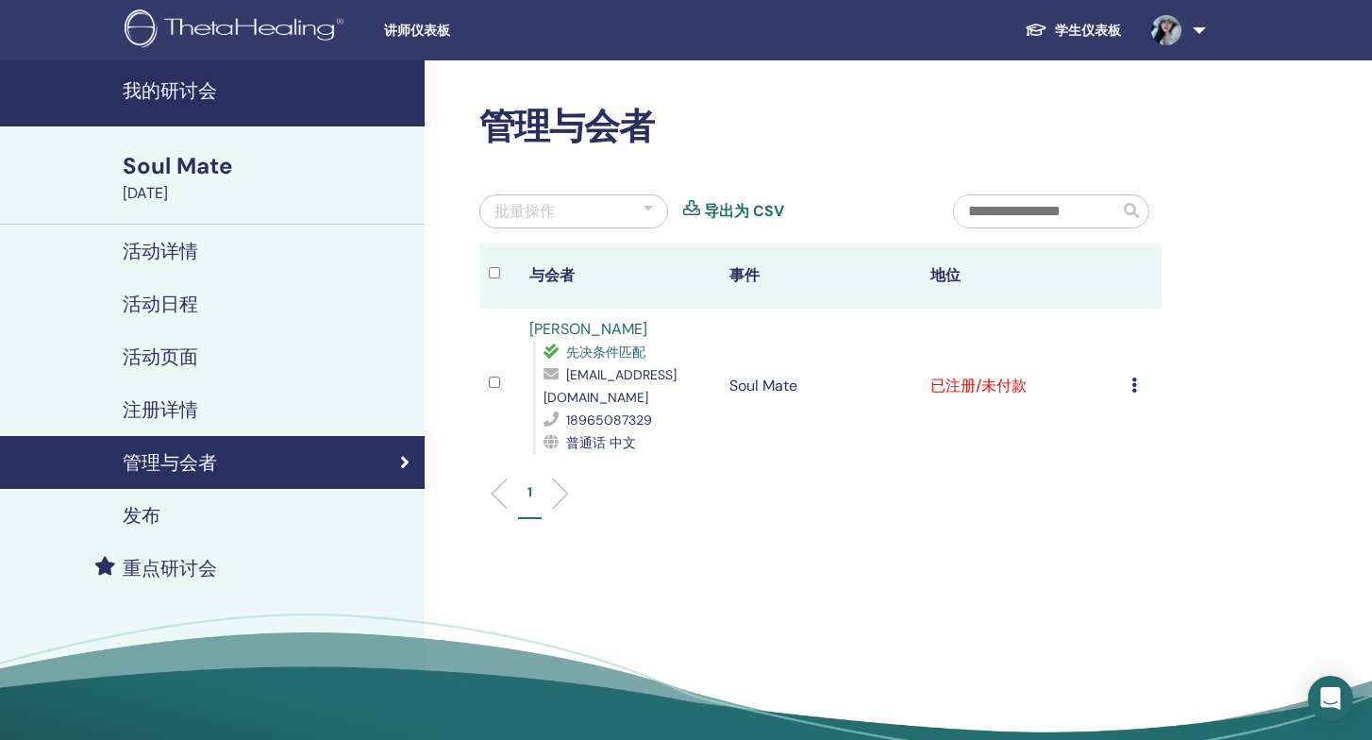
click at [1135, 378] on icon at bounding box center [1135, 385] width 6 height 15
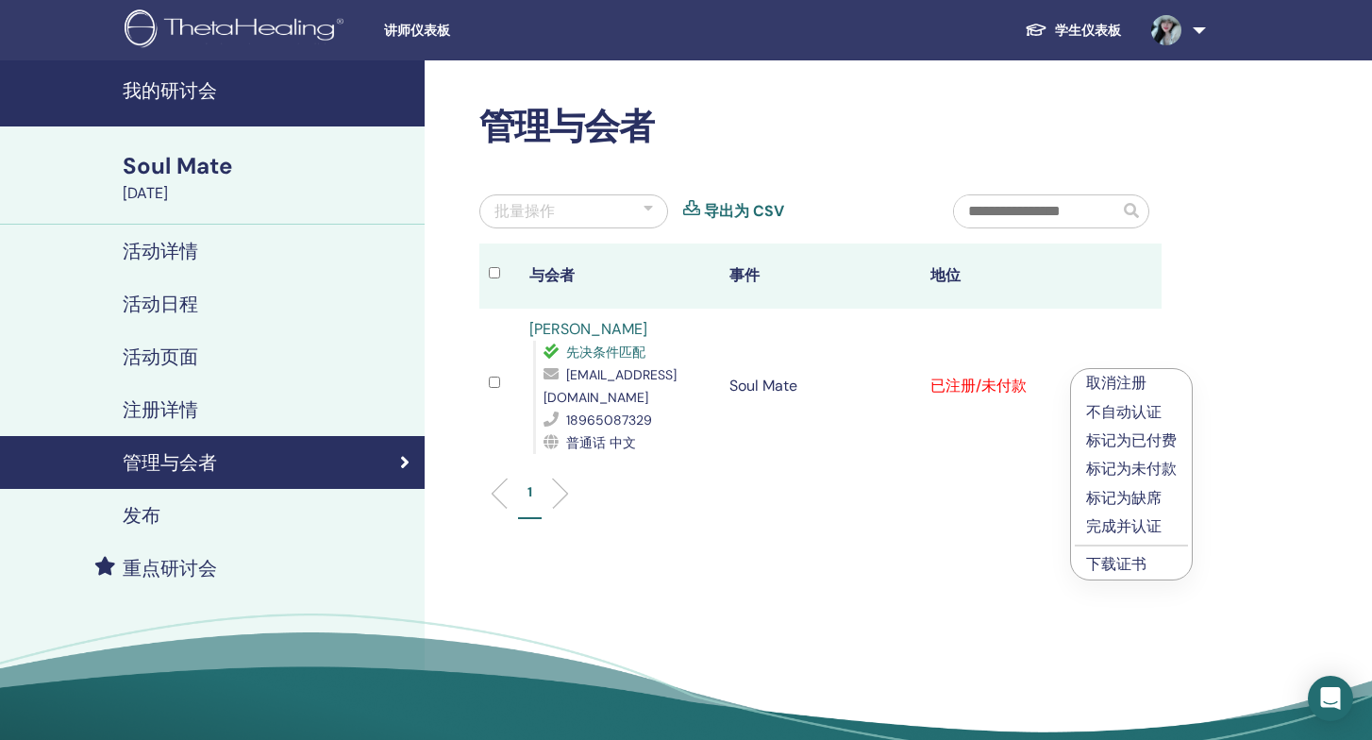
click at [1135, 379] on p "取消注册" at bounding box center [1131, 383] width 91 height 23
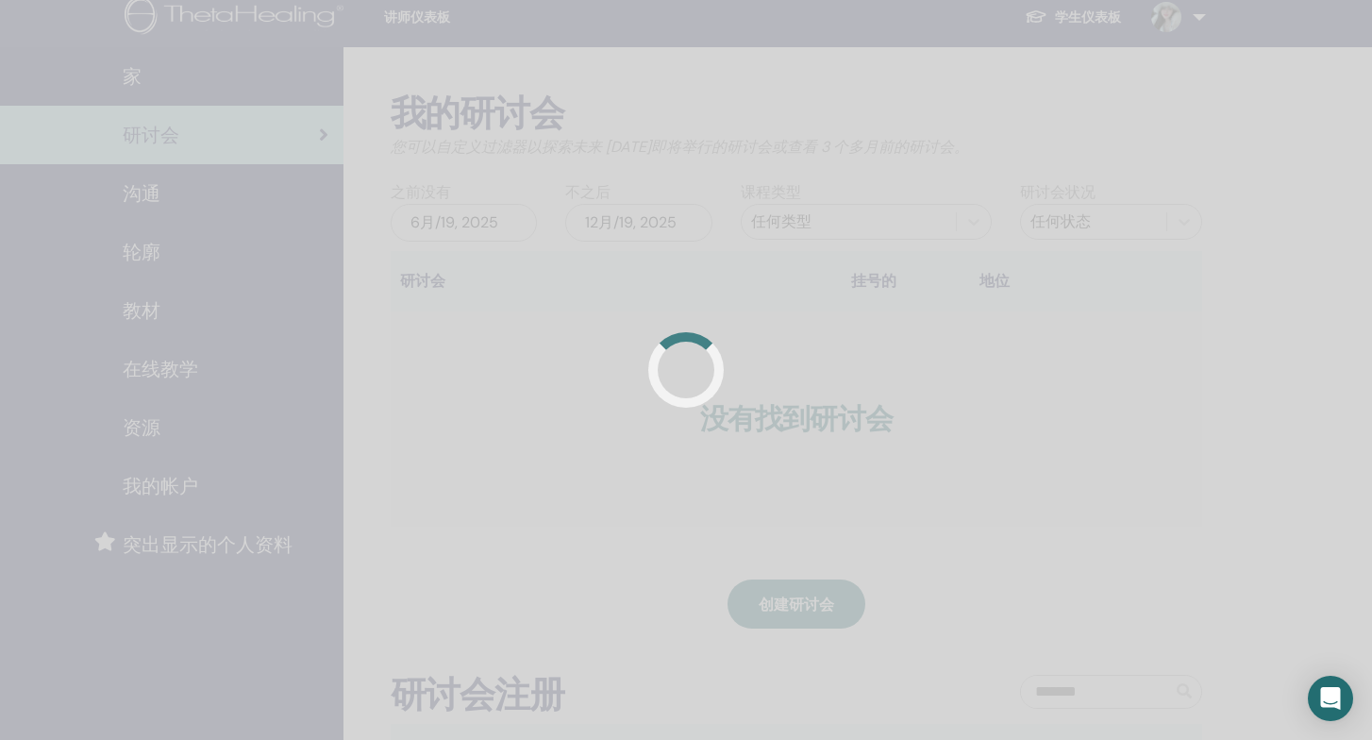
scroll to position [13, 0]
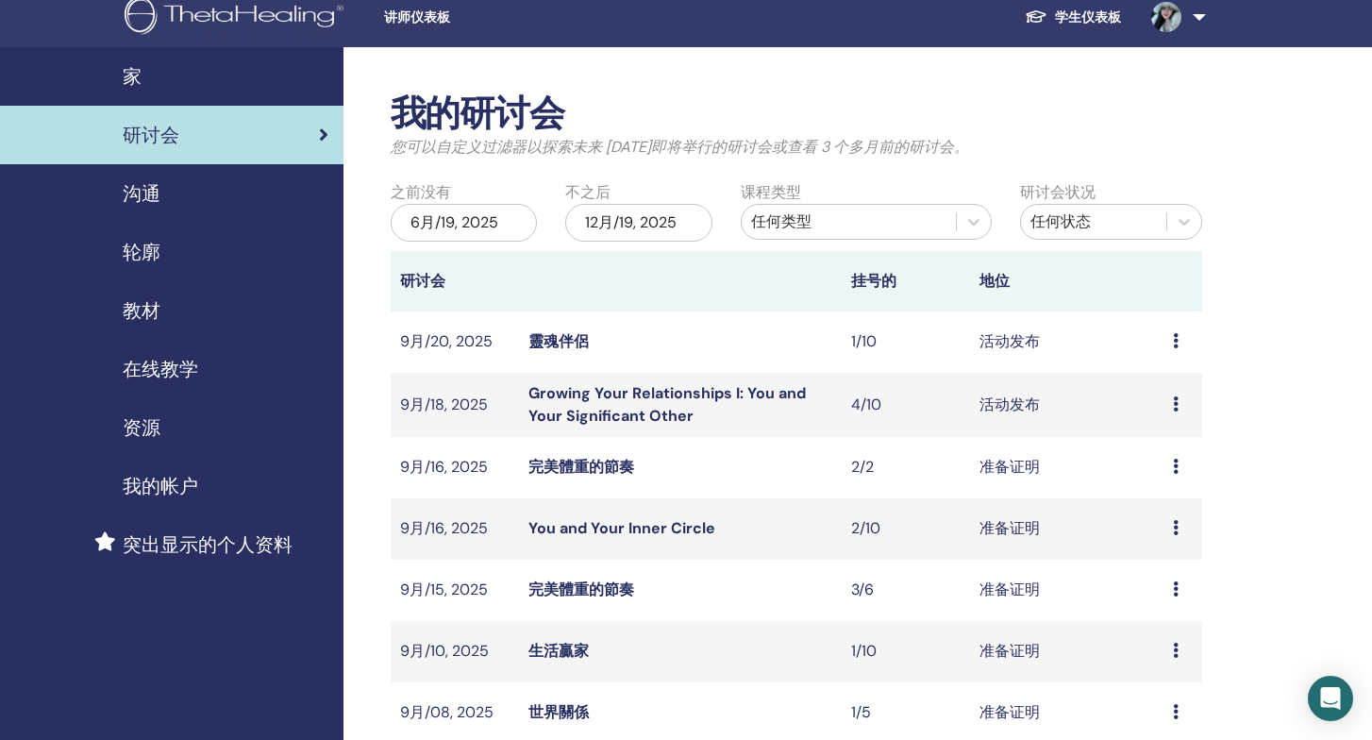
click at [1169, 346] on td "预习 编辑 与会者 取消" at bounding box center [1183, 341] width 39 height 61
click at [1178, 337] on icon at bounding box center [1176, 340] width 6 height 15
click at [1167, 435] on p "取消" at bounding box center [1157, 438] width 45 height 23
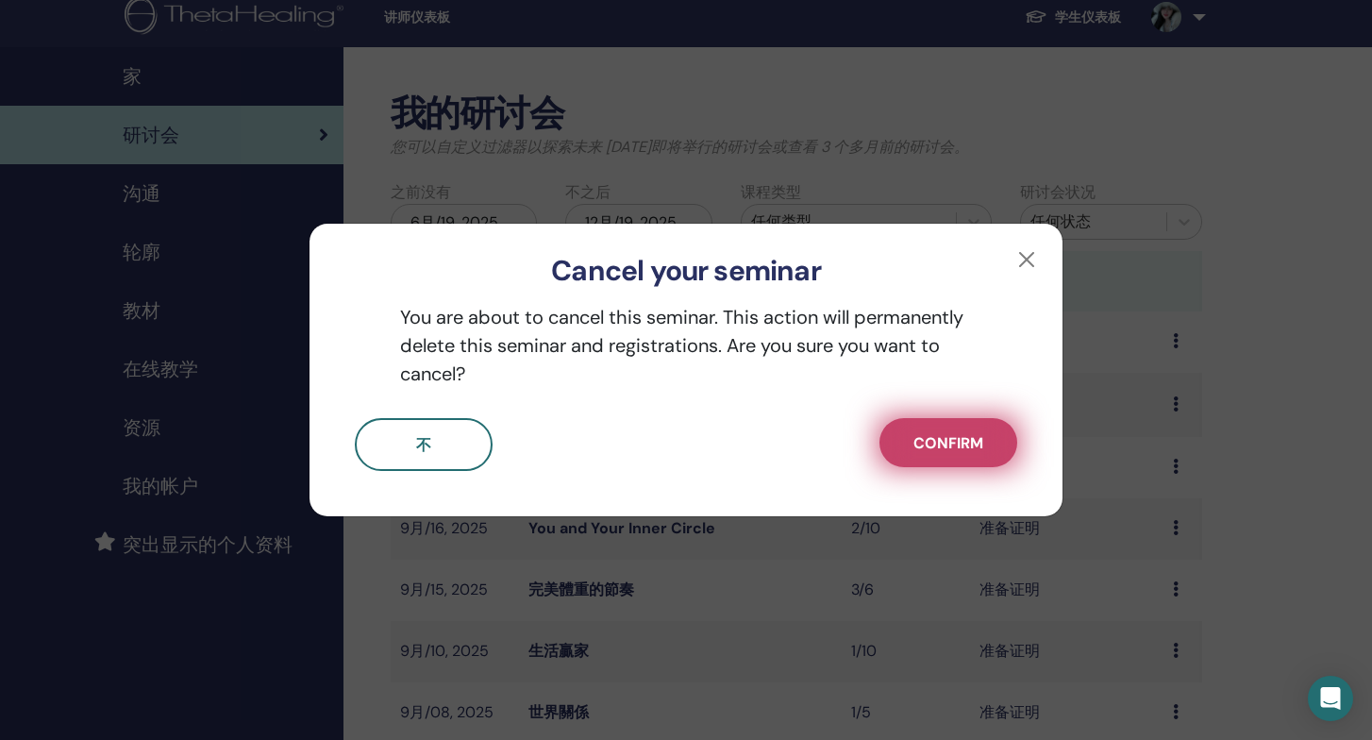
click at [988, 435] on button "Confirm" at bounding box center [949, 442] width 138 height 49
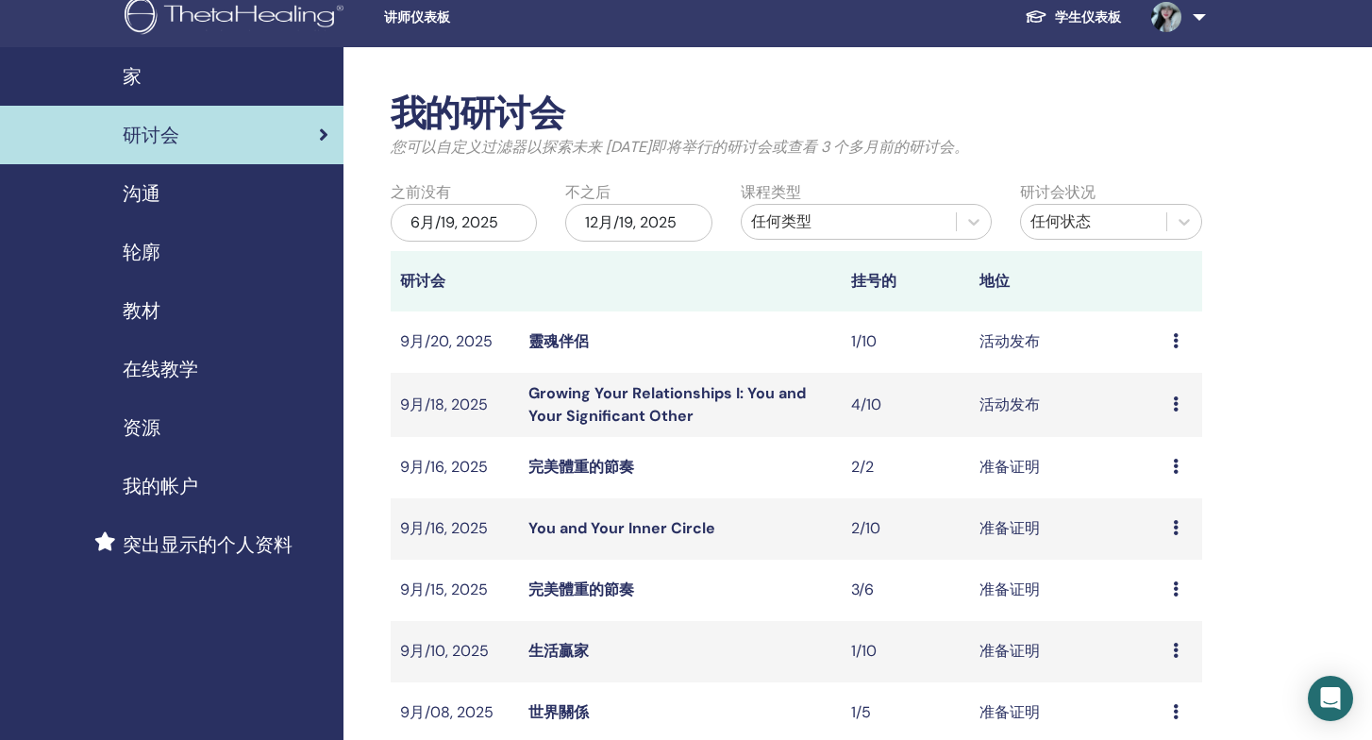
click at [1173, 333] on icon at bounding box center [1176, 340] width 6 height 15
click at [1149, 378] on link "编辑" at bounding box center [1145, 377] width 30 height 20
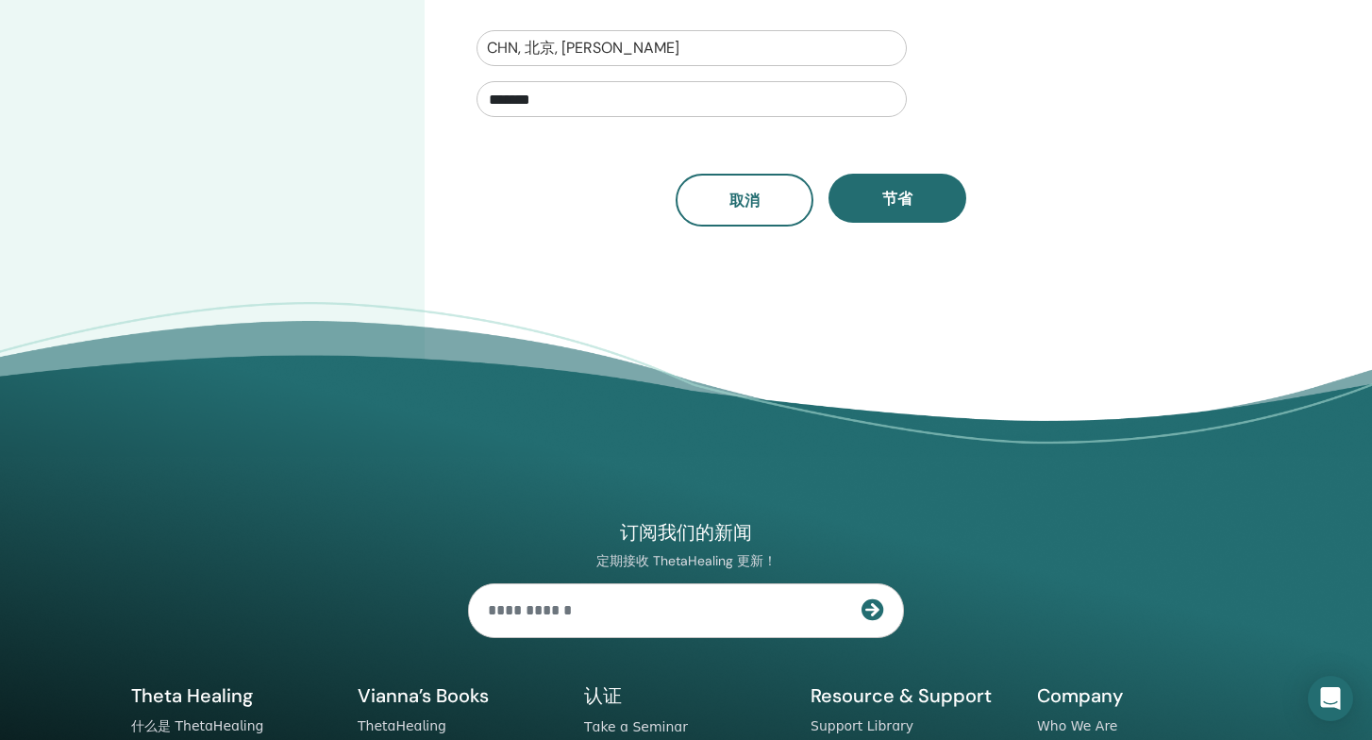
scroll to position [739, 0]
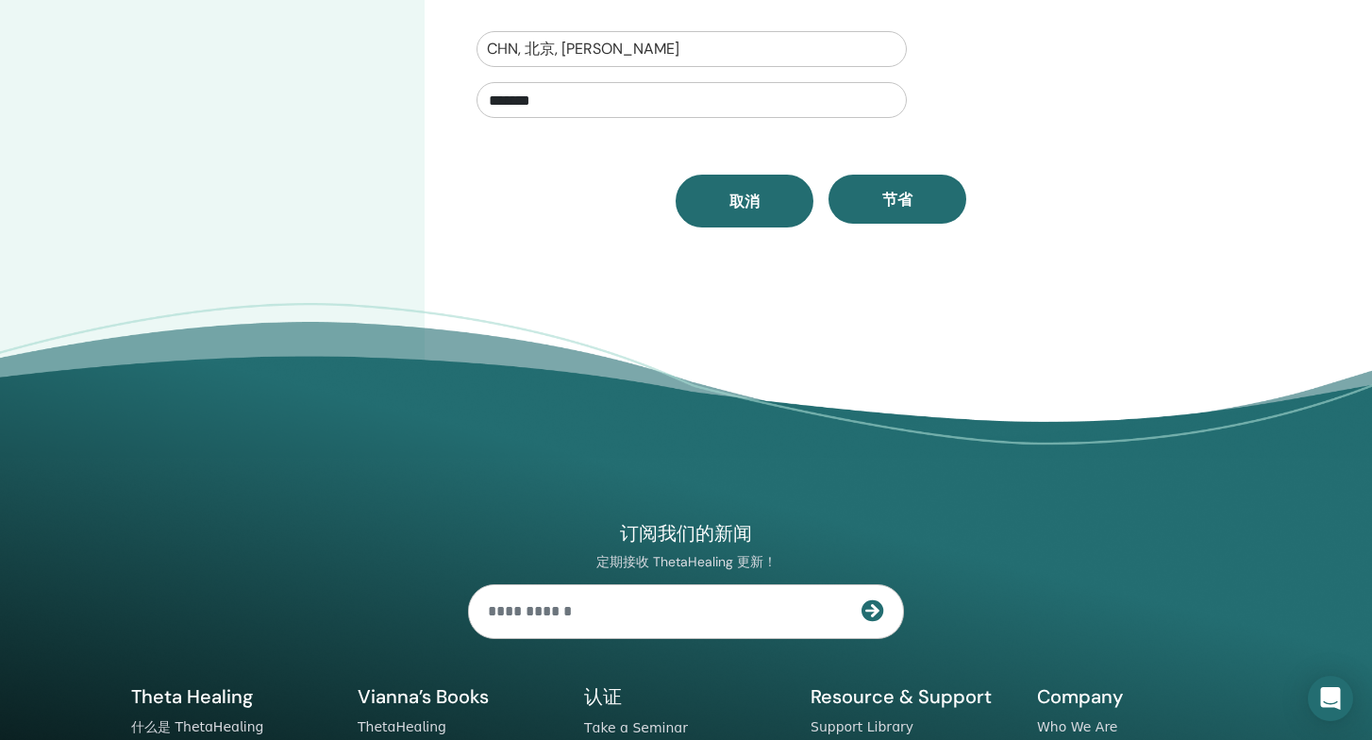
click at [710, 213] on link "取消" at bounding box center [745, 201] width 138 height 53
